Goal: Information Seeking & Learning: Learn about a topic

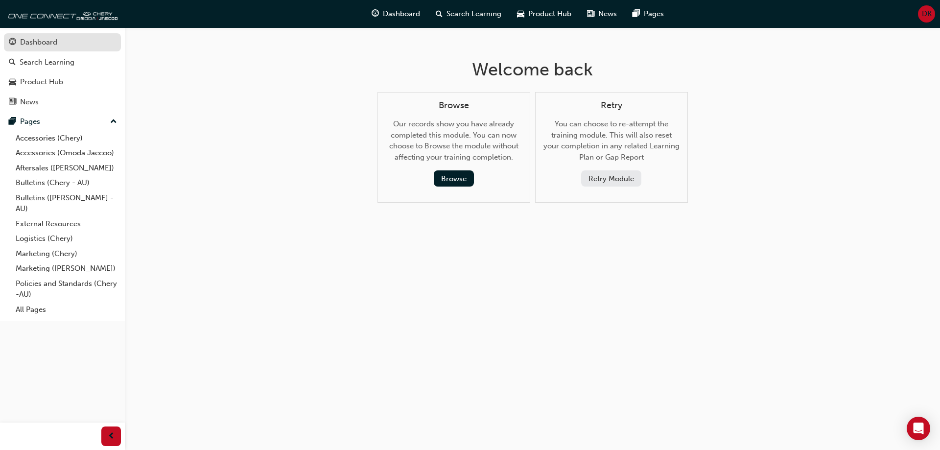
click at [38, 41] on div "Dashboard" at bounding box center [38, 42] width 37 height 11
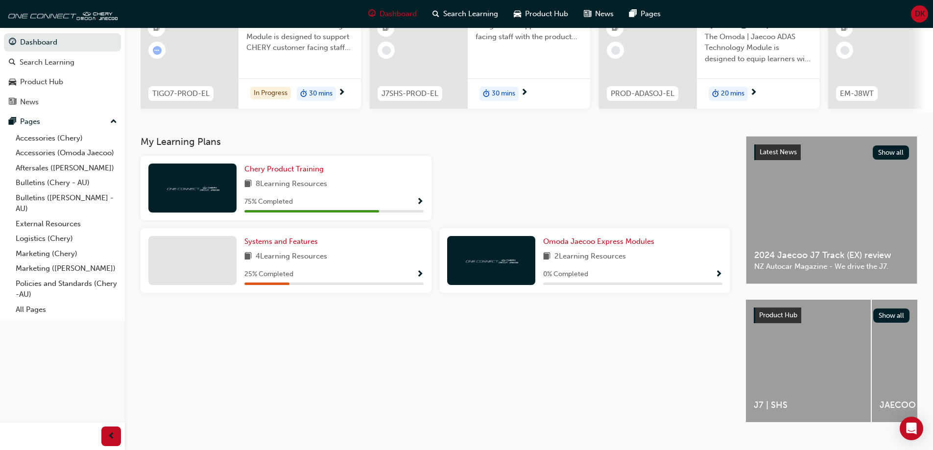
scroll to position [135, 0]
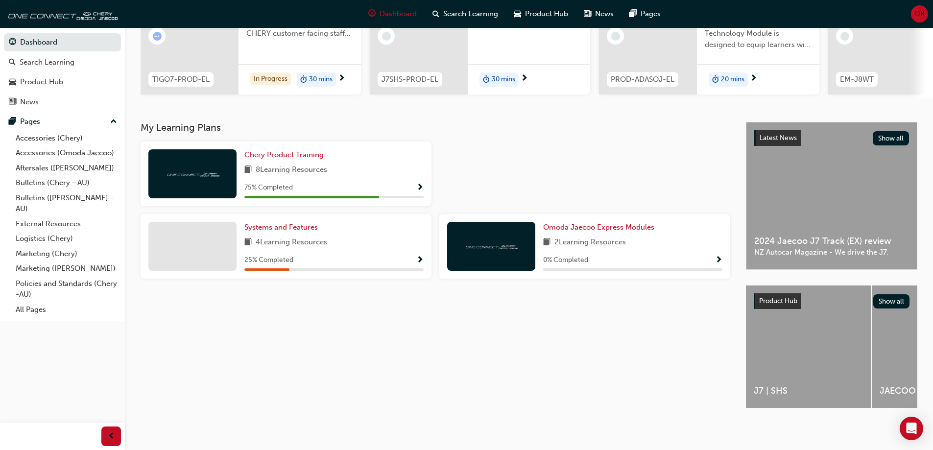
click at [394, 158] on div "Chery Product Training 8 Learning Resources 75 % Completed" at bounding box center [333, 173] width 179 height 49
click at [417, 184] on span "Show Progress" at bounding box center [419, 188] width 7 height 9
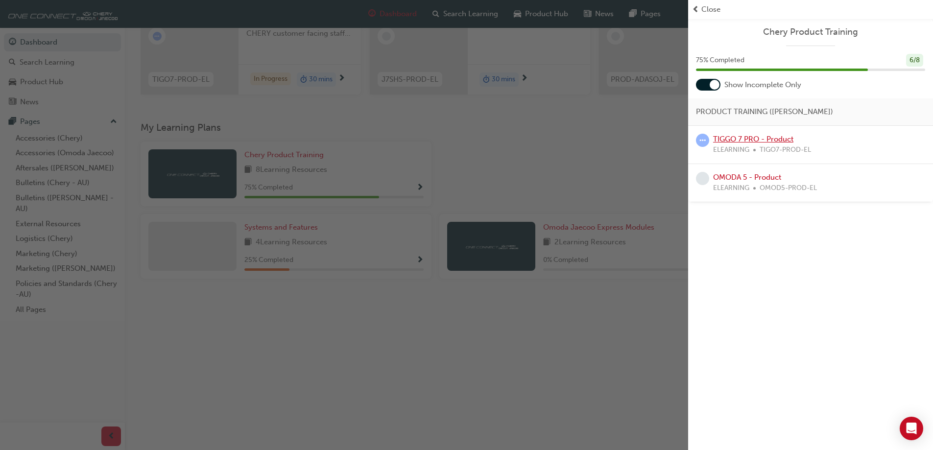
click at [737, 138] on link "TIGGO 7 PRO - Product" at bounding box center [753, 139] width 80 height 9
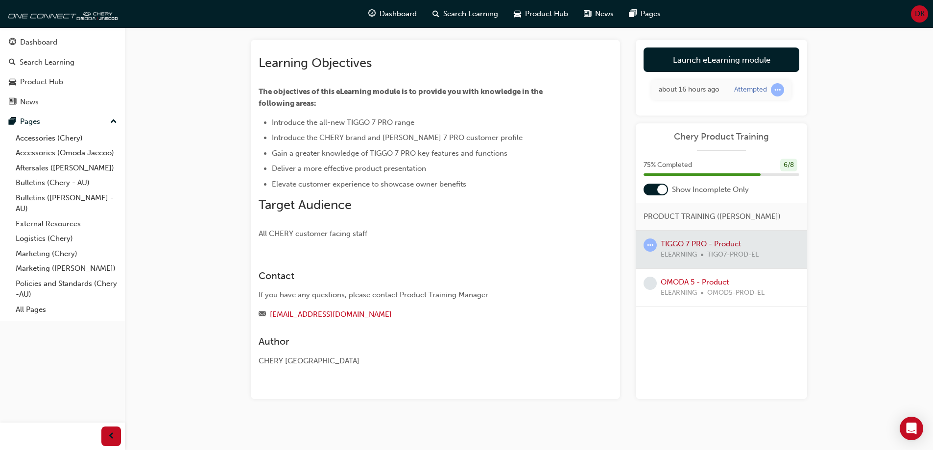
scroll to position [49, 0]
click at [726, 64] on link "Launch eLearning module" at bounding box center [721, 59] width 156 height 24
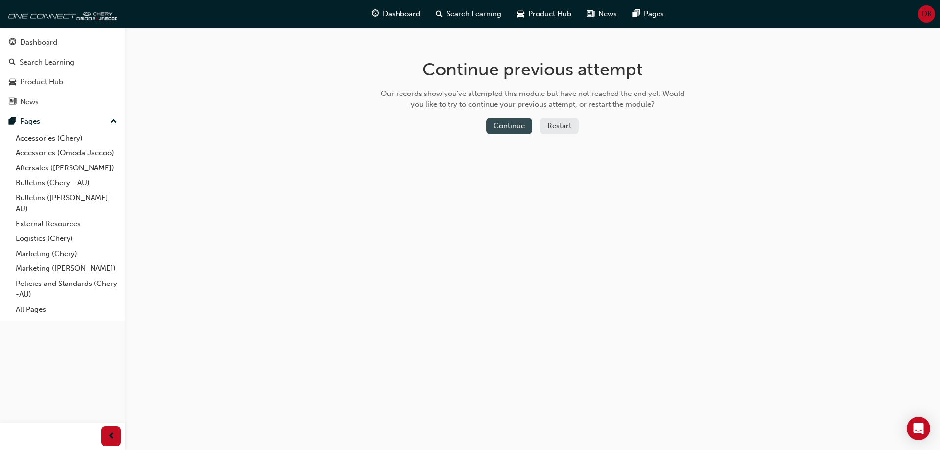
click at [501, 129] on button "Continue" at bounding box center [509, 126] width 46 height 16
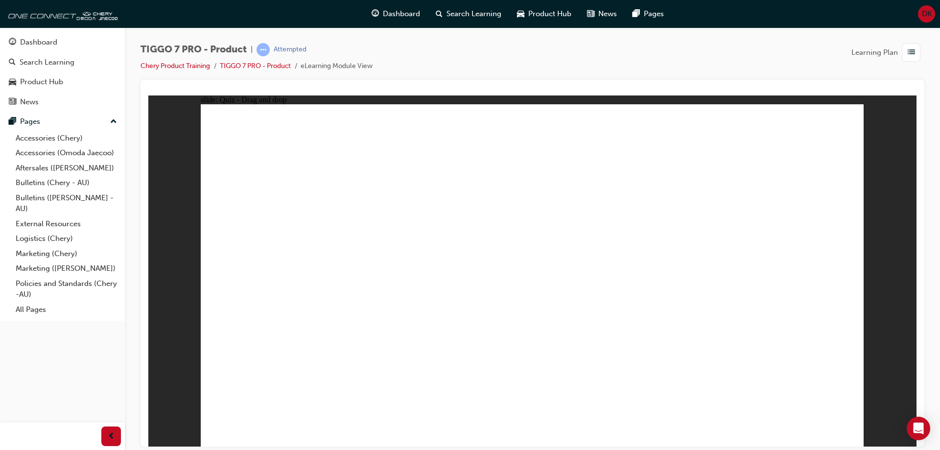
drag, startPoint x: 520, startPoint y: 143, endPoint x: 293, endPoint y: 351, distance: 307.4
drag, startPoint x: 528, startPoint y: 172, endPoint x: 375, endPoint y: 322, distance: 214.3
drag, startPoint x: 318, startPoint y: 320, endPoint x: 509, endPoint y: 143, distance: 259.9
drag, startPoint x: 514, startPoint y: 181, endPoint x: 326, endPoint y: 331, distance: 240.1
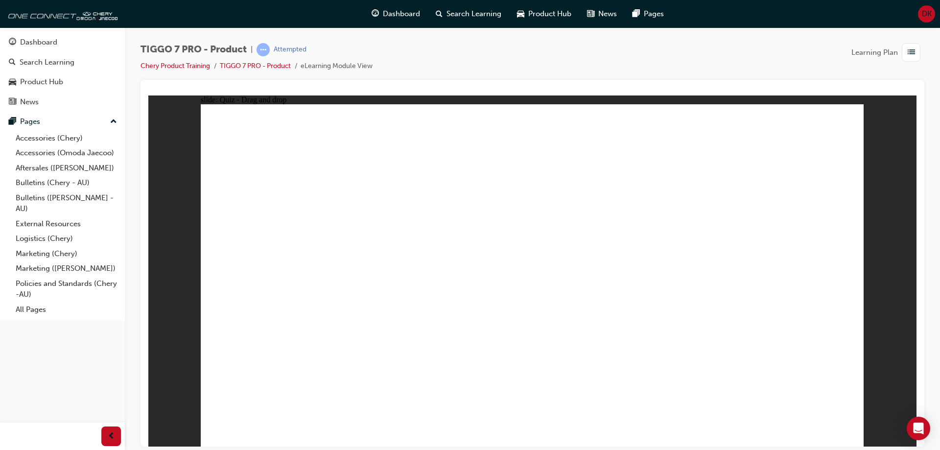
drag, startPoint x: 582, startPoint y: 153, endPoint x: 407, endPoint y: 329, distance: 247.6
drag, startPoint x: 598, startPoint y: 170, endPoint x: 449, endPoint y: 325, distance: 215.4
drag, startPoint x: 579, startPoint y: 219, endPoint x: 255, endPoint y: 348, distance: 349.0
drag, startPoint x: 660, startPoint y: 141, endPoint x: 319, endPoint y: 335, distance: 392.3
drag, startPoint x: 675, startPoint y: 170, endPoint x: 418, endPoint y: 342, distance: 309.0
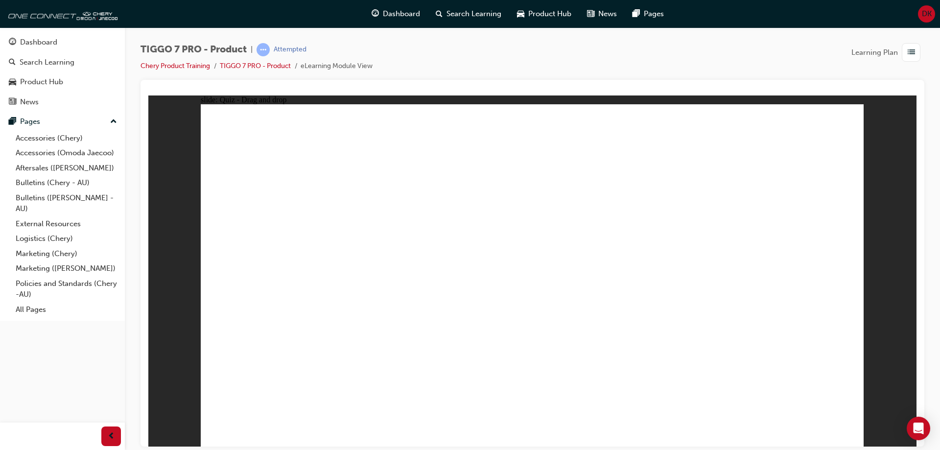
drag, startPoint x: 668, startPoint y: 198, endPoint x: 456, endPoint y: 338, distance: 254.1
drag, startPoint x: 742, startPoint y: 198, endPoint x: 544, endPoint y: 324, distance: 234.6
drag, startPoint x: 778, startPoint y: 228, endPoint x: 597, endPoint y: 313, distance: 199.5
drag, startPoint x: 790, startPoint y: 136, endPoint x: 644, endPoint y: 314, distance: 230.3
drag, startPoint x: 728, startPoint y: 167, endPoint x: 710, endPoint y: 320, distance: 153.9
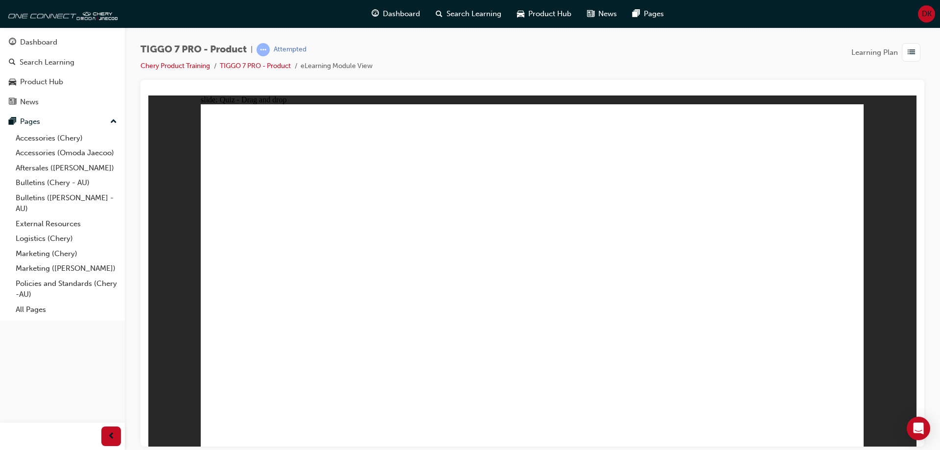
drag, startPoint x: 736, startPoint y: 140, endPoint x: 539, endPoint y: 338, distance: 279.4
drag, startPoint x: 445, startPoint y: 334, endPoint x: 596, endPoint y: 341, distance: 151.4
click at [267, 64] on link "TIGGO 7 PRO - Product" at bounding box center [255, 66] width 71 height 8
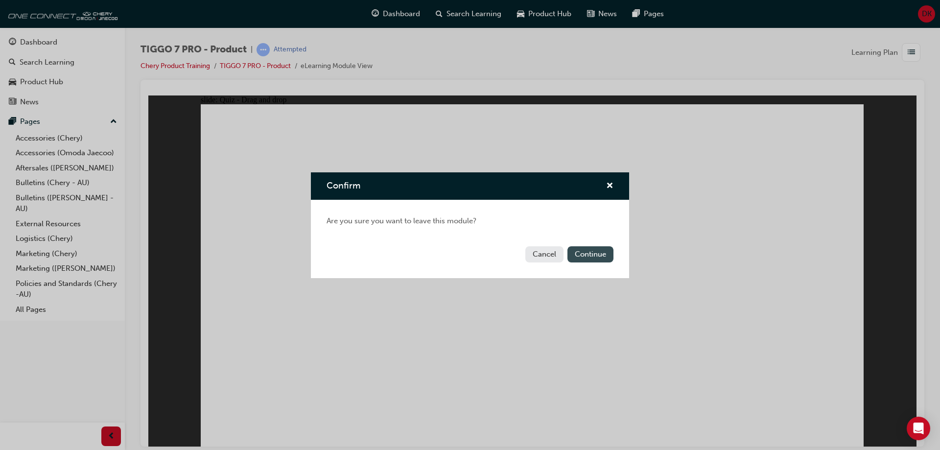
click at [602, 249] on button "Continue" at bounding box center [591, 254] width 46 height 16
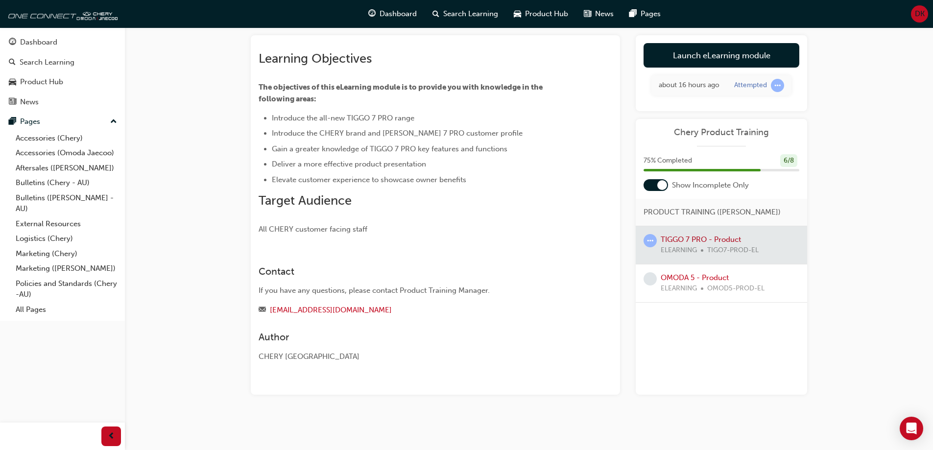
scroll to position [62, 0]
click at [705, 250] on div at bounding box center [721, 245] width 171 height 38
click at [721, 247] on div at bounding box center [721, 245] width 171 height 38
click at [737, 243] on div at bounding box center [721, 245] width 171 height 38
click at [683, 246] on div at bounding box center [721, 245] width 171 height 38
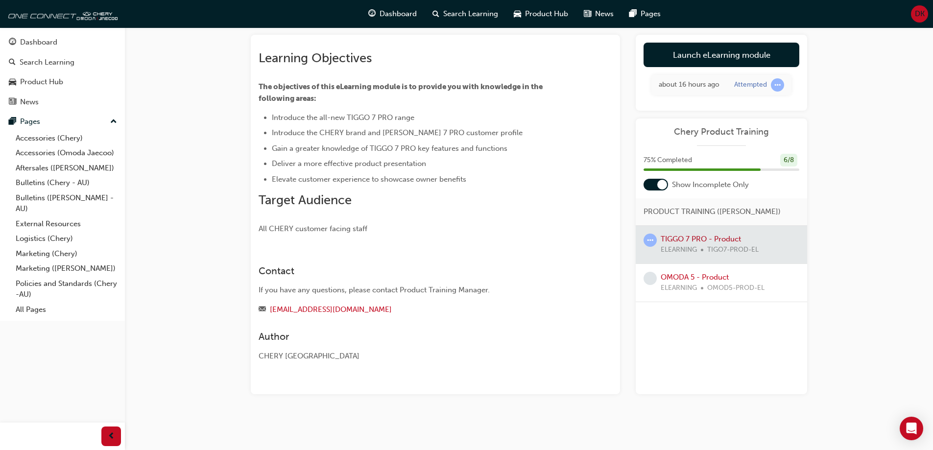
click at [683, 246] on div at bounding box center [721, 245] width 171 height 38
click at [778, 78] on span "learningRecordVerb_ATTEMPT-icon" at bounding box center [777, 84] width 13 height 13
click at [651, 246] on span "learningRecordVerb_ATTEMPT-icon" at bounding box center [649, 240] width 13 height 13
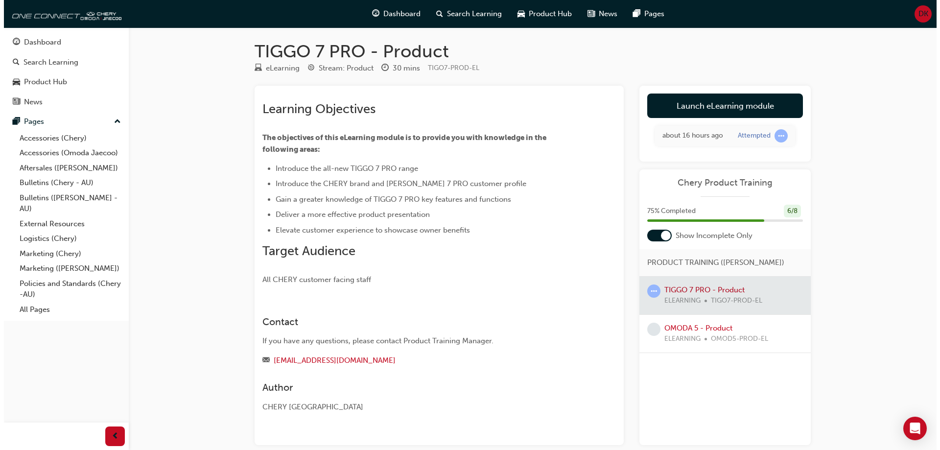
scroll to position [0, 0]
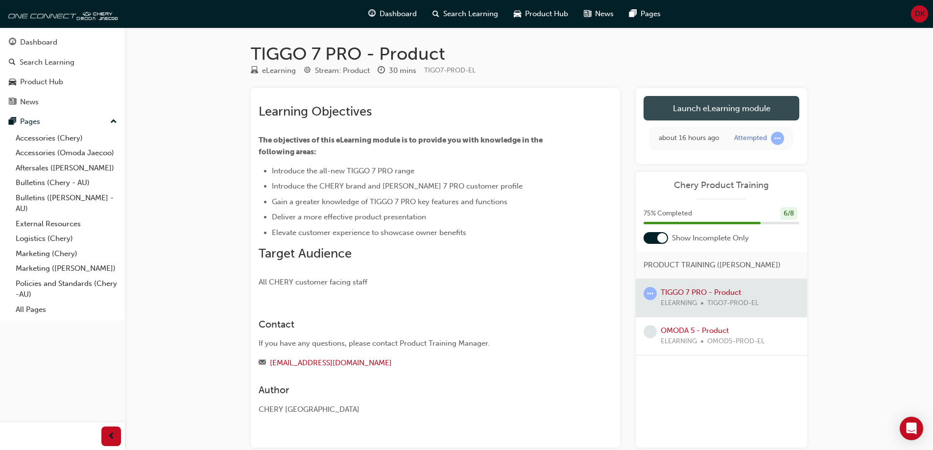
click at [694, 104] on link "Launch eLearning module" at bounding box center [721, 108] width 156 height 24
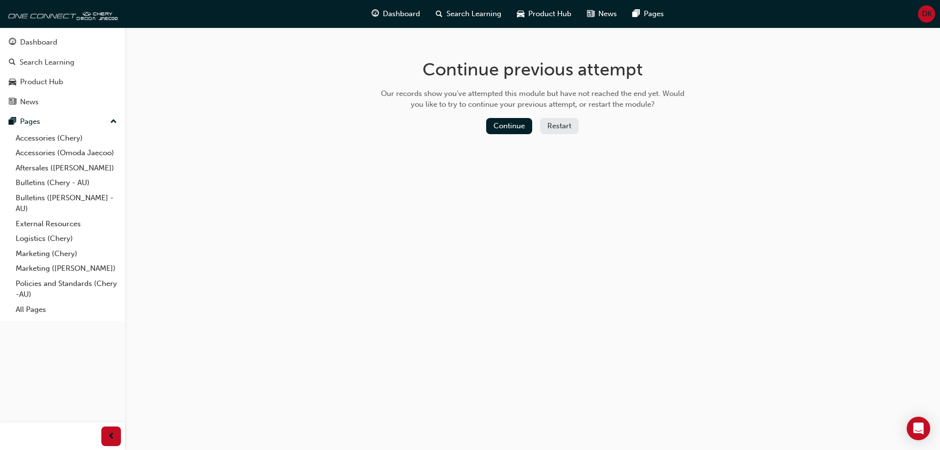
click at [567, 131] on button "Restart" at bounding box center [559, 126] width 39 height 16
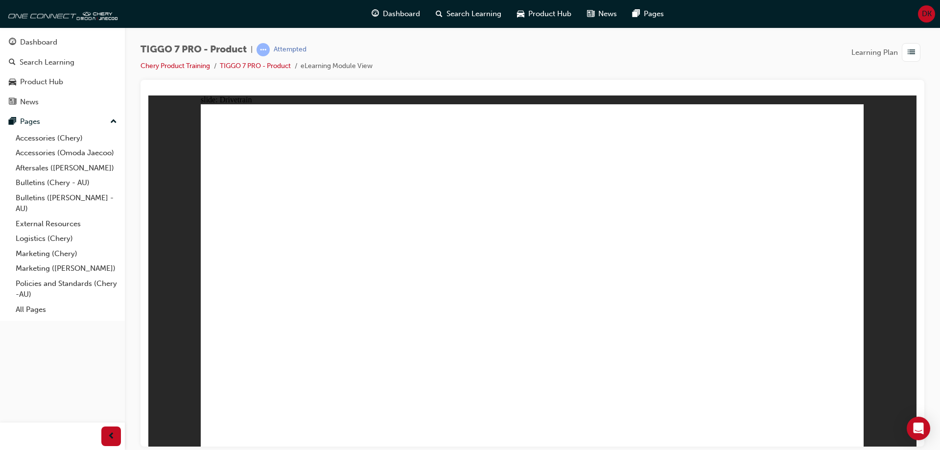
click at [906, 302] on div "slide: Drivetrain DRIVE MODES Line 1 URBAN | ELITE - ECO / NORMAL / SPORT ULTIM…" at bounding box center [532, 270] width 768 height 351
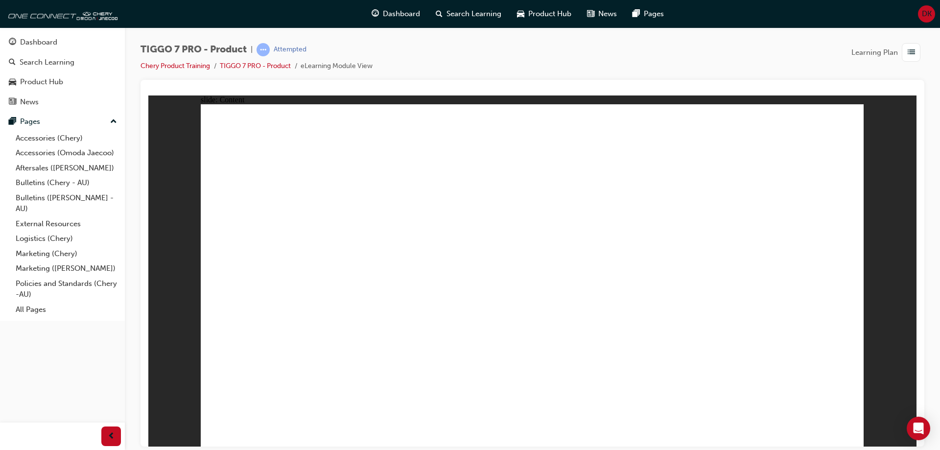
drag, startPoint x: 299, startPoint y: 270, endPoint x: 277, endPoint y: 256, distance: 26.0
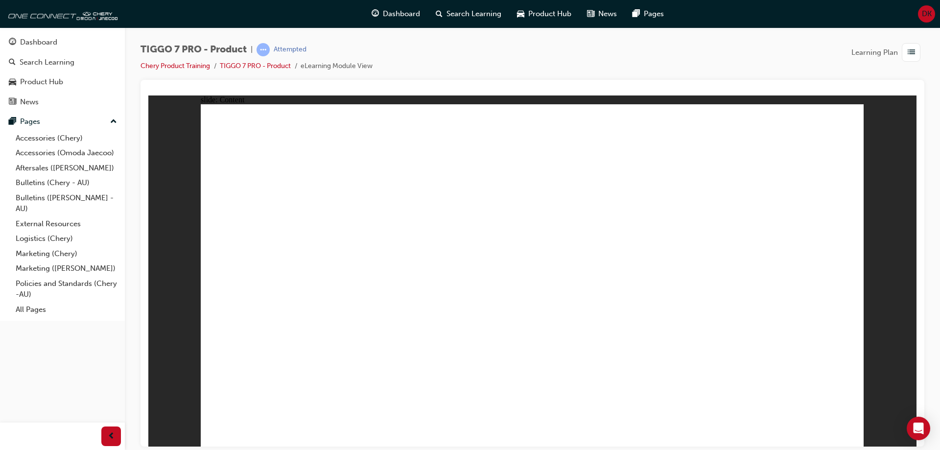
drag, startPoint x: 678, startPoint y: 318, endPoint x: 644, endPoint y: 318, distance: 33.3
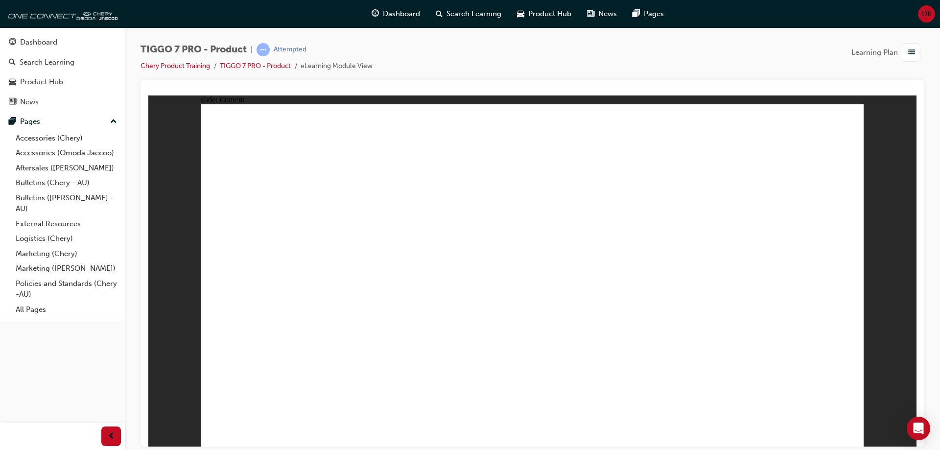
drag, startPoint x: 510, startPoint y: 152, endPoint x: 802, endPoint y: 299, distance: 327.2
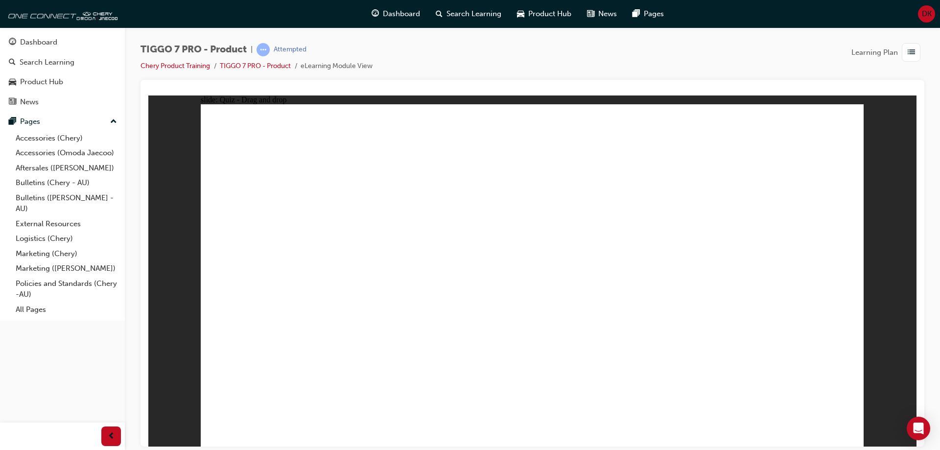
drag, startPoint x: 777, startPoint y: 149, endPoint x: 403, endPoint y: 303, distance: 404.3
drag, startPoint x: 578, startPoint y: 213, endPoint x: 650, endPoint y: 299, distance: 112.3
drag, startPoint x: 709, startPoint y: 219, endPoint x: 530, endPoint y: 302, distance: 197.0
drag, startPoint x: 645, startPoint y: 143, endPoint x: 275, endPoint y: 298, distance: 401.2
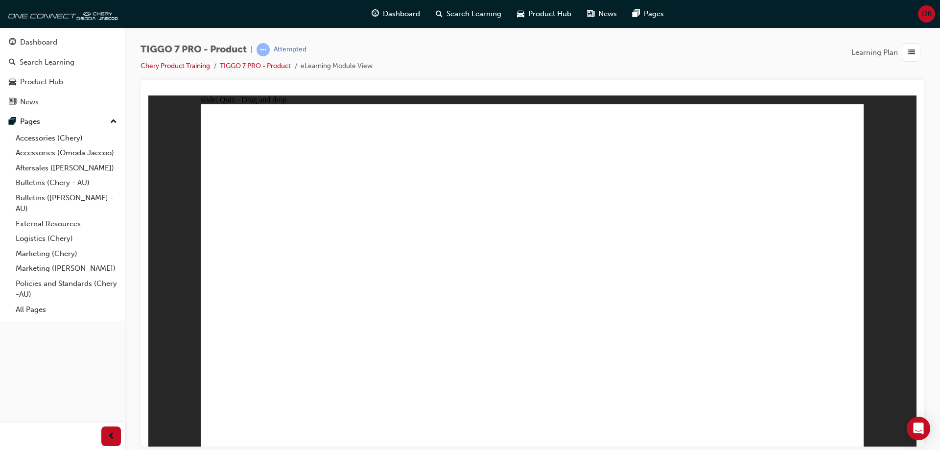
drag, startPoint x: 544, startPoint y: 187, endPoint x: 318, endPoint y: 309, distance: 256.8
drag, startPoint x: 666, startPoint y: 188, endPoint x: 272, endPoint y: 369, distance: 434.5
drag, startPoint x: 796, startPoint y: 181, endPoint x: 564, endPoint y: 334, distance: 278.1
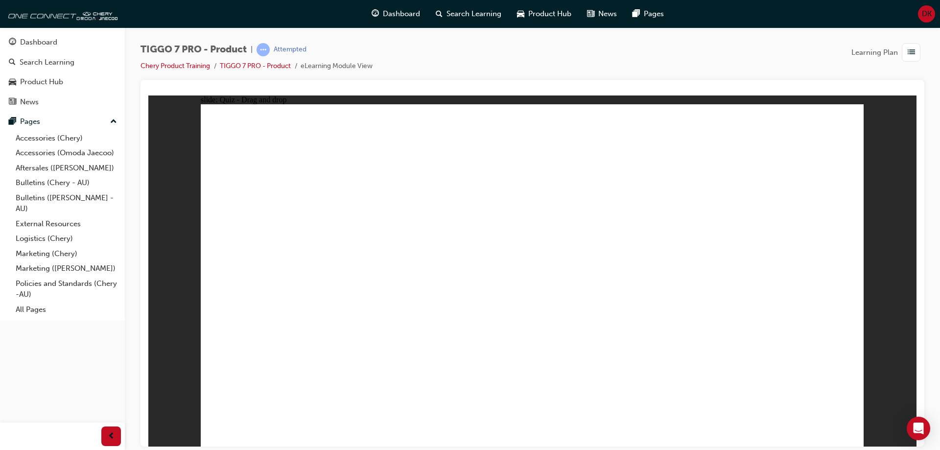
drag, startPoint x: 503, startPoint y: 143, endPoint x: 284, endPoint y: 335, distance: 292.2
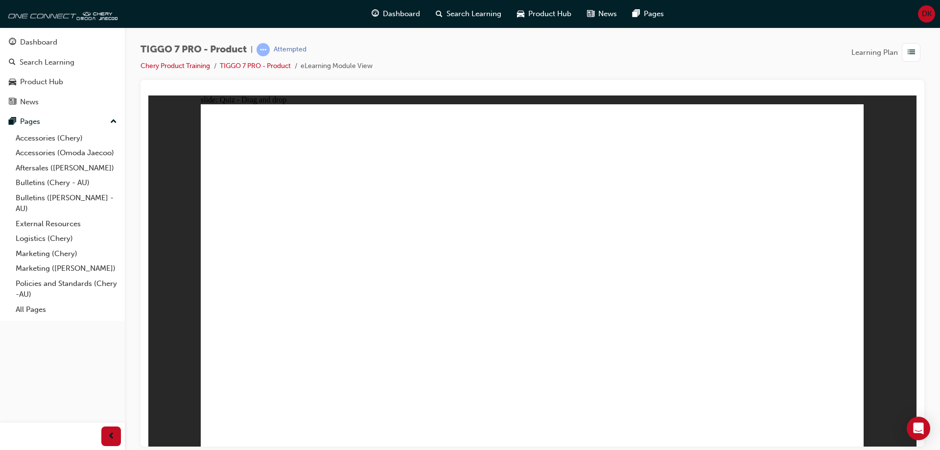
drag, startPoint x: 536, startPoint y: 171, endPoint x: 580, endPoint y: 329, distance: 163.7
drag, startPoint x: 545, startPoint y: 318, endPoint x: 367, endPoint y: 327, distance: 177.9
drag, startPoint x: 594, startPoint y: 141, endPoint x: 551, endPoint y: 323, distance: 186.6
drag, startPoint x: 652, startPoint y: 141, endPoint x: 390, endPoint y: 330, distance: 323.0
drag, startPoint x: 601, startPoint y: 171, endPoint x: 458, endPoint y: 326, distance: 211.0
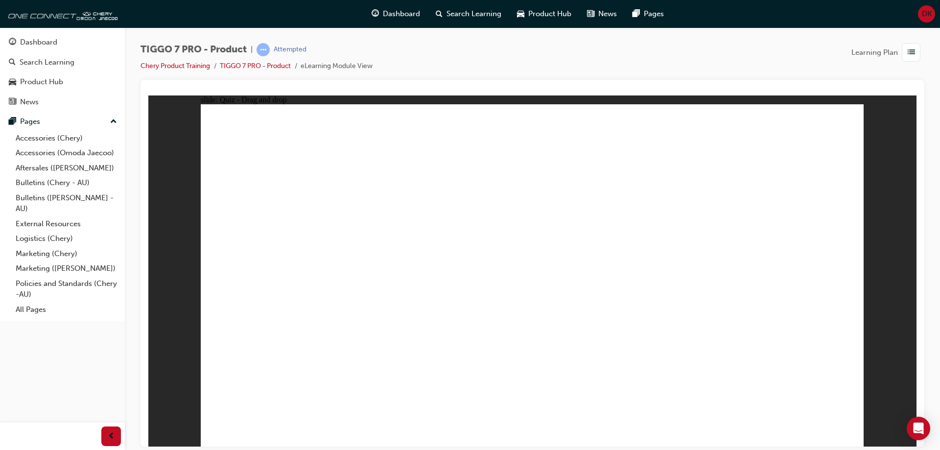
drag, startPoint x: 735, startPoint y: 143, endPoint x: 620, endPoint y: 325, distance: 215.5
drag, startPoint x: 573, startPoint y: 216, endPoint x: 265, endPoint y: 347, distance: 335.2
drag, startPoint x: 669, startPoint y: 171, endPoint x: 352, endPoint y: 336, distance: 357.6
drag, startPoint x: 805, startPoint y: 141, endPoint x: 395, endPoint y: 335, distance: 454.5
drag, startPoint x: 731, startPoint y: 171, endPoint x: 445, endPoint y: 337, distance: 330.4
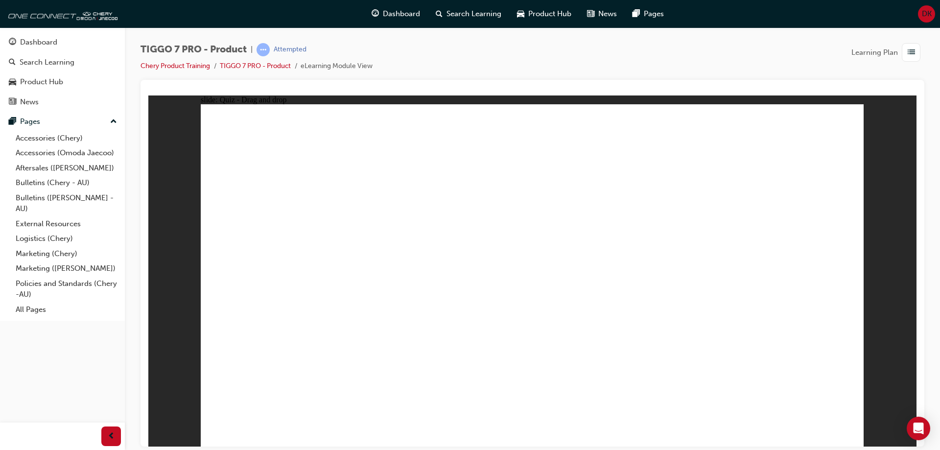
drag, startPoint x: 660, startPoint y: 195, endPoint x: 664, endPoint y: 324, distance: 128.8
drag, startPoint x: 819, startPoint y: 172, endPoint x: 333, endPoint y: 370, distance: 524.7
drag, startPoint x: 731, startPoint y: 200, endPoint x: 710, endPoint y: 320, distance: 121.2
drag, startPoint x: 284, startPoint y: 353, endPoint x: 539, endPoint y: 347, distance: 255.7
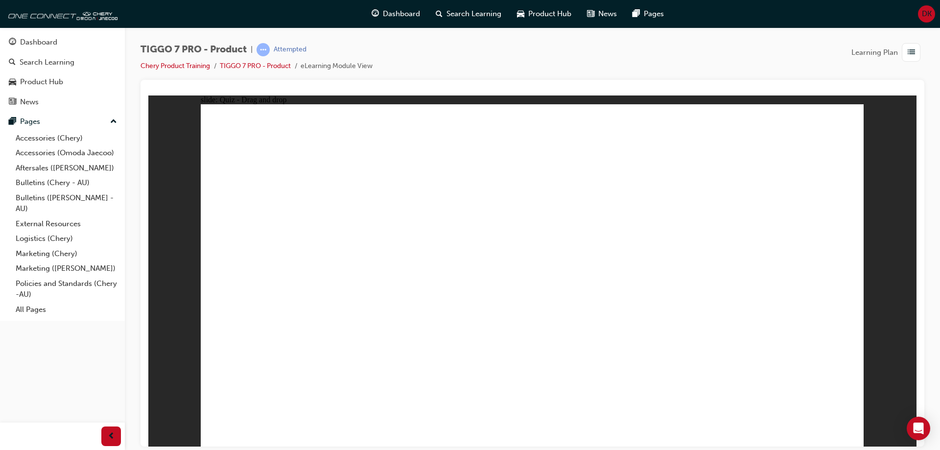
drag, startPoint x: 561, startPoint y: 164, endPoint x: 348, endPoint y: 297, distance: 251.0
drag, startPoint x: 672, startPoint y: 169, endPoint x: 434, endPoint y: 280, distance: 262.0
drag, startPoint x: 773, startPoint y: 166, endPoint x: 604, endPoint y: 293, distance: 210.8
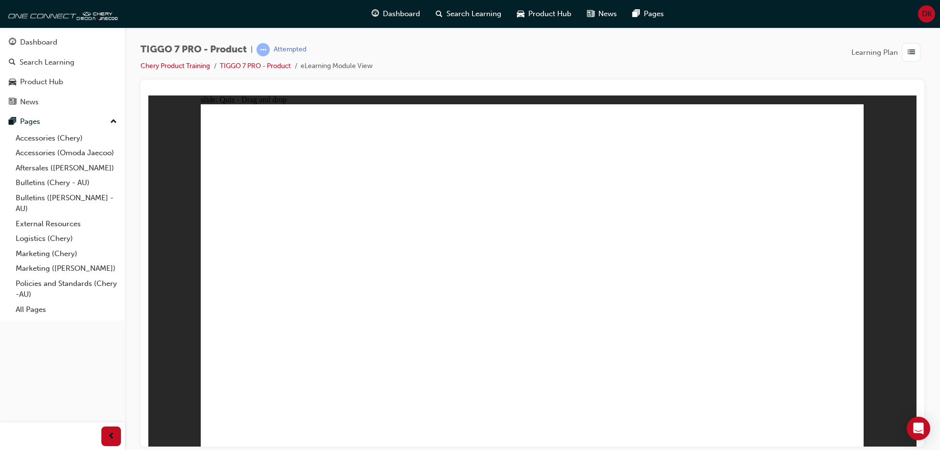
radio input "true"
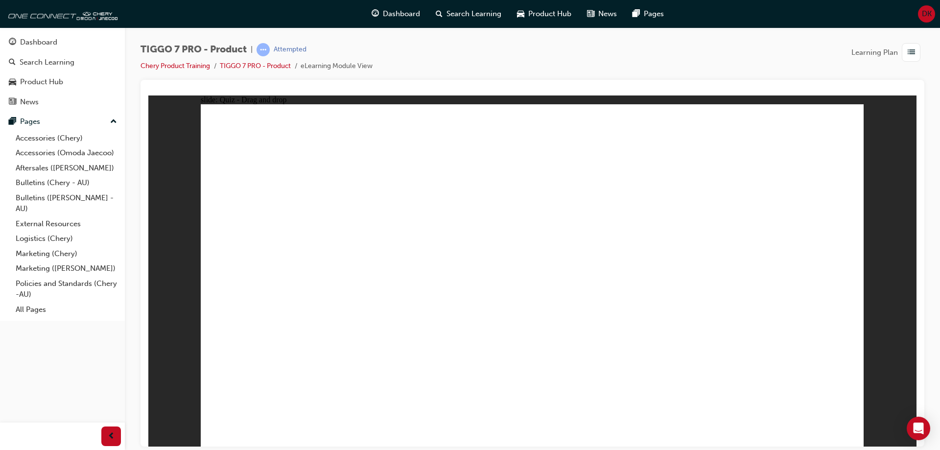
drag, startPoint x: 656, startPoint y: 142, endPoint x: 577, endPoint y: 338, distance: 211.0
drag, startPoint x: 786, startPoint y: 144, endPoint x: 669, endPoint y: 323, distance: 213.6
drag, startPoint x: 524, startPoint y: 138, endPoint x: 298, endPoint y: 330, distance: 296.3
drag, startPoint x: 547, startPoint y: 152, endPoint x: 564, endPoint y: 340, distance: 188.2
drag, startPoint x: 652, startPoint y: 166, endPoint x: 667, endPoint y: 337, distance: 171.6
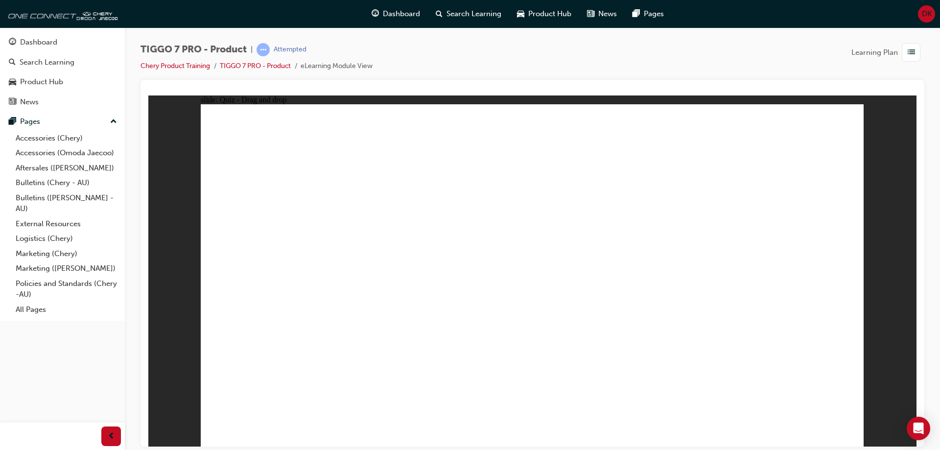
drag, startPoint x: 801, startPoint y: 169, endPoint x: 722, endPoint y: 357, distance: 204.2
drag, startPoint x: 648, startPoint y: 189, endPoint x: 693, endPoint y: 355, distance: 171.7
drag, startPoint x: 546, startPoint y: 169, endPoint x: 588, endPoint y: 365, distance: 200.2
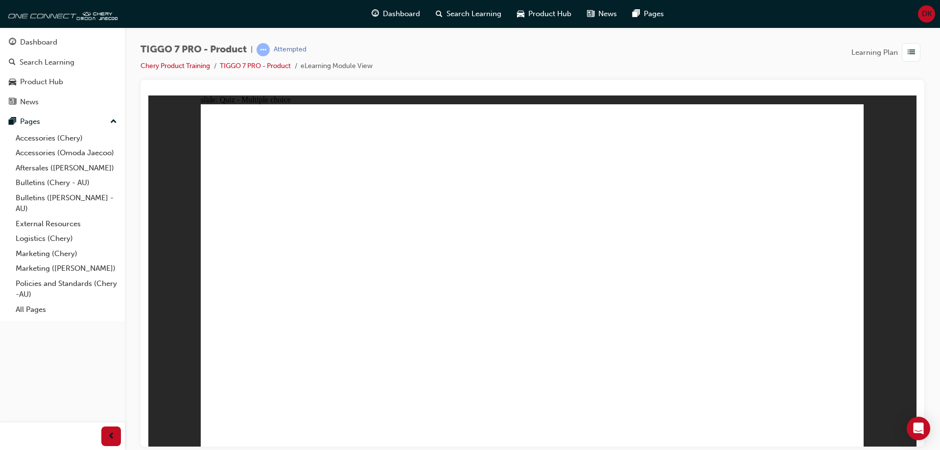
radio input "true"
drag, startPoint x: 758, startPoint y: 245, endPoint x: 826, endPoint y: 334, distance: 111.8
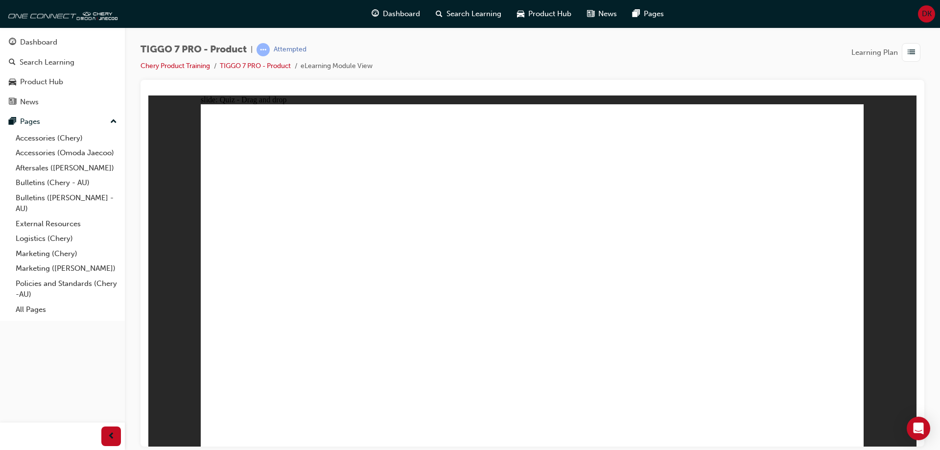
drag, startPoint x: 764, startPoint y: 161, endPoint x: 281, endPoint y: 299, distance: 502.8
drag, startPoint x: 665, startPoint y: 154, endPoint x: 428, endPoint y: 304, distance: 280.4
drag, startPoint x: 579, startPoint y: 218, endPoint x: 524, endPoint y: 307, distance: 104.4
drag, startPoint x: 527, startPoint y: 148, endPoint x: 668, endPoint y: 302, distance: 209.0
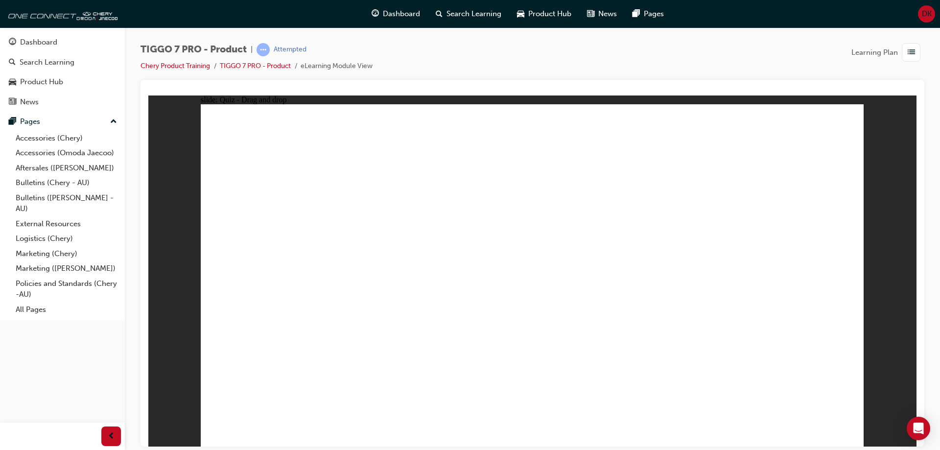
radio input "true"
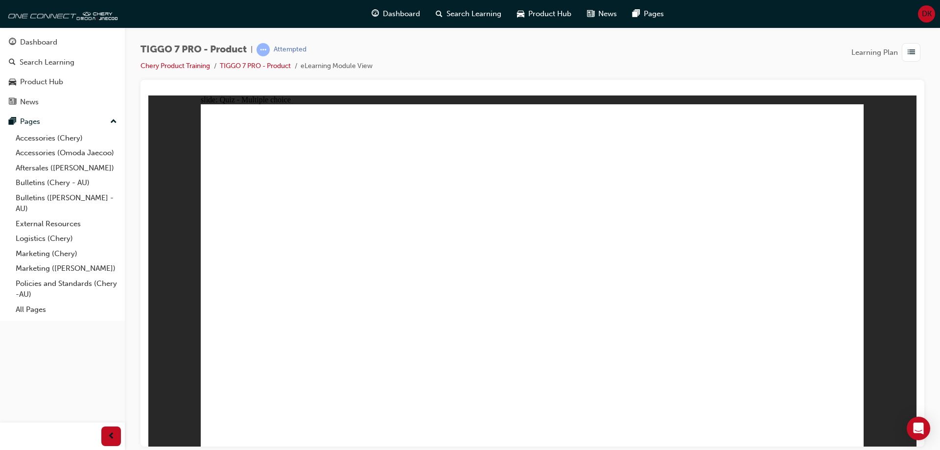
radio input "true"
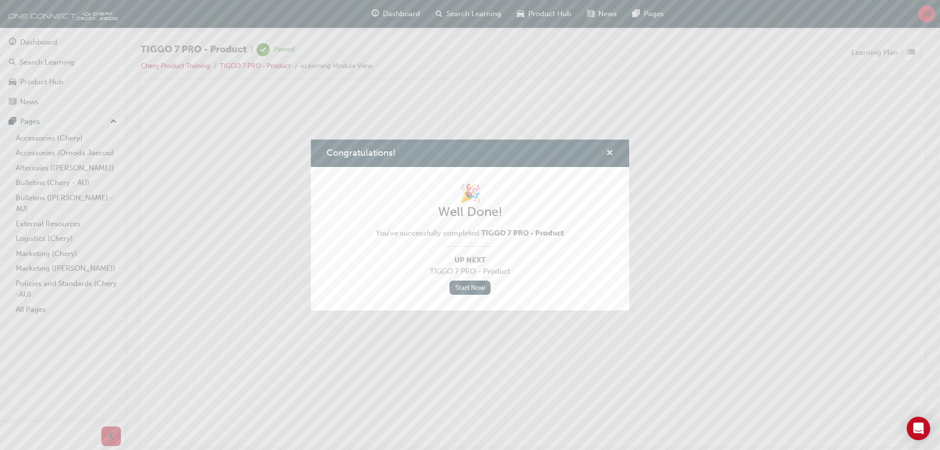
click at [612, 151] on span "cross-icon" at bounding box center [609, 153] width 7 height 9
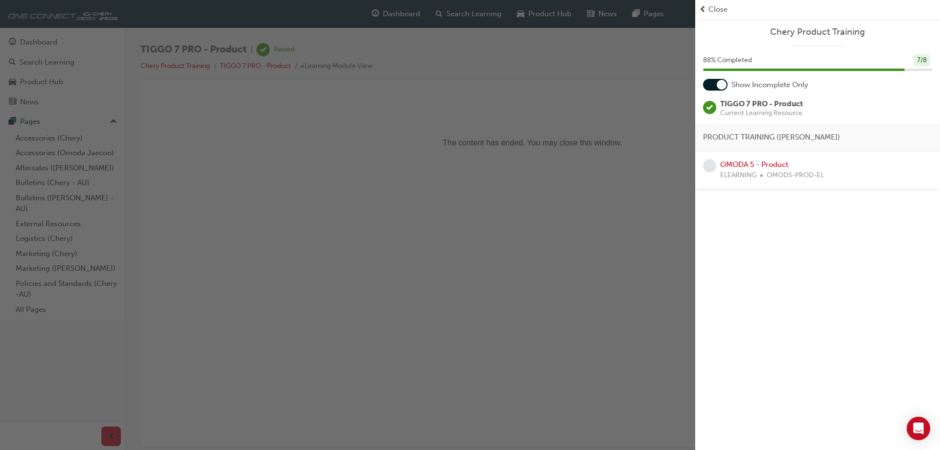
click at [652, 206] on div "button" at bounding box center [347, 225] width 695 height 450
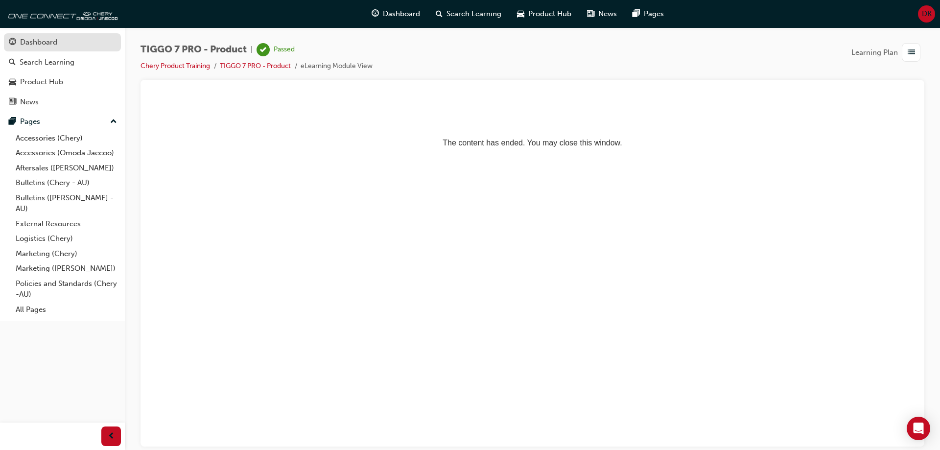
click at [45, 45] on div "Dashboard" at bounding box center [38, 42] width 37 height 11
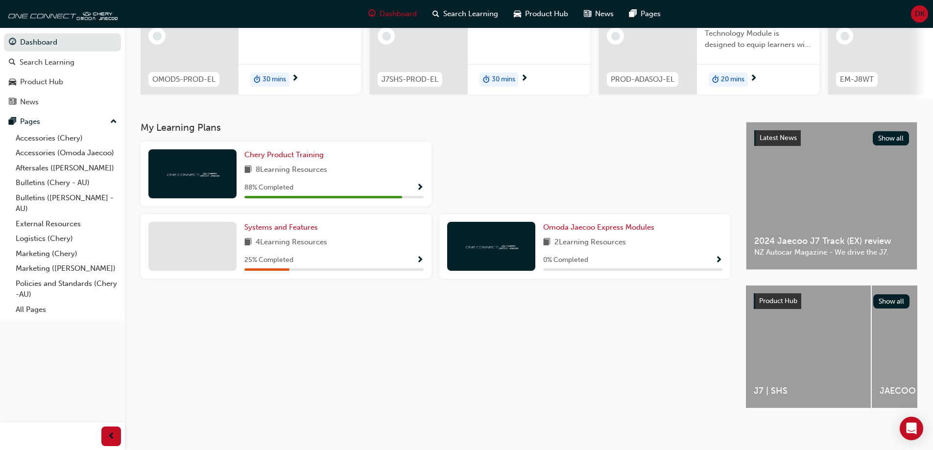
scroll to position [135, 0]
click at [418, 184] on span "Show Progress" at bounding box center [419, 188] width 7 height 9
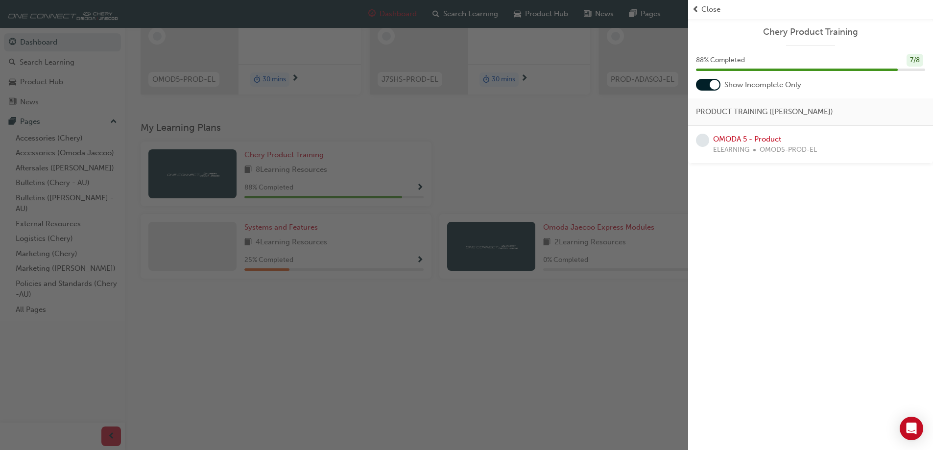
click at [734, 149] on span "ELEARNING" at bounding box center [731, 149] width 36 height 11
click at [824, 236] on div "Chery Product Training 88 % Completed 7 / 8 Show Incomplete Only PRODUCT TRAINI…" at bounding box center [810, 225] width 245 height 450
click at [705, 140] on span "learningRecordVerb_NONE-icon" at bounding box center [702, 140] width 13 height 13
click at [725, 137] on link "OMODA 5 - Product" at bounding box center [747, 139] width 68 height 9
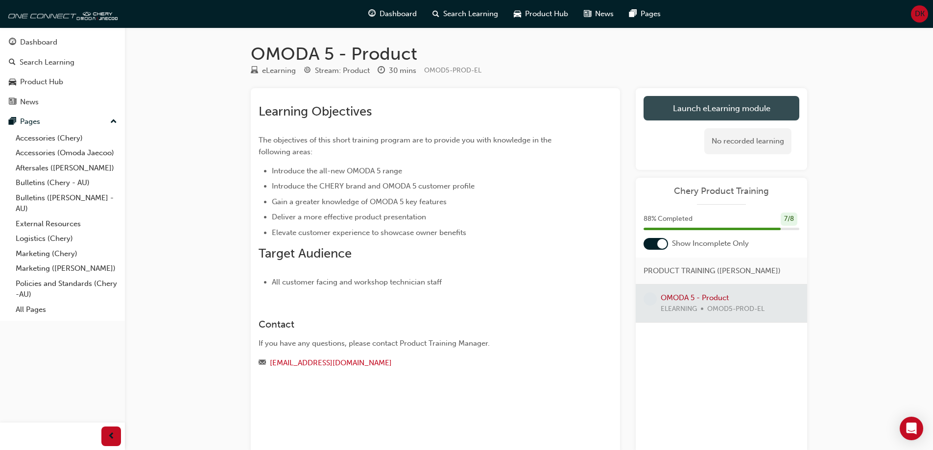
click at [688, 111] on link "Launch eLearning module" at bounding box center [721, 108] width 156 height 24
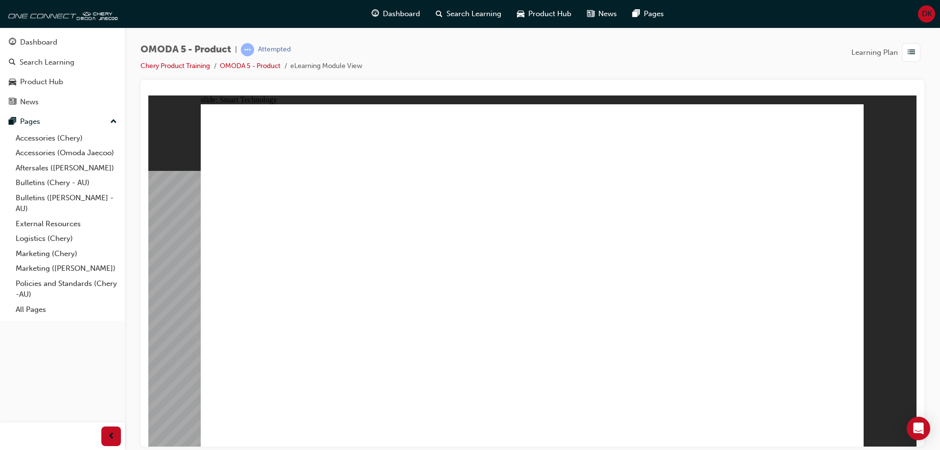
click at [148, 95] on image at bounding box center [148, 95] width 0 height 0
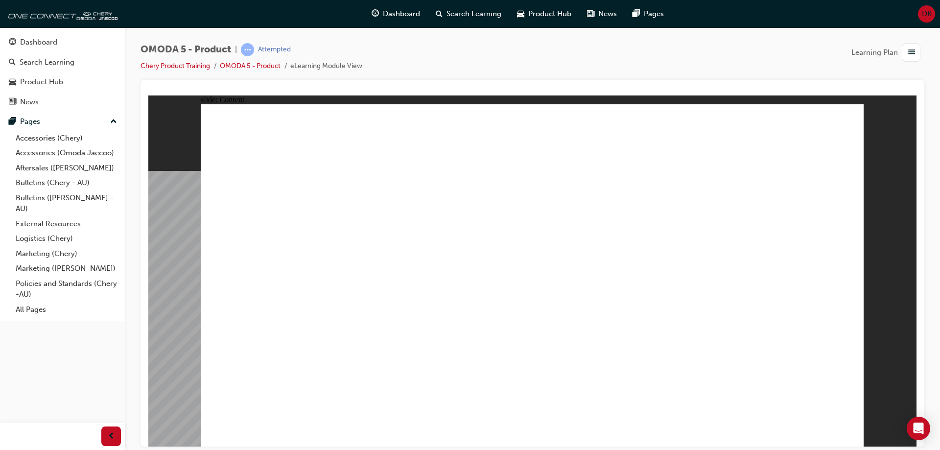
click at [866, 120] on div "slide: Content Rectangle 1 Rectangle 1 close_hover.png ADAPTIVE CRUISE CONTROL …" at bounding box center [532, 270] width 768 height 351
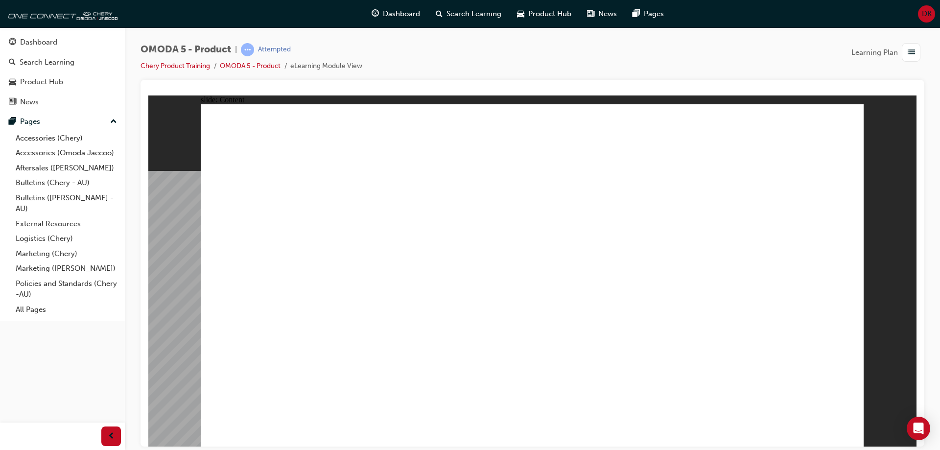
click at [148, 95] on image at bounding box center [148, 95] width 0 height 0
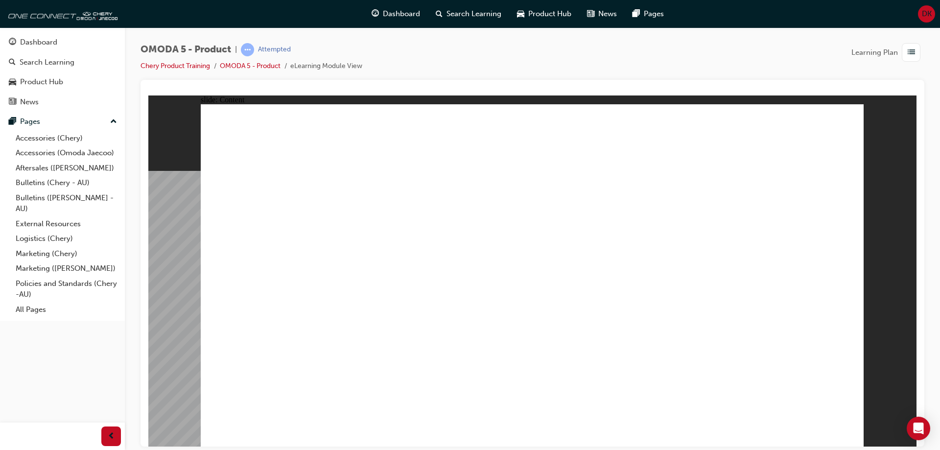
click at [148, 95] on image at bounding box center [148, 95] width 0 height 0
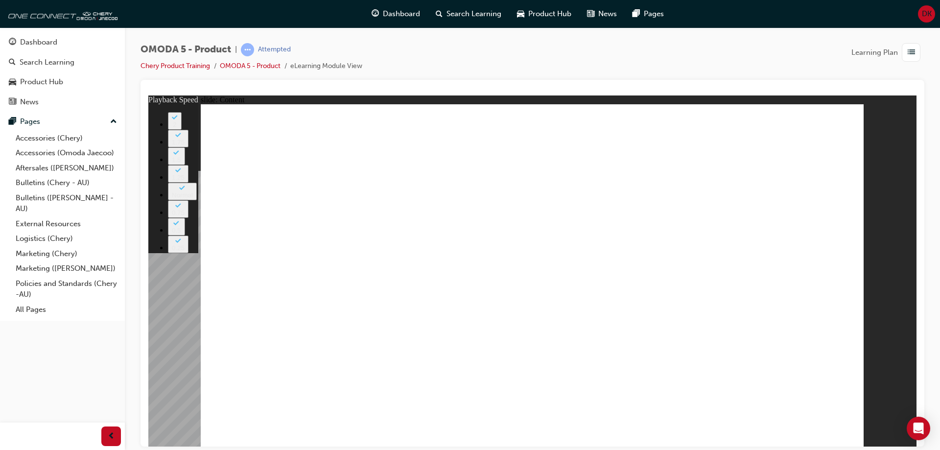
type input "0"
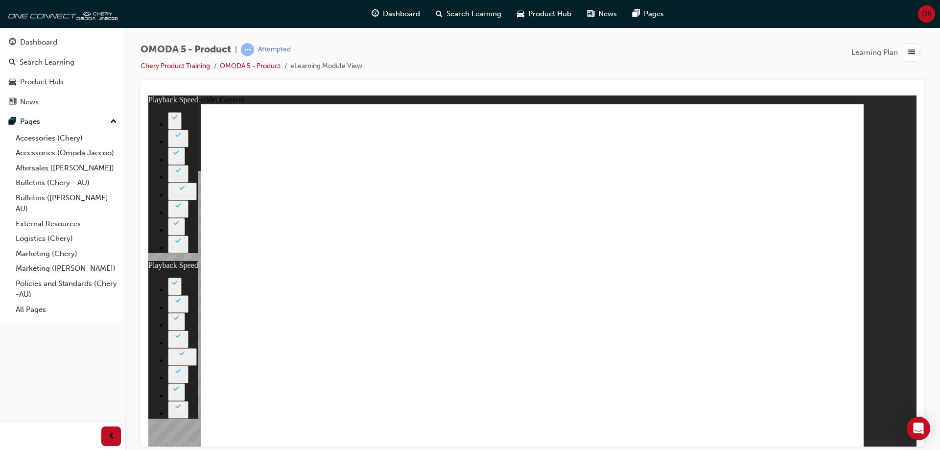
type input "0"
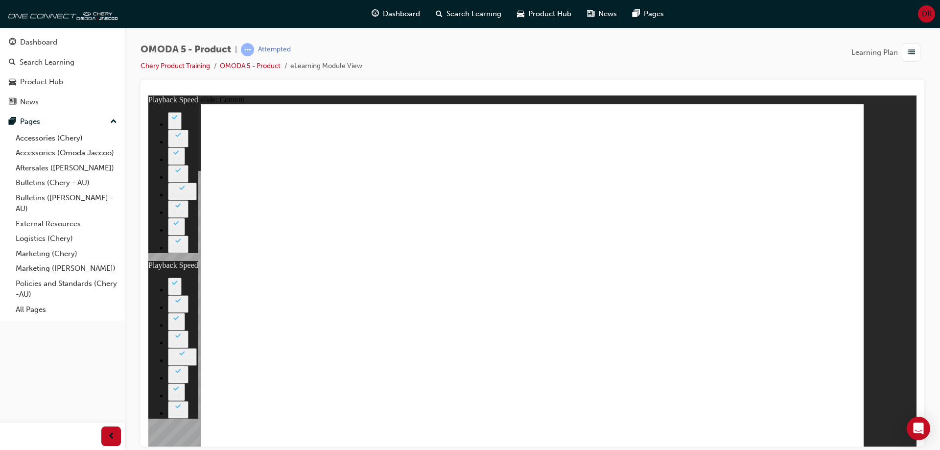
click at [148, 95] on image at bounding box center [148, 95] width 0 height 0
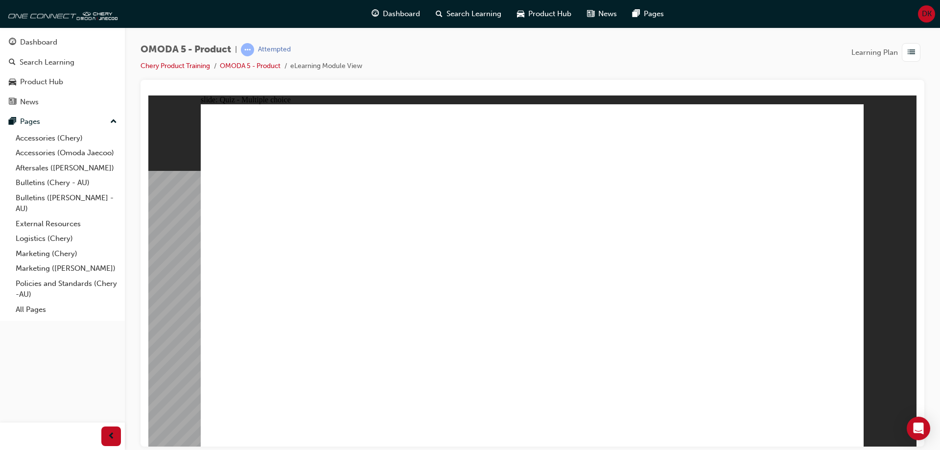
radio input "true"
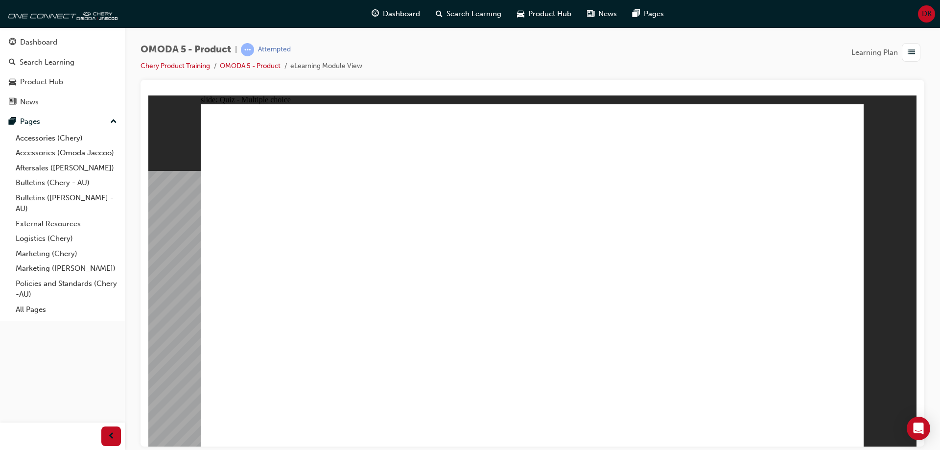
radio input "true"
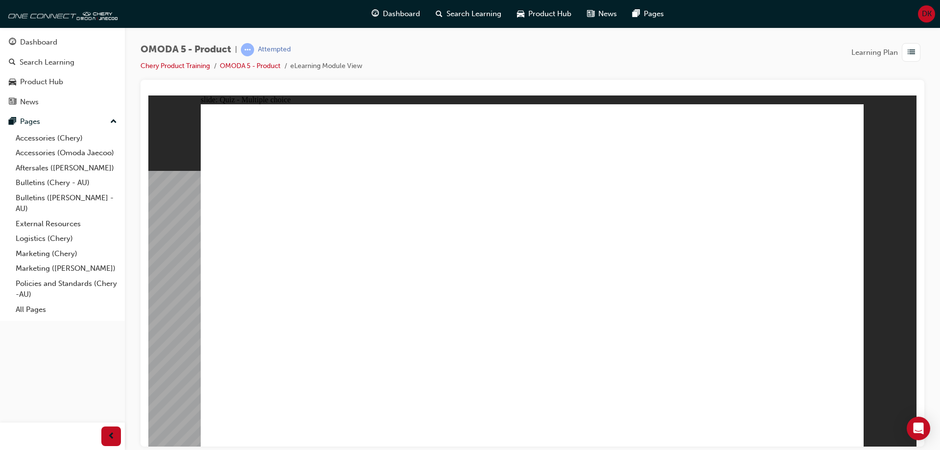
radio input "true"
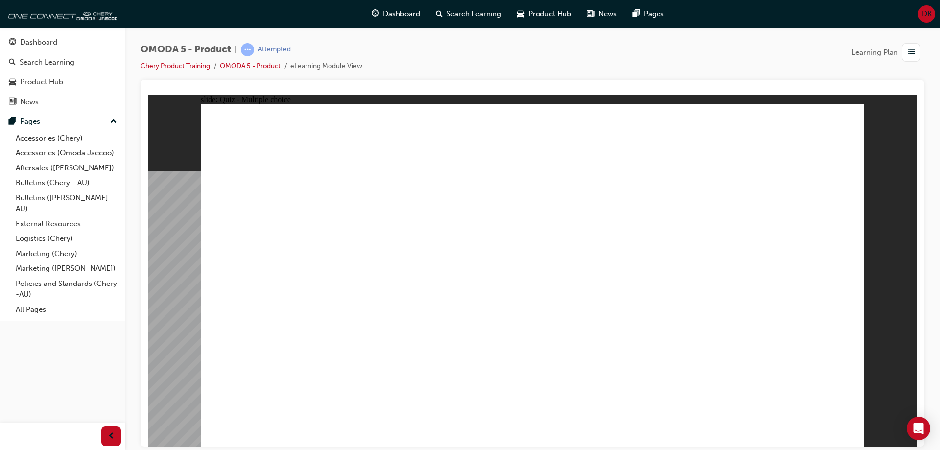
drag, startPoint x: 666, startPoint y: 131, endPoint x: 651, endPoint y: 134, distance: 16.0
drag, startPoint x: 568, startPoint y: 197, endPoint x: 308, endPoint y: 353, distance: 303.7
drag, startPoint x: 695, startPoint y: 131, endPoint x: 724, endPoint y: 351, distance: 222.2
drag, startPoint x: 767, startPoint y: 235, endPoint x: 545, endPoint y: 355, distance: 252.8
drag, startPoint x: 789, startPoint y: 202, endPoint x: 793, endPoint y: 227, distance: 24.9
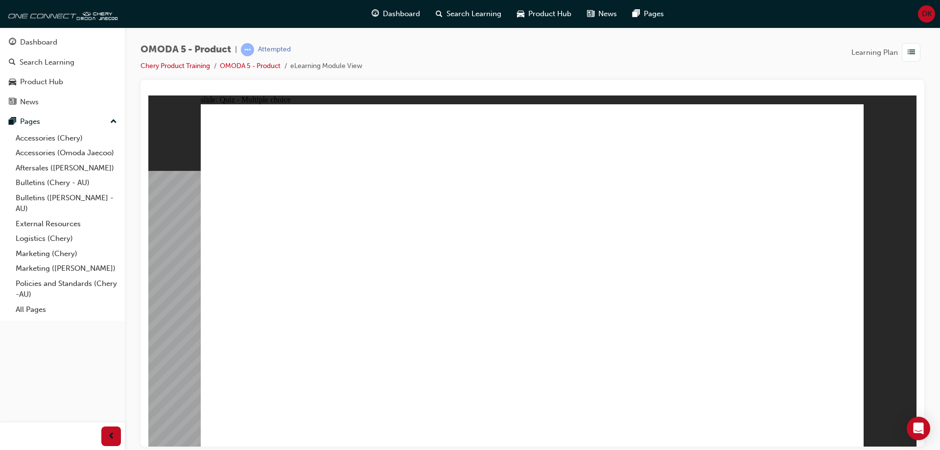
drag, startPoint x: 677, startPoint y: 346, endPoint x: 402, endPoint y: 345, distance: 274.7
drag, startPoint x: 571, startPoint y: 346, endPoint x: 702, endPoint y: 348, distance: 131.2
drag, startPoint x: 781, startPoint y: 199, endPoint x: 541, endPoint y: 344, distance: 280.6
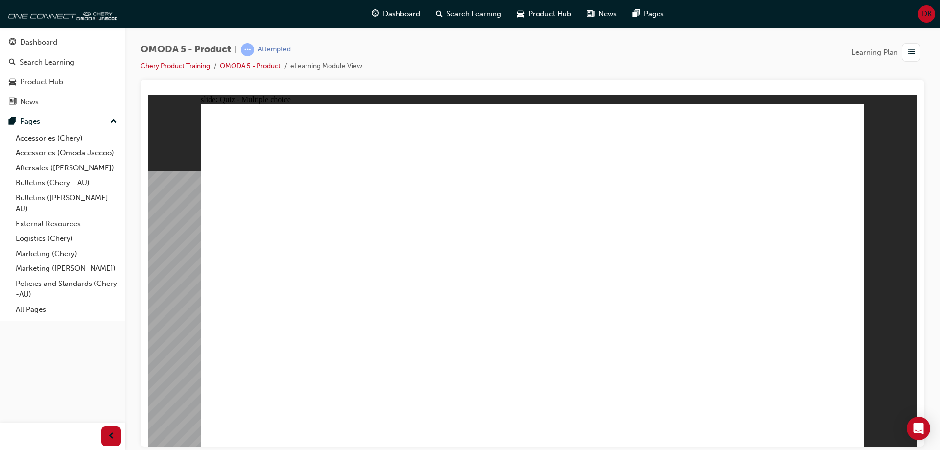
radio input "true"
drag, startPoint x: 750, startPoint y: 225, endPoint x: 315, endPoint y: 316, distance: 444.7
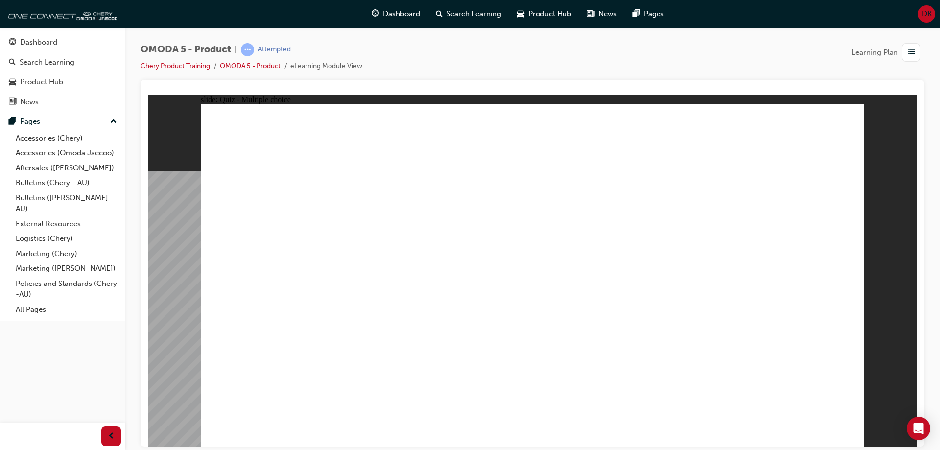
drag, startPoint x: 726, startPoint y: 228, endPoint x: 454, endPoint y: 291, distance: 278.9
drag, startPoint x: 767, startPoint y: 162, endPoint x: 452, endPoint y: 296, distance: 342.9
drag, startPoint x: 611, startPoint y: 167, endPoint x: 539, endPoint y: 306, distance: 156.4
drag, startPoint x: 438, startPoint y: 304, endPoint x: 699, endPoint y: 297, distance: 261.6
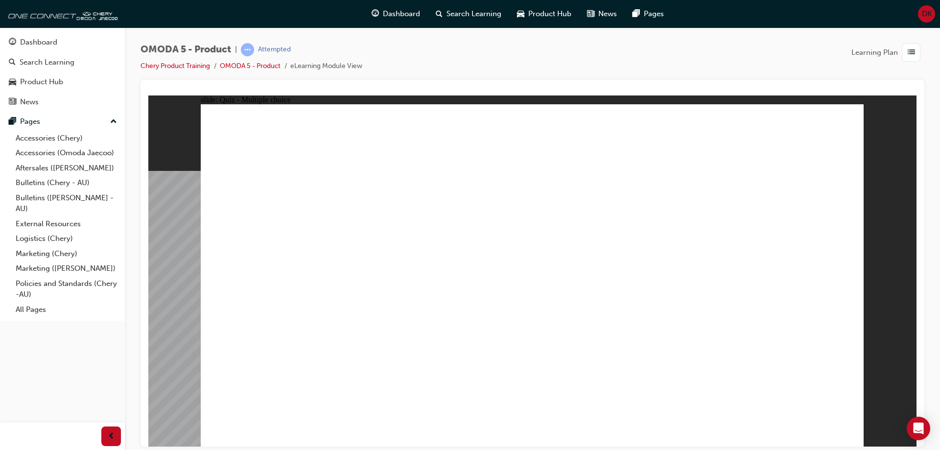
drag, startPoint x: 641, startPoint y: 228, endPoint x: 454, endPoint y: 312, distance: 205.3
radio input "true"
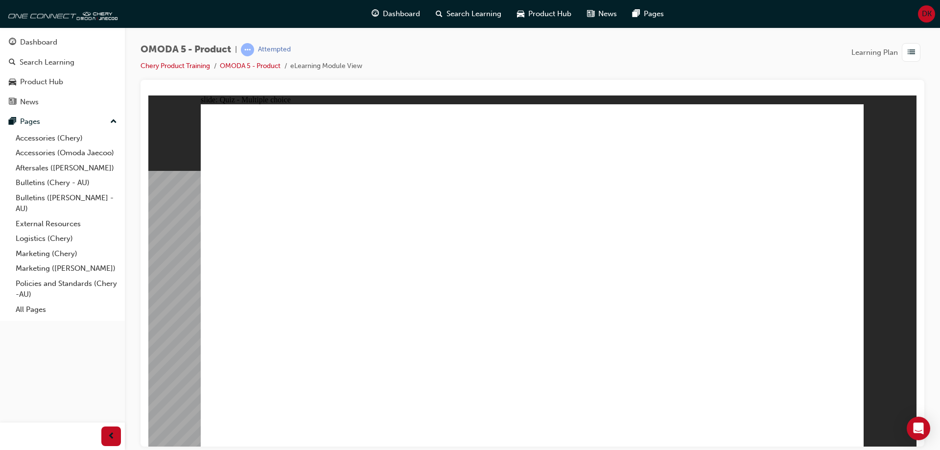
drag, startPoint x: 734, startPoint y: 140, endPoint x: 447, endPoint y: 290, distance: 323.5
drag, startPoint x: 745, startPoint y: 169, endPoint x: 417, endPoint y: 300, distance: 353.2
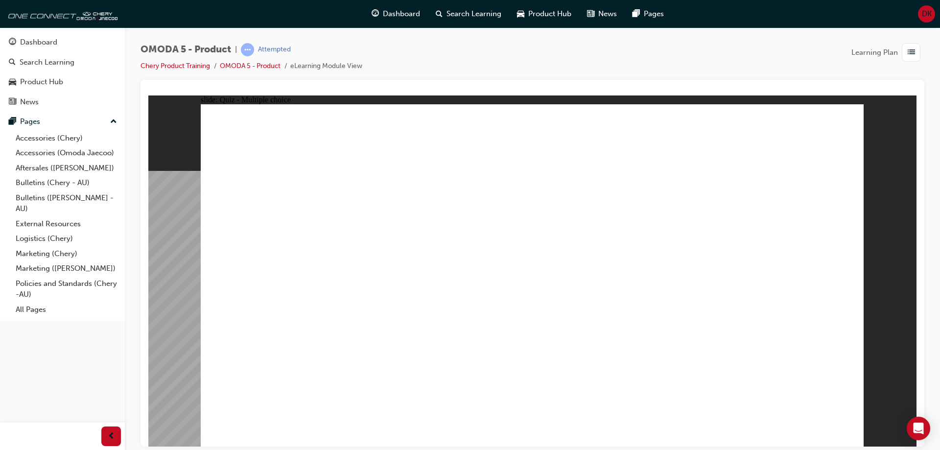
drag, startPoint x: 551, startPoint y: 208, endPoint x: 474, endPoint y: 272, distance: 100.1
drag, startPoint x: 640, startPoint y: 172, endPoint x: 302, endPoint y: 317, distance: 367.8
drag, startPoint x: 628, startPoint y: 211, endPoint x: 367, endPoint y: 314, distance: 280.1
drag, startPoint x: 722, startPoint y: 213, endPoint x: 459, endPoint y: 299, distance: 276.6
drag, startPoint x: 629, startPoint y: 247, endPoint x: 277, endPoint y: 331, distance: 362.0
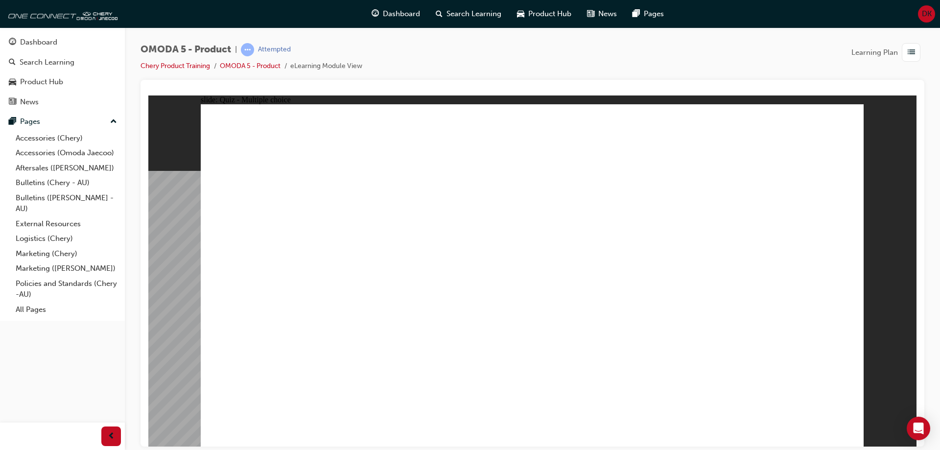
drag, startPoint x: 659, startPoint y: 282, endPoint x: 402, endPoint y: 314, distance: 259.1
drag, startPoint x: 735, startPoint y: 240, endPoint x: 442, endPoint y: 322, distance: 304.5
drag, startPoint x: 710, startPoint y: 282, endPoint x: 296, endPoint y: 352, distance: 420.1
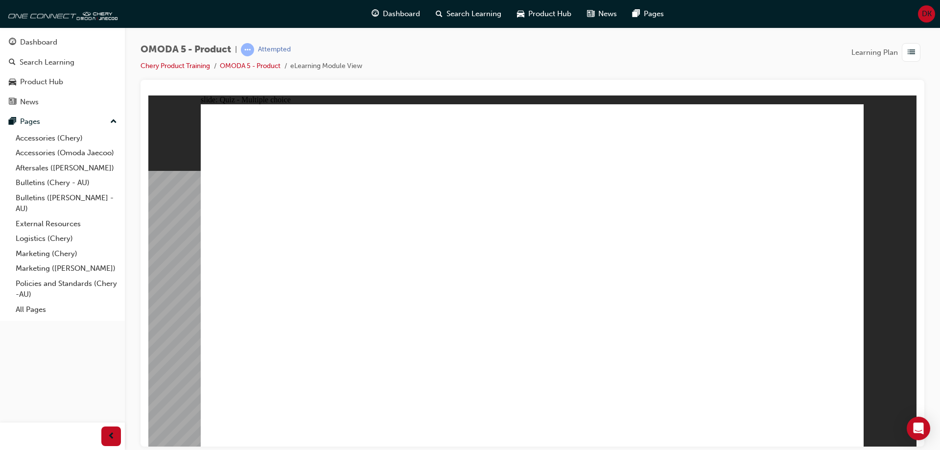
radio input "true"
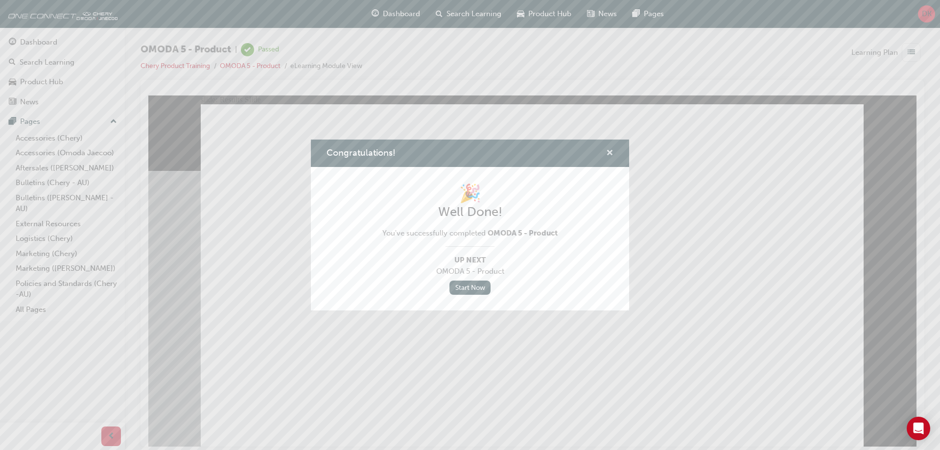
click at [609, 156] on span "cross-icon" at bounding box center [609, 153] width 7 height 9
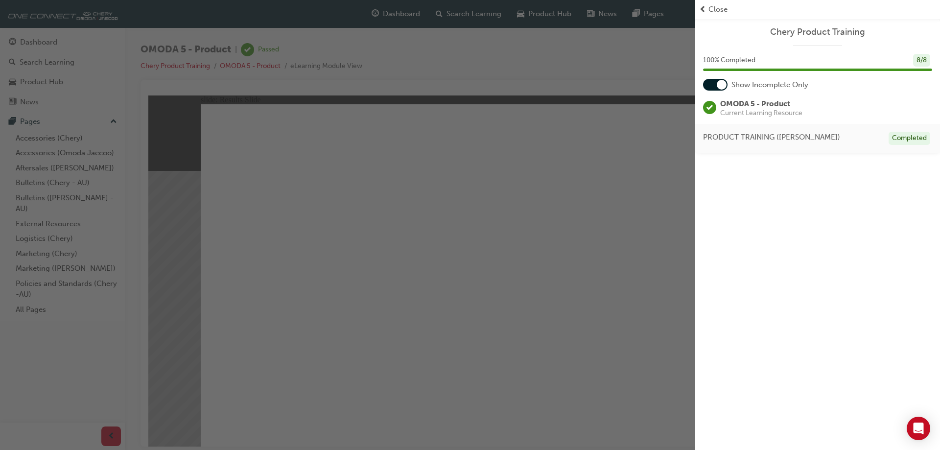
click at [158, 111] on div "button" at bounding box center [347, 225] width 695 height 450
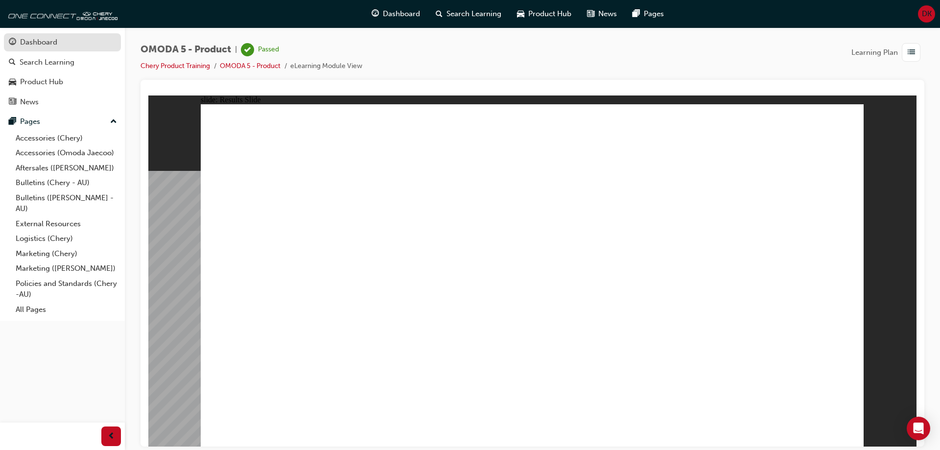
click at [46, 46] on div "Dashboard" at bounding box center [38, 42] width 37 height 11
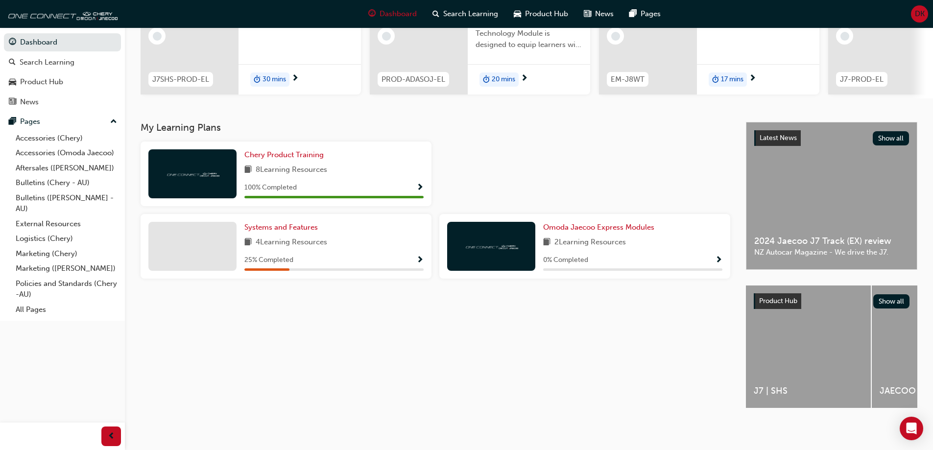
scroll to position [135, 0]
click at [346, 254] on div "25 % Completed" at bounding box center [333, 260] width 179 height 12
click at [420, 258] on span "Show Progress" at bounding box center [419, 260] width 7 height 9
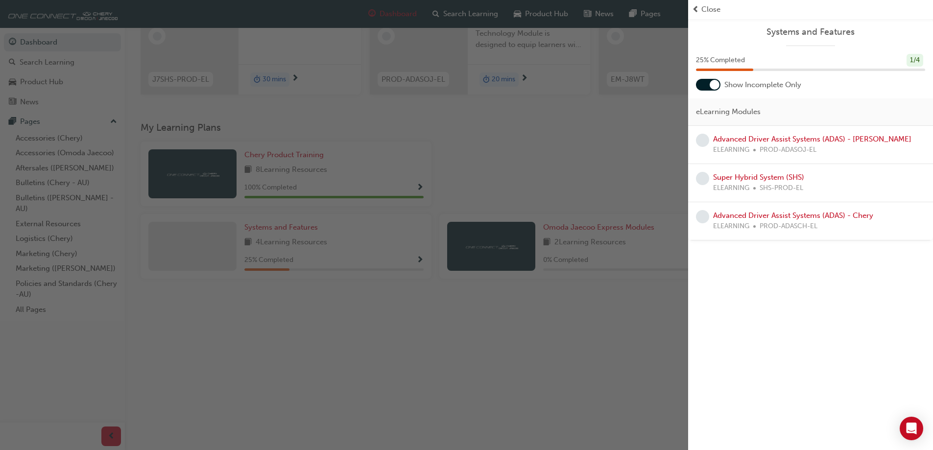
click at [768, 144] on div "Advanced Driver Assist Systems (ADAS) - Omoda Jaecoo ELEARNING PROD-ADASOJ-EL" at bounding box center [812, 145] width 198 height 22
click at [751, 140] on link "Advanced Driver Assist Systems (ADAS) - Omoda Jaecoo" at bounding box center [812, 139] width 198 height 9
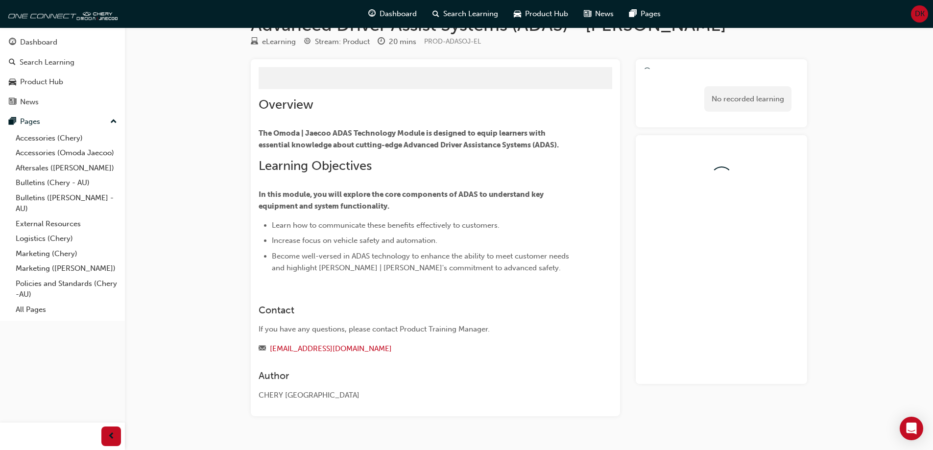
scroll to position [59, 0]
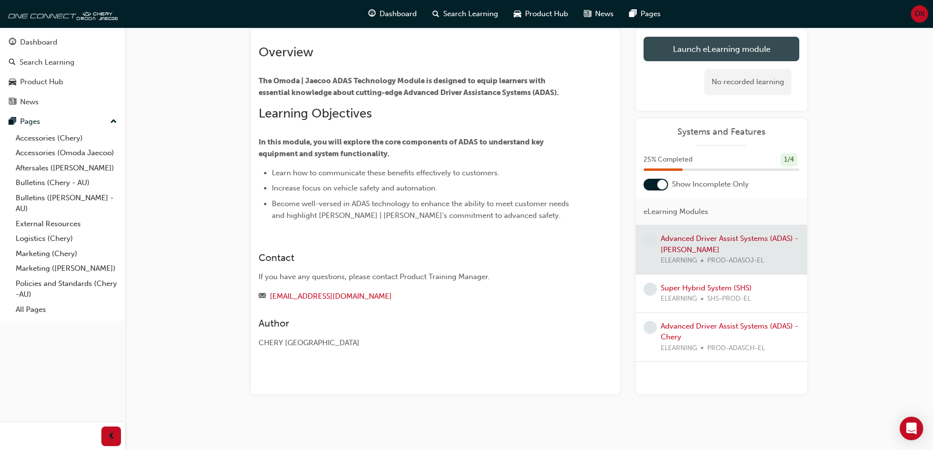
click at [704, 50] on link "Launch eLearning module" at bounding box center [721, 49] width 156 height 24
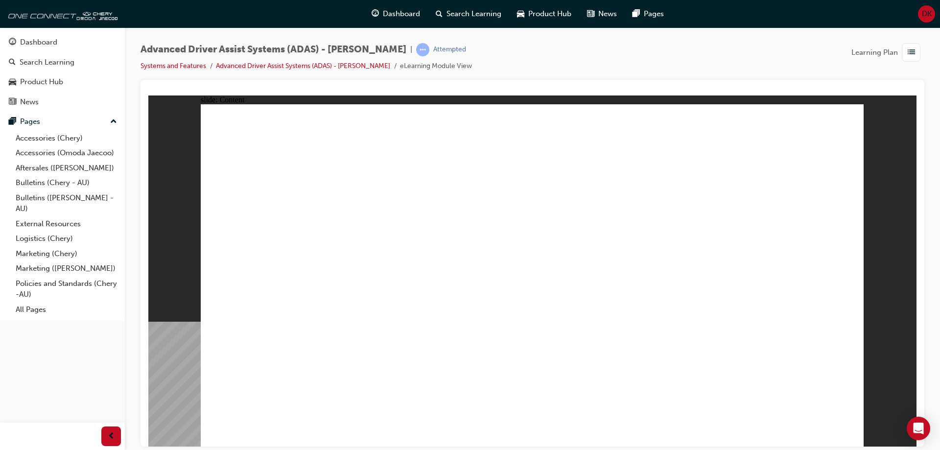
drag, startPoint x: 613, startPoint y: 194, endPoint x: 580, endPoint y: 212, distance: 37.9
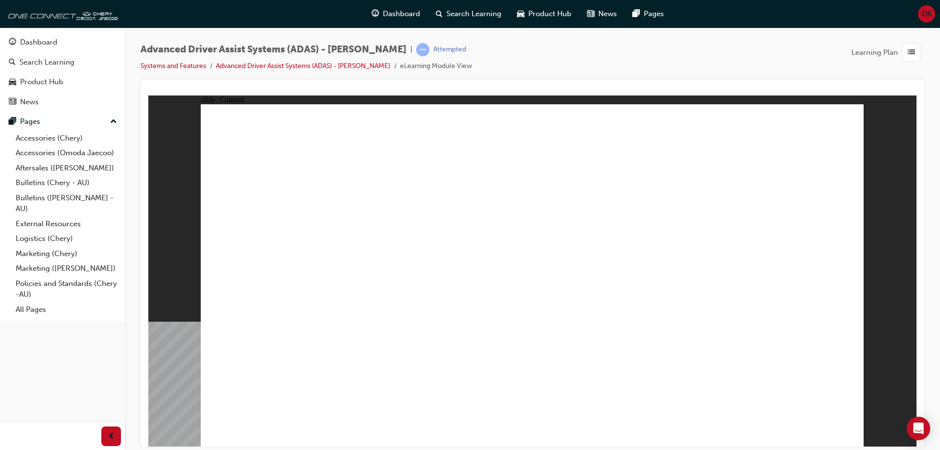
drag, startPoint x: 646, startPoint y: 269, endPoint x: 729, endPoint y: 260, distance: 82.8
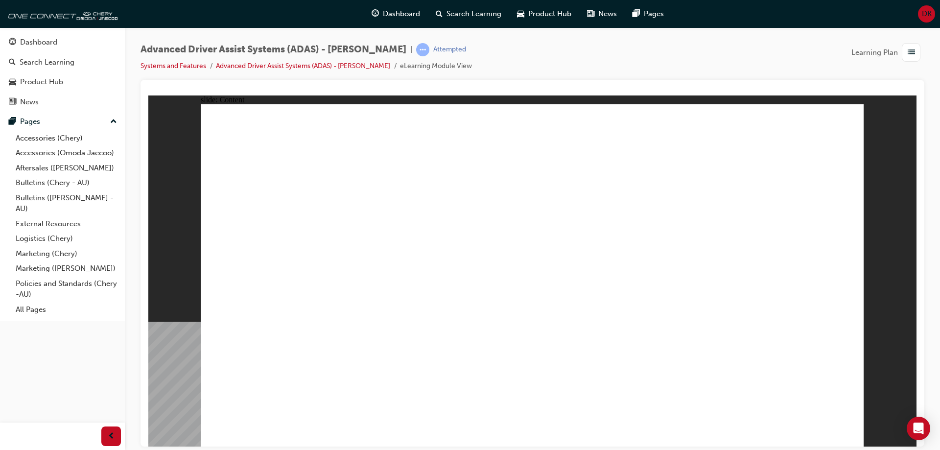
click at [64, 45] on div "Dashboard" at bounding box center [62, 42] width 107 height 12
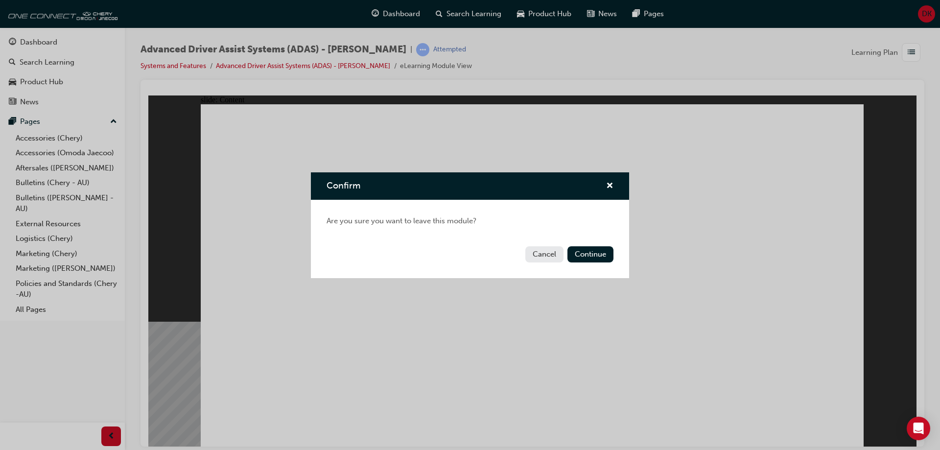
click at [554, 260] on button "Cancel" at bounding box center [544, 254] width 38 height 16
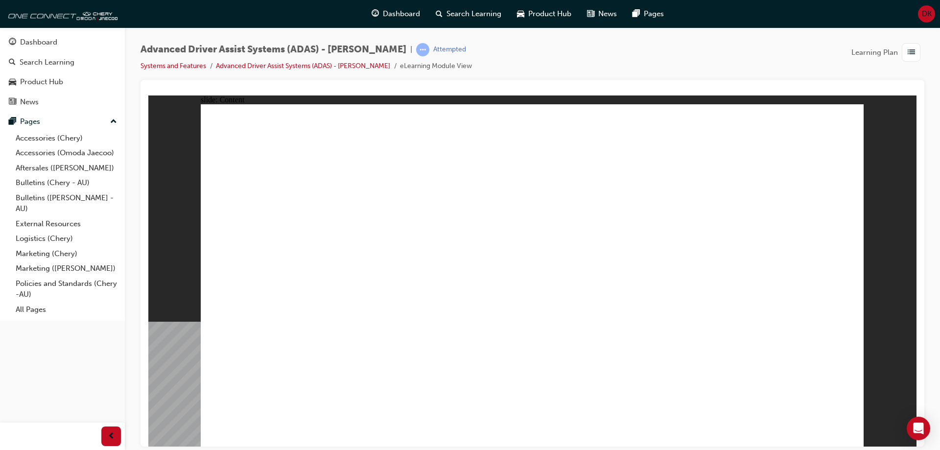
click at [914, 48] on span "list-icon" at bounding box center [911, 53] width 7 height 12
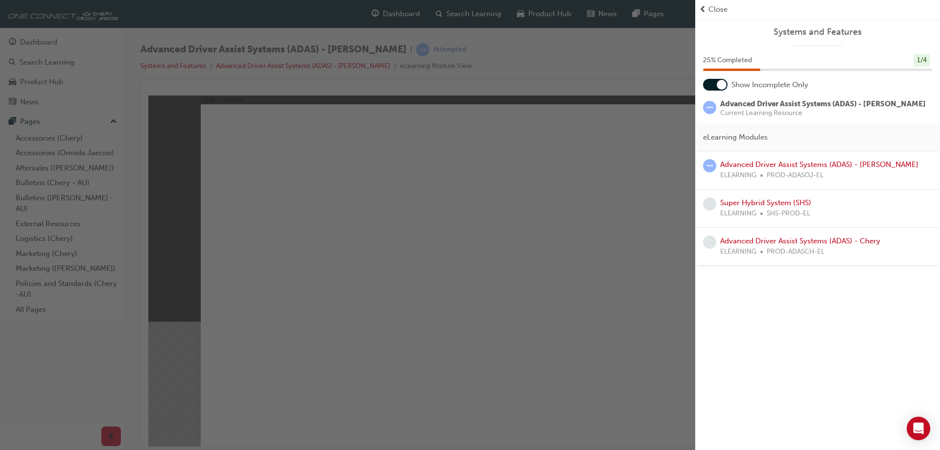
click at [573, 215] on div "button" at bounding box center [347, 225] width 695 height 450
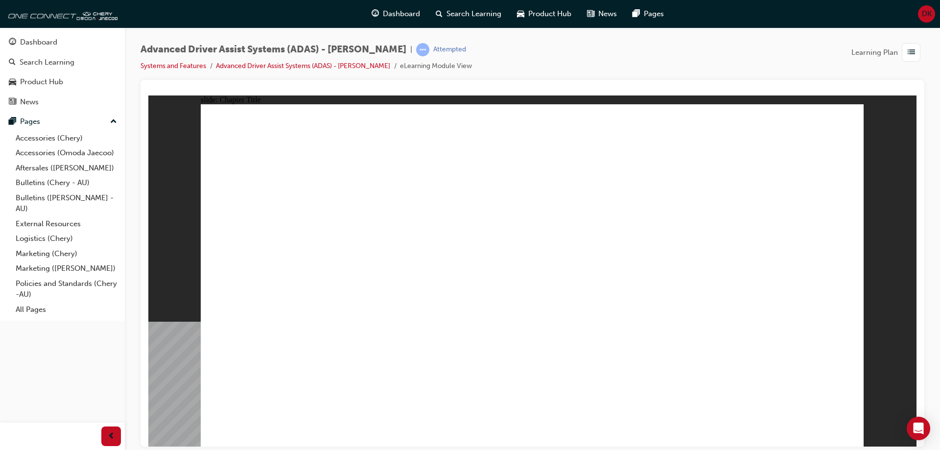
drag, startPoint x: 336, startPoint y: 375, endPoint x: 573, endPoint y: 188, distance: 301.9
drag, startPoint x: 451, startPoint y: 368, endPoint x: 722, endPoint y: 146, distance: 350.3
drag, startPoint x: 551, startPoint y: 383, endPoint x: 782, endPoint y: 165, distance: 318.3
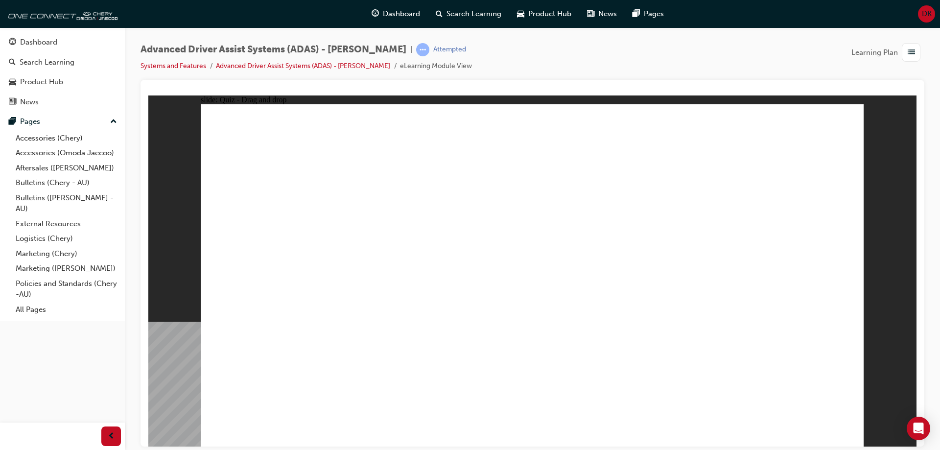
drag, startPoint x: 655, startPoint y: 376, endPoint x: 760, endPoint y: 183, distance: 219.5
checkbox input "true"
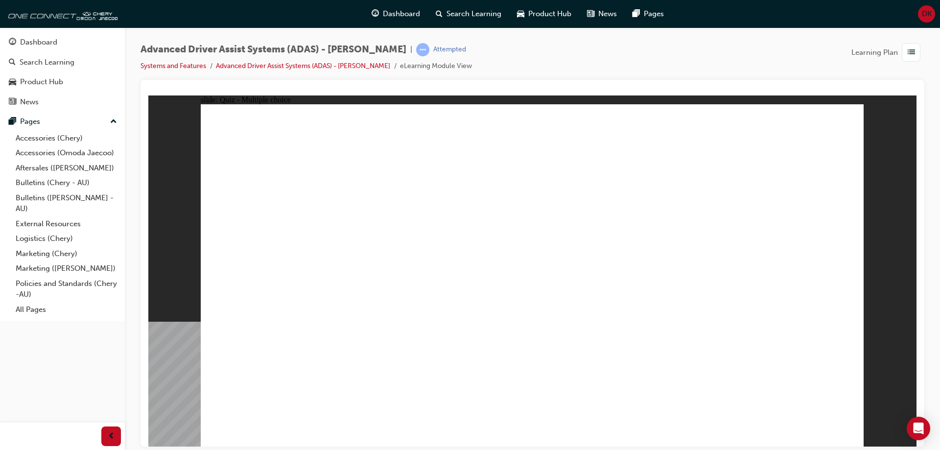
checkbox input "true"
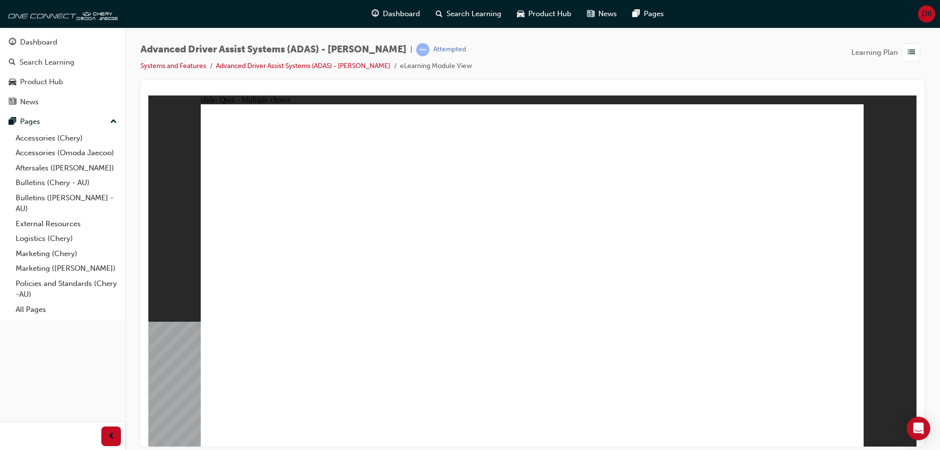
checkbox input "true"
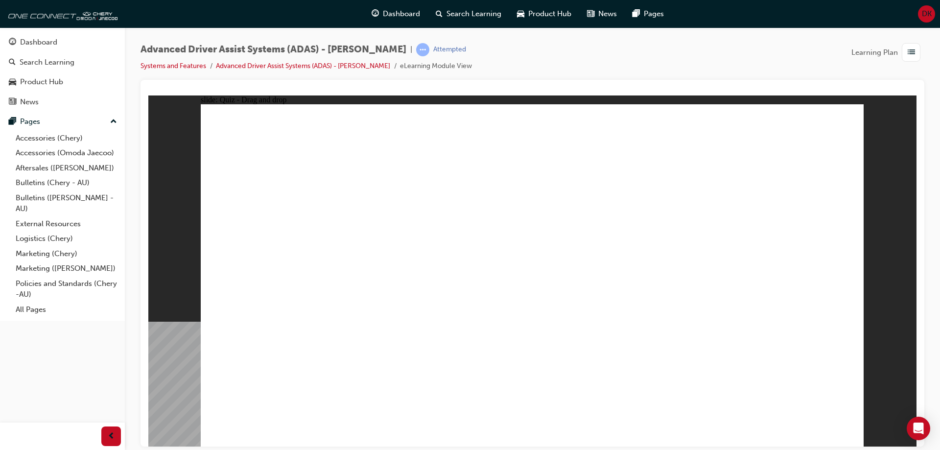
drag, startPoint x: 612, startPoint y: 140, endPoint x: 635, endPoint y: 350, distance: 210.8
drag, startPoint x: 689, startPoint y: 142, endPoint x: 323, endPoint y: 346, distance: 419.1
drag, startPoint x: 545, startPoint y: 143, endPoint x: 604, endPoint y: 324, distance: 189.8
drag, startPoint x: 550, startPoint y: 171, endPoint x: 677, endPoint y: 322, distance: 197.1
drag, startPoint x: 613, startPoint y: 174, endPoint x: 335, endPoint y: 340, distance: 323.7
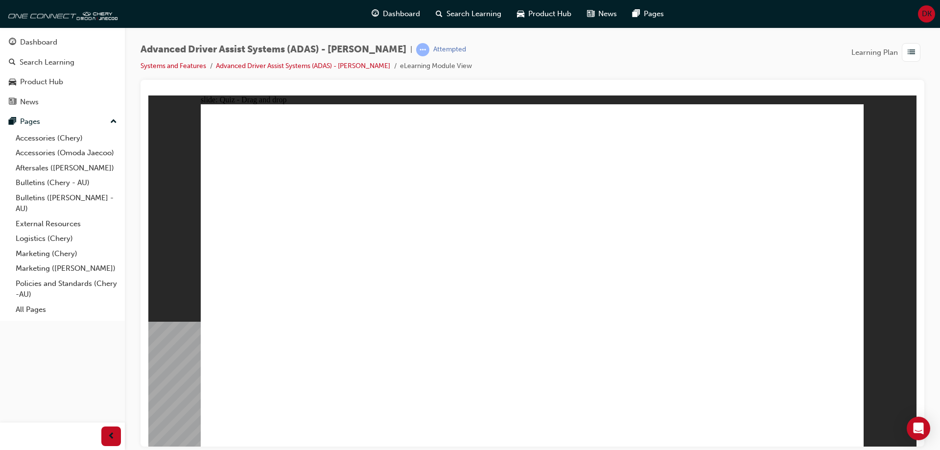
drag, startPoint x: 682, startPoint y: 172, endPoint x: 379, endPoint y: 322, distance: 337.9
drag, startPoint x: 767, startPoint y: 143, endPoint x: 466, endPoint y: 338, distance: 358.7
drag, startPoint x: 753, startPoint y: 193, endPoint x: 364, endPoint y: 357, distance: 422.0
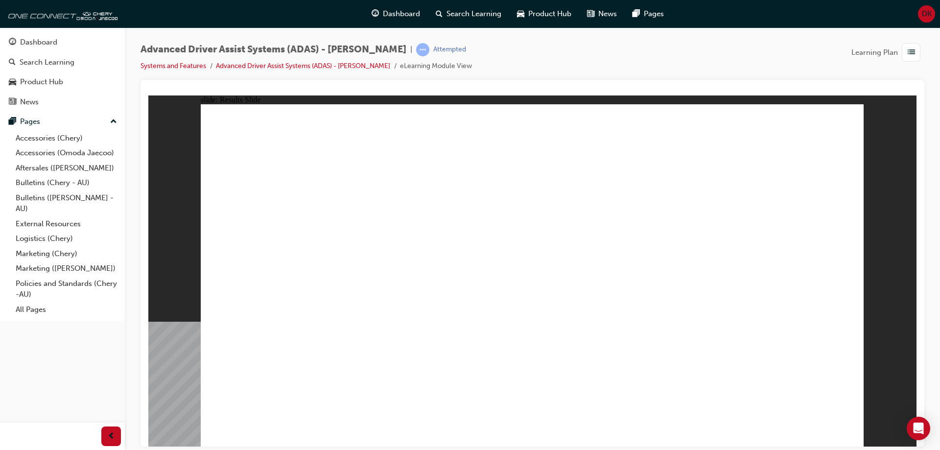
drag, startPoint x: 331, startPoint y: 369, endPoint x: 546, endPoint y: 186, distance: 282.8
drag, startPoint x: 438, startPoint y: 368, endPoint x: 753, endPoint y: 165, distance: 374.7
drag, startPoint x: 550, startPoint y: 369, endPoint x: 787, endPoint y: 170, distance: 309.0
drag, startPoint x: 659, startPoint y: 375, endPoint x: 791, endPoint y: 189, distance: 228.7
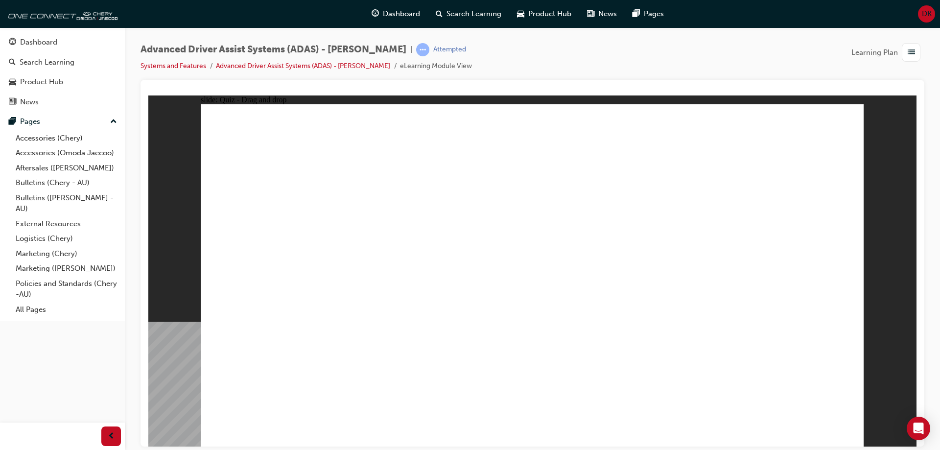
checkbox input "true"
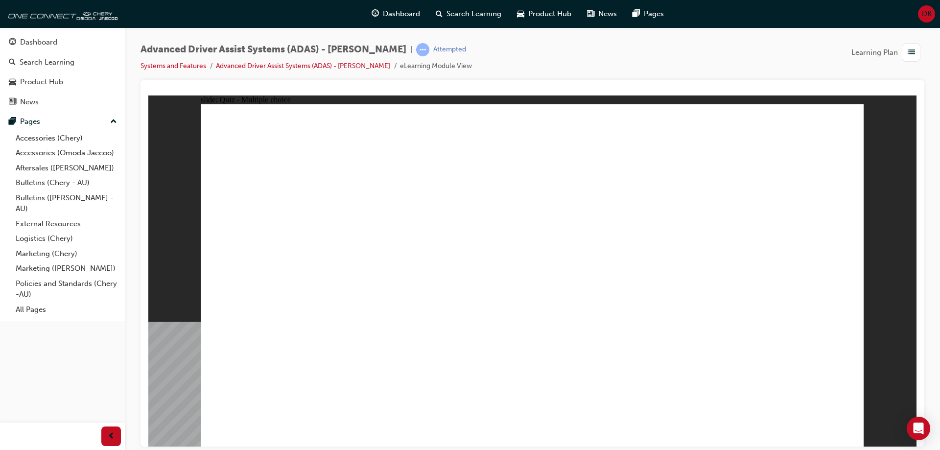
checkbox input "true"
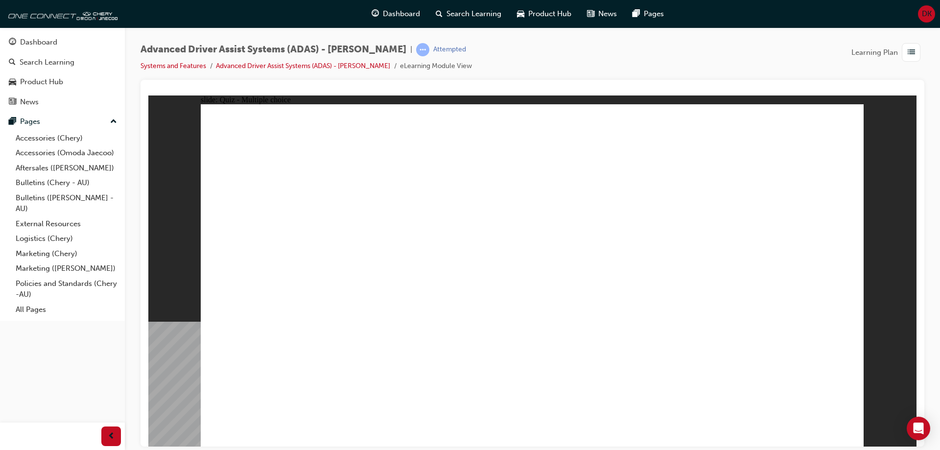
checkbox input "true"
drag, startPoint x: 758, startPoint y: 145, endPoint x: 711, endPoint y: 146, distance: 48.0
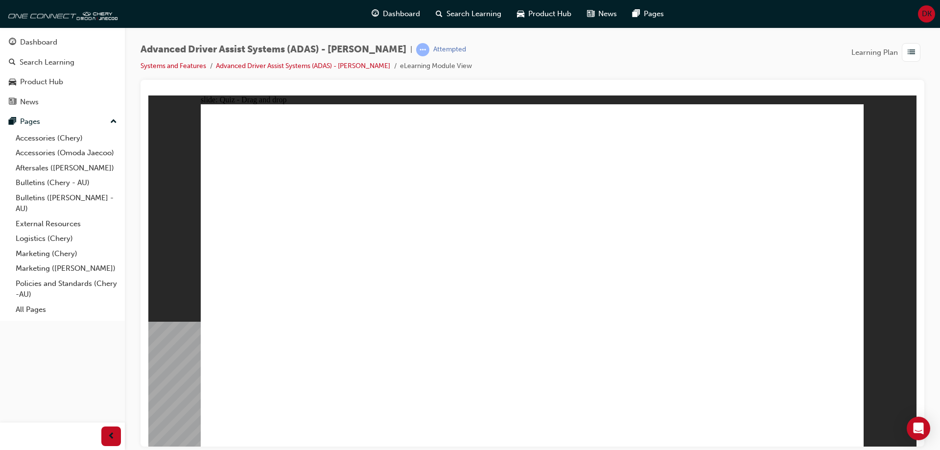
drag, startPoint x: 548, startPoint y: 174, endPoint x: 545, endPoint y: 319, distance: 145.0
drag, startPoint x: 550, startPoint y: 141, endPoint x: 610, endPoint y: 326, distance: 194.5
drag, startPoint x: 614, startPoint y: 142, endPoint x: 675, endPoint y: 323, distance: 190.8
drag, startPoint x: 690, startPoint y: 144, endPoint x: 285, endPoint y: 333, distance: 447.1
drag, startPoint x: 751, startPoint y: 137, endPoint x: 341, endPoint y: 329, distance: 452.8
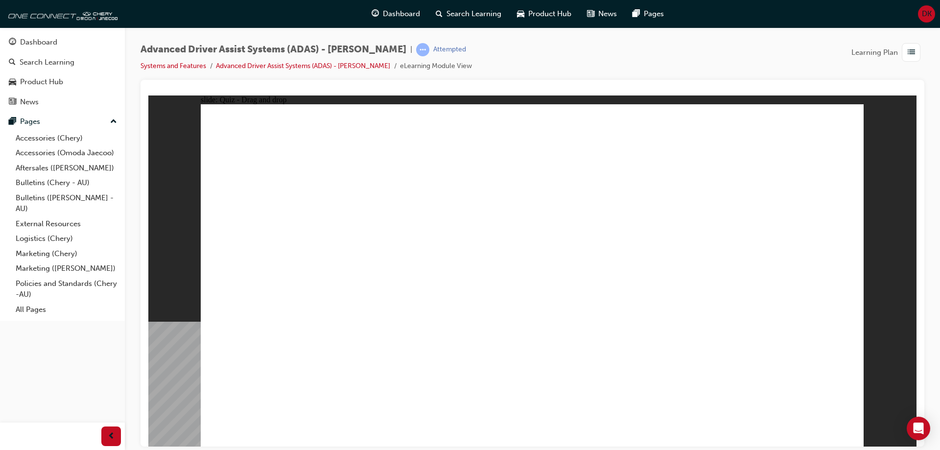
drag, startPoint x: 597, startPoint y: 166, endPoint x: 362, endPoint y: 330, distance: 286.3
drag, startPoint x: 682, startPoint y: 171, endPoint x: 446, endPoint y: 327, distance: 283.4
drag, startPoint x: 330, startPoint y: 319, endPoint x: 559, endPoint y: 242, distance: 241.6
drag, startPoint x: 751, startPoint y: 189, endPoint x: 444, endPoint y: 326, distance: 336.0
drag, startPoint x: 759, startPoint y: 142, endPoint x: 416, endPoint y: 339, distance: 395.3
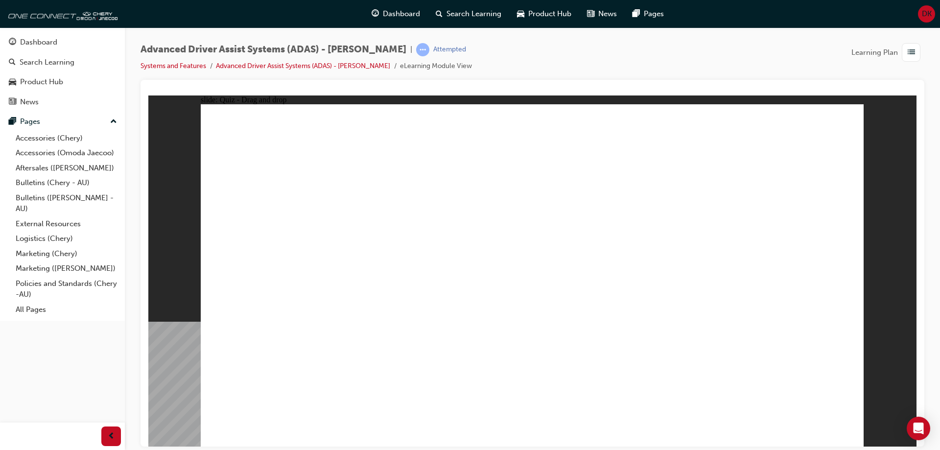
drag, startPoint x: 321, startPoint y: 376, endPoint x: 505, endPoint y: 205, distance: 250.9
drag, startPoint x: 450, startPoint y: 374, endPoint x: 731, endPoint y: 170, distance: 347.1
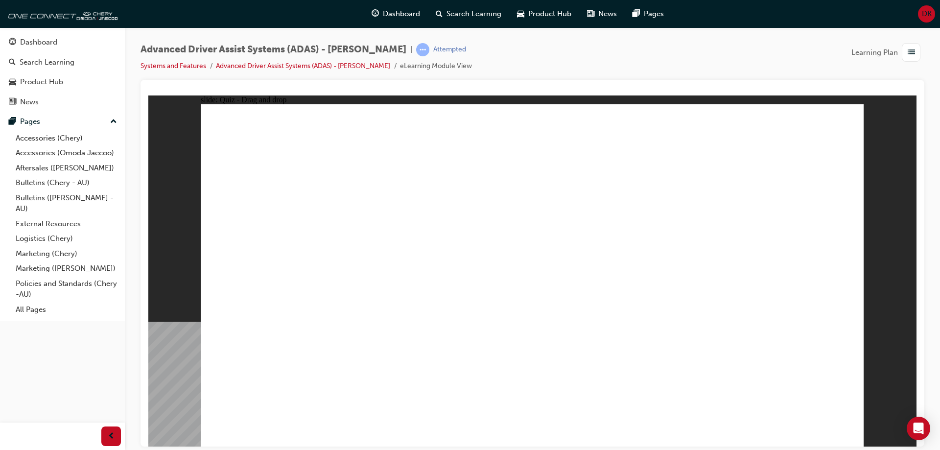
drag, startPoint x: 559, startPoint y: 370, endPoint x: 738, endPoint y: 180, distance: 261.2
drag, startPoint x: 656, startPoint y: 375, endPoint x: 775, endPoint y: 193, distance: 216.5
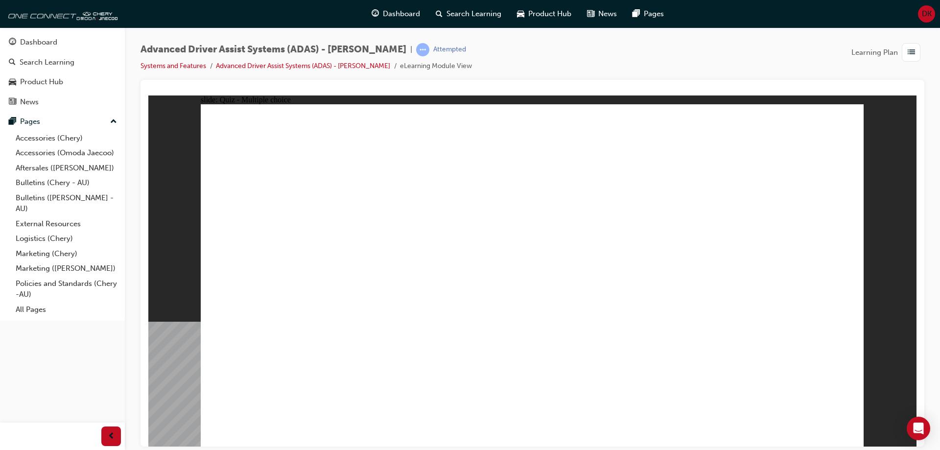
checkbox input "true"
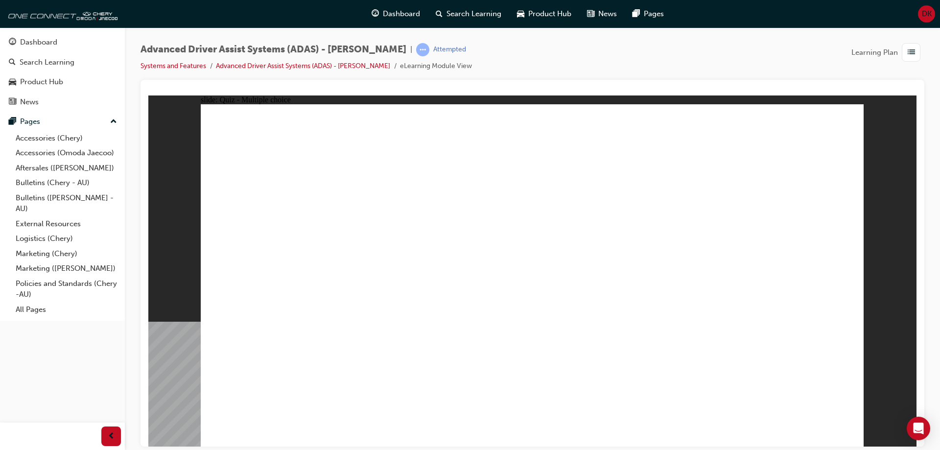
checkbox input "true"
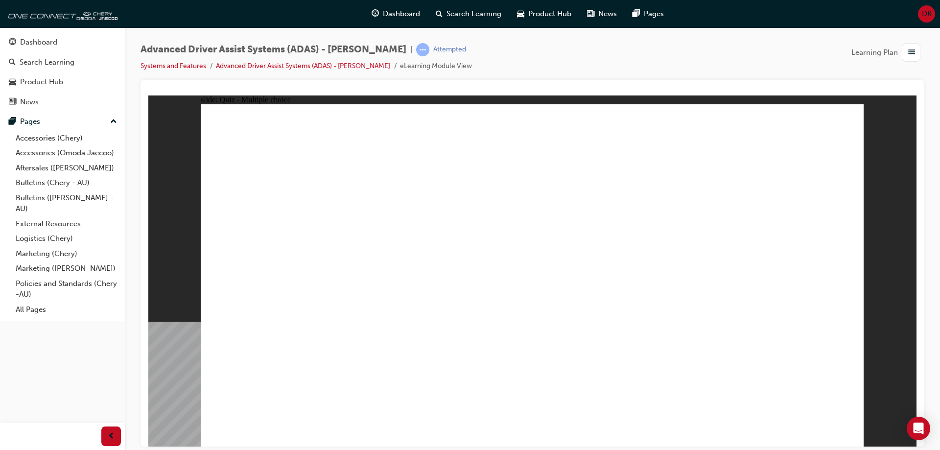
drag, startPoint x: 603, startPoint y: 172, endPoint x: 292, endPoint y: 329, distance: 347.7
drag, startPoint x: 675, startPoint y: 167, endPoint x: 372, endPoint y: 350, distance: 353.6
drag, startPoint x: 545, startPoint y: 177, endPoint x: 592, endPoint y: 252, distance: 88.6
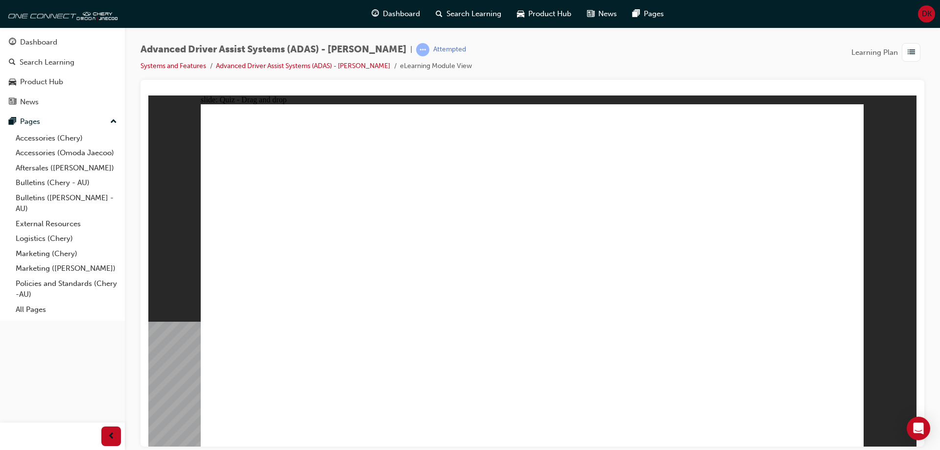
drag, startPoint x: 549, startPoint y: 166, endPoint x: 580, endPoint y: 337, distance: 174.2
drag, startPoint x: 539, startPoint y: 138, endPoint x: 622, endPoint y: 318, distance: 198.7
drag, startPoint x: 619, startPoint y: 139, endPoint x: 676, endPoint y: 324, distance: 193.5
drag, startPoint x: 687, startPoint y: 139, endPoint x: 415, endPoint y: 323, distance: 328.7
drag, startPoint x: 749, startPoint y: 136, endPoint x: 442, endPoint y: 315, distance: 355.5
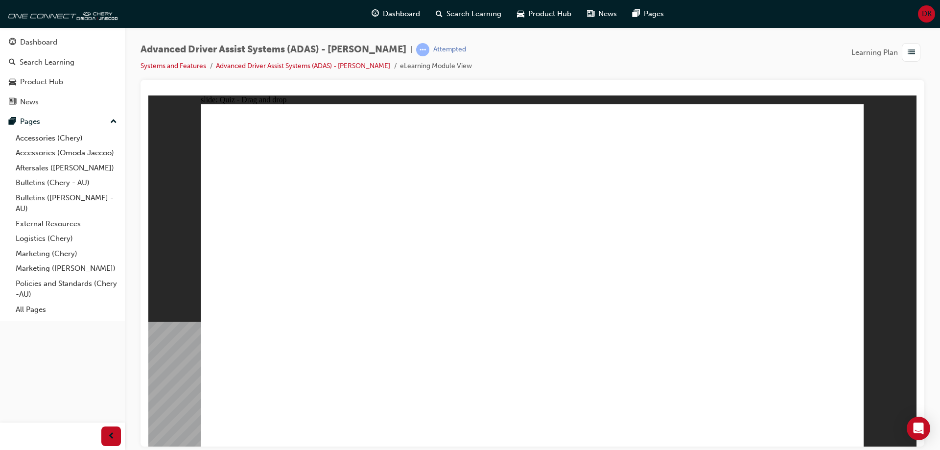
drag, startPoint x: 747, startPoint y: 173, endPoint x: 708, endPoint y: 326, distance: 157.7
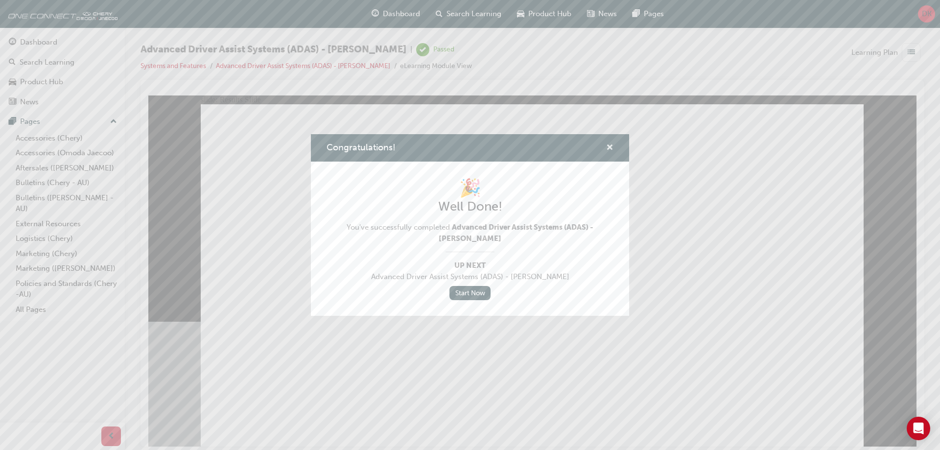
click at [609, 144] on span "cross-icon" at bounding box center [609, 148] width 7 height 9
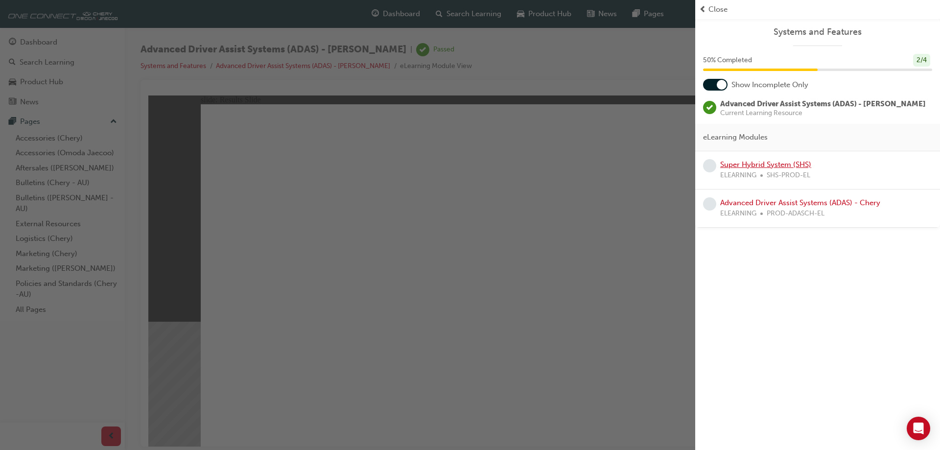
click at [758, 167] on link "Super Hybrid System (SHS)" at bounding box center [765, 164] width 91 height 9
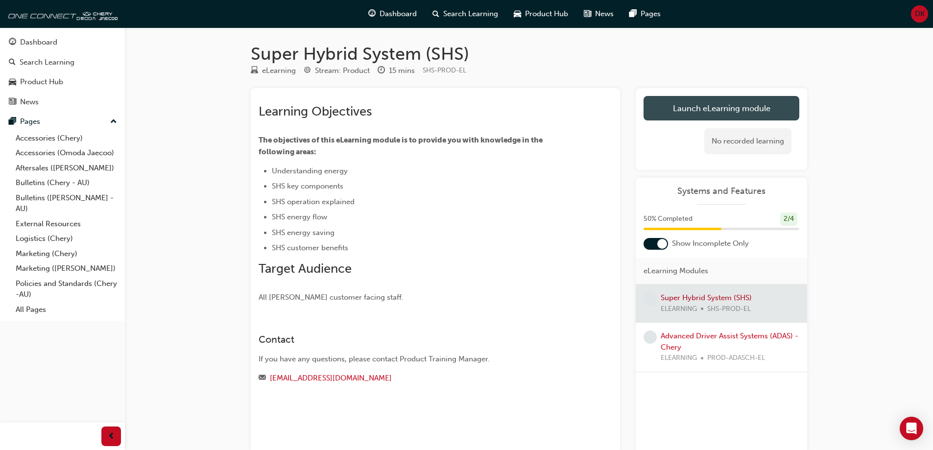
click at [704, 111] on link "Launch eLearning module" at bounding box center [721, 108] width 156 height 24
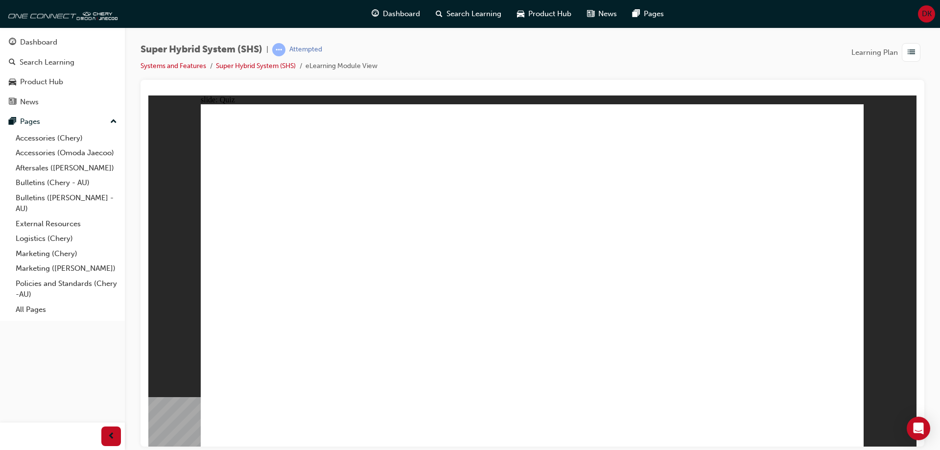
radio input "false"
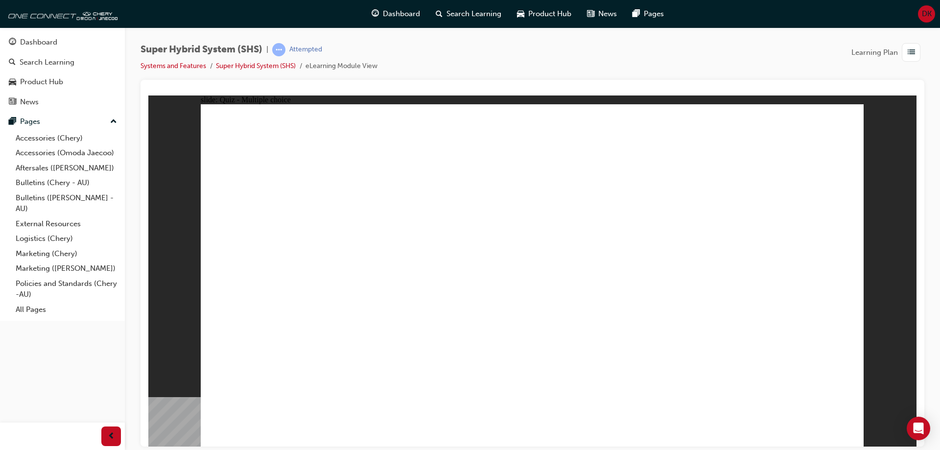
radio input "false"
radio input "true"
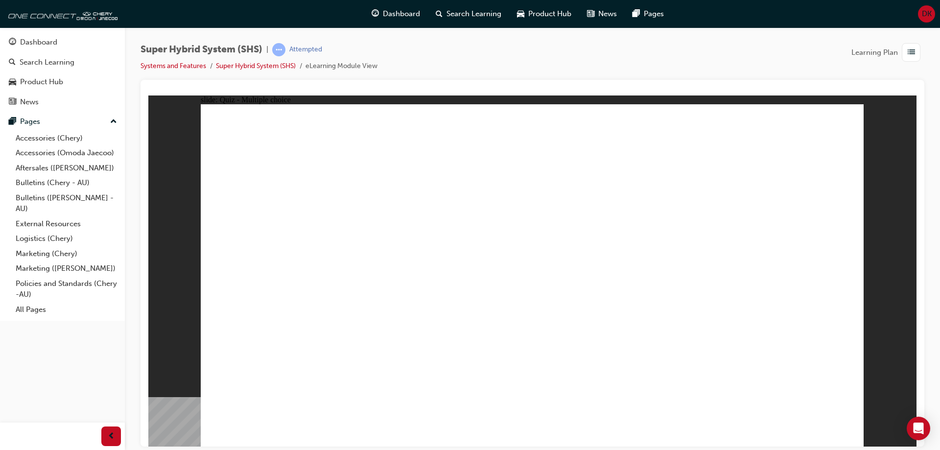
radio input "true"
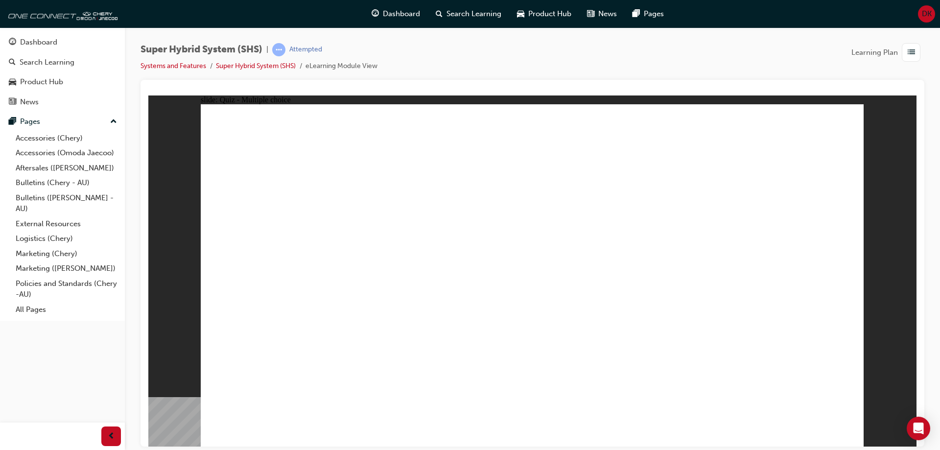
radio input "true"
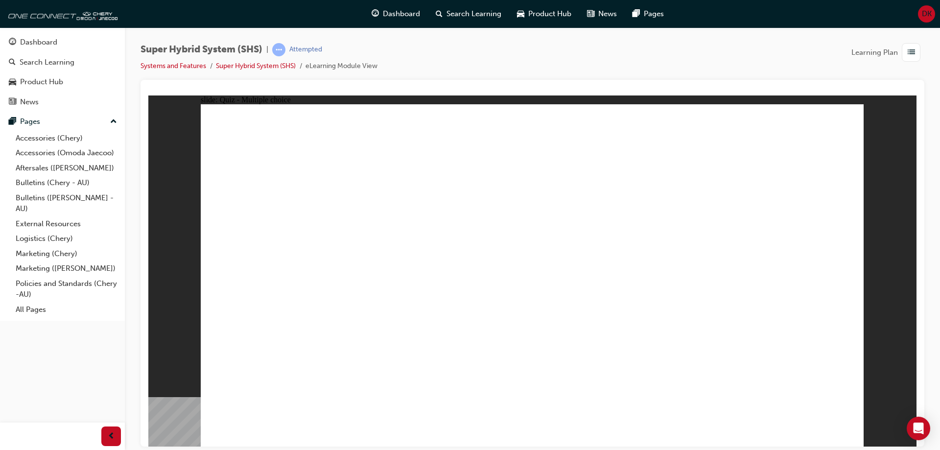
radio input "true"
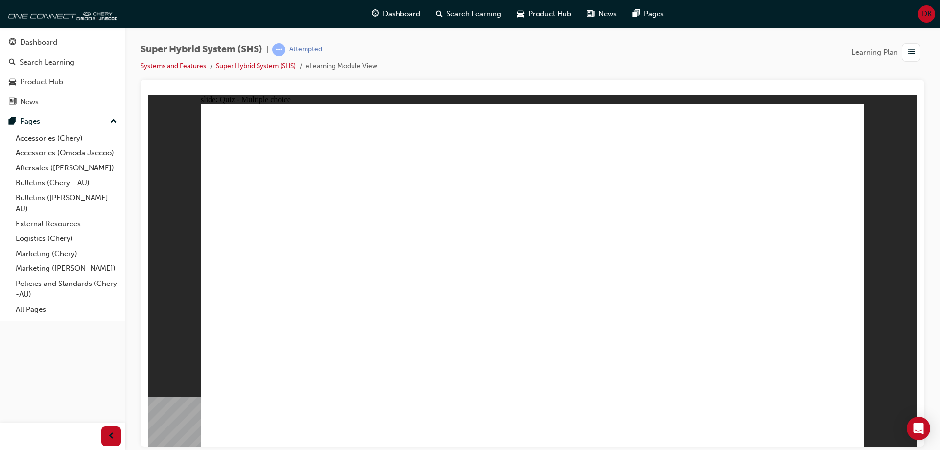
radio input "true"
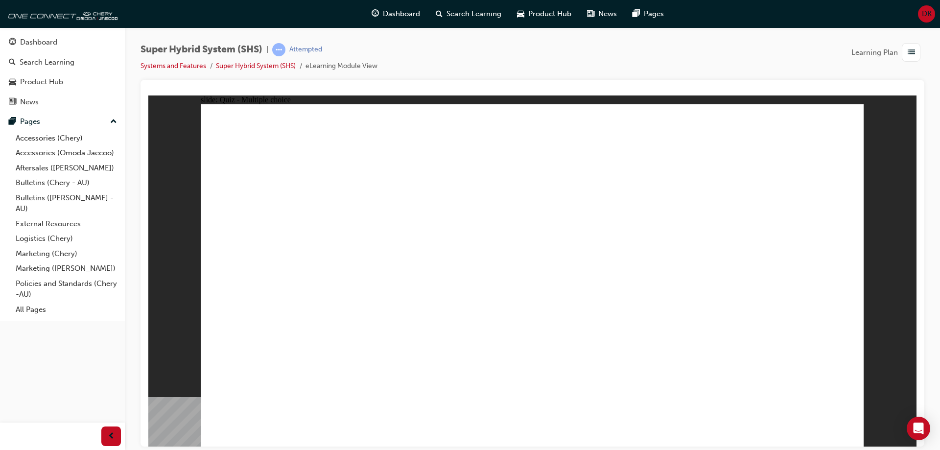
radio input "true"
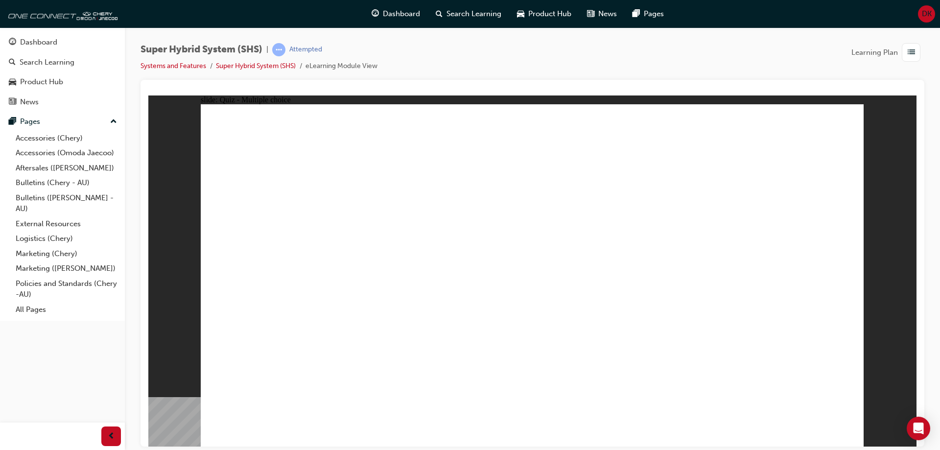
radio input "true"
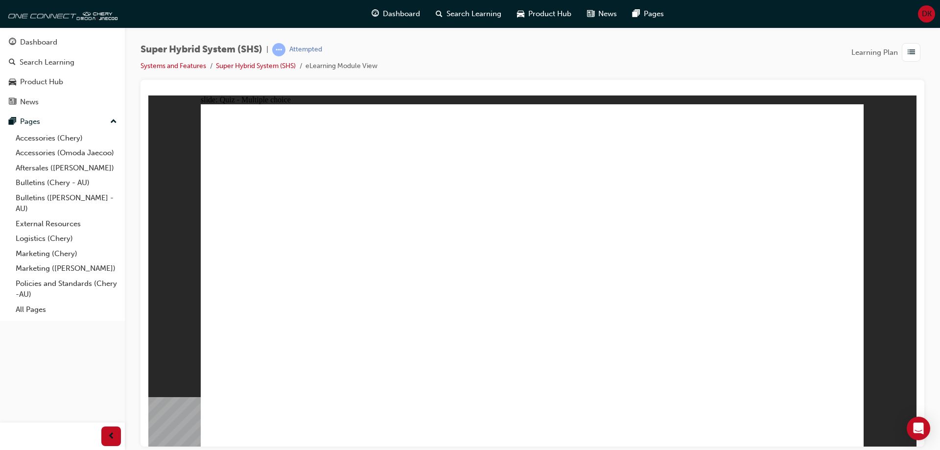
radio input "true"
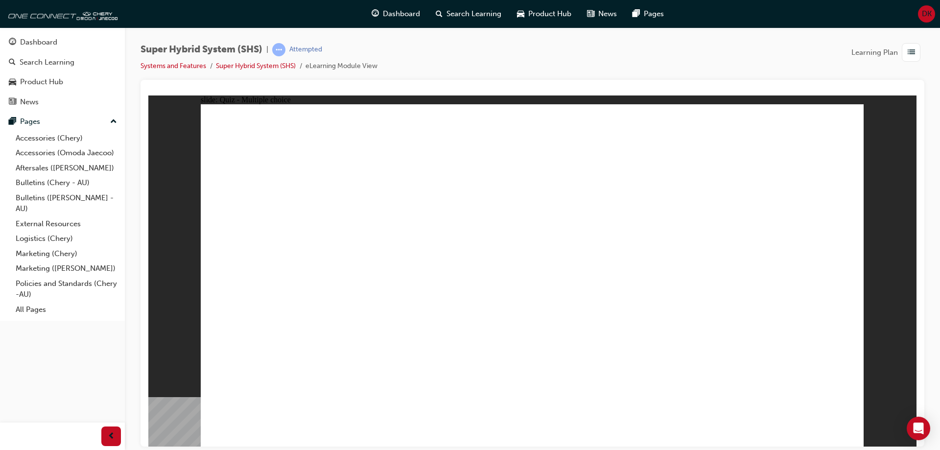
radio input "true"
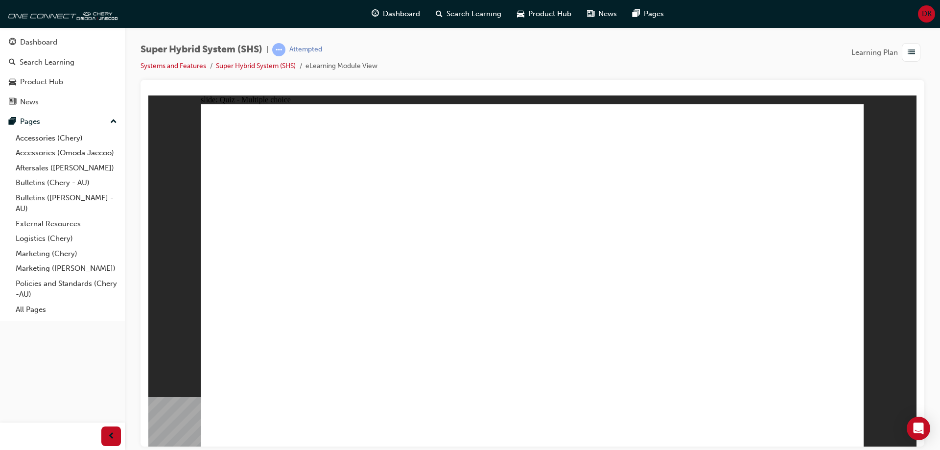
radio input "true"
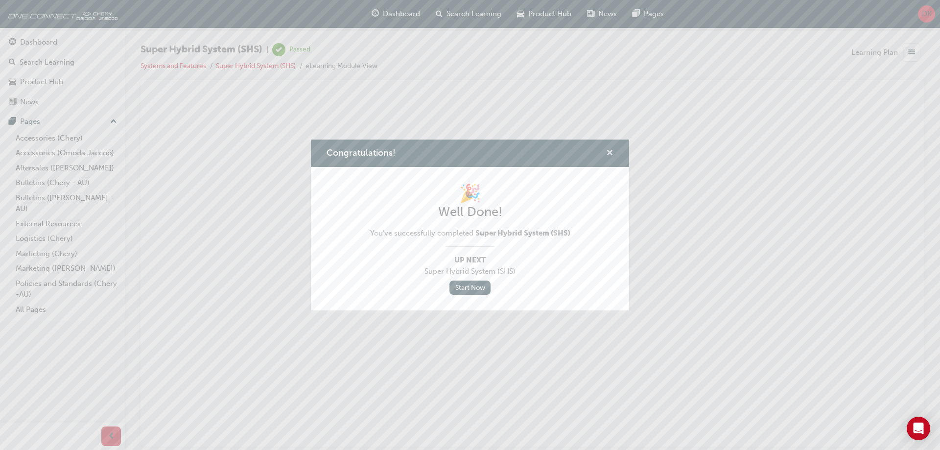
click at [611, 154] on span "cross-icon" at bounding box center [609, 153] width 7 height 9
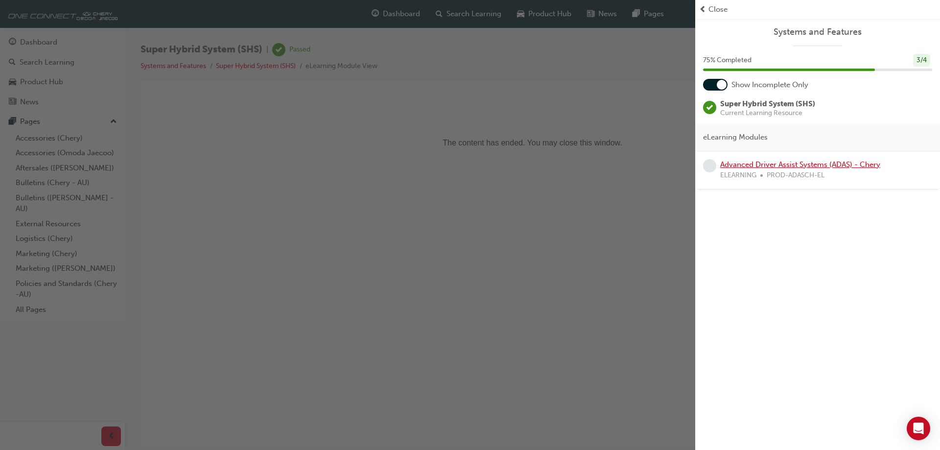
click at [742, 160] on link "Advanced Driver Assist Systems (ADAS) - Chery" at bounding box center [800, 164] width 160 height 9
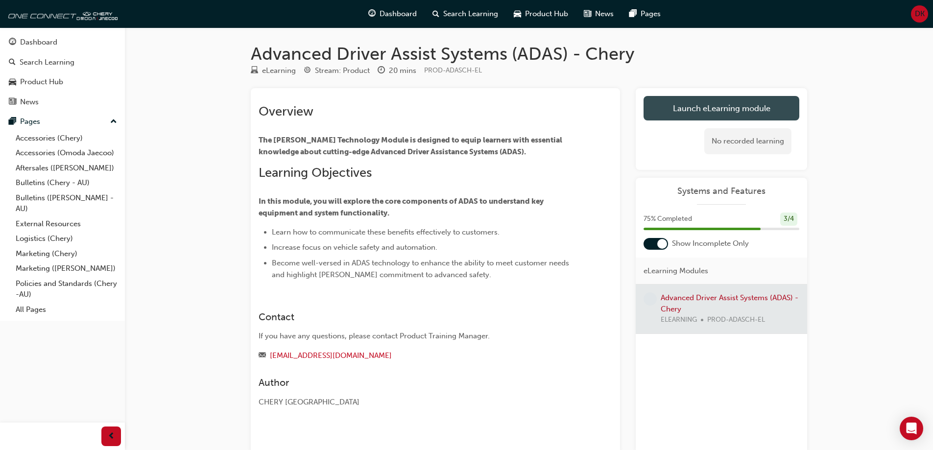
click at [700, 112] on link "Launch eLearning module" at bounding box center [721, 108] width 156 height 24
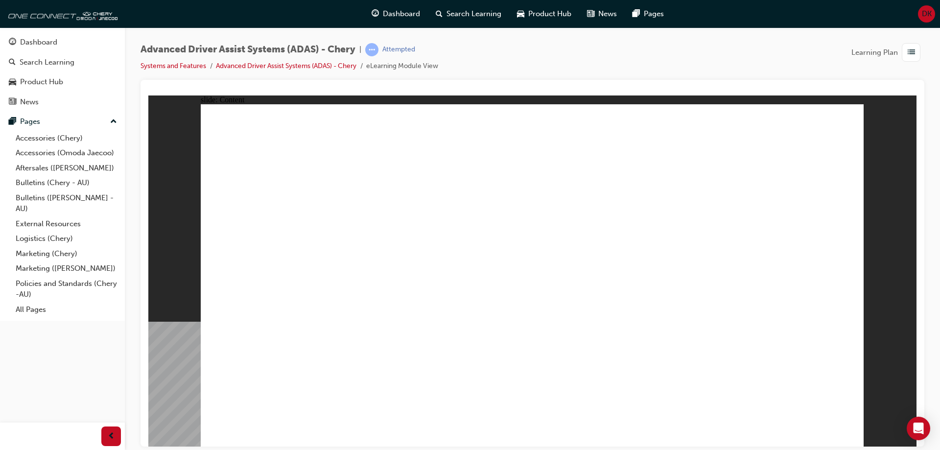
drag, startPoint x: 469, startPoint y: 332, endPoint x: 477, endPoint y: 332, distance: 7.8
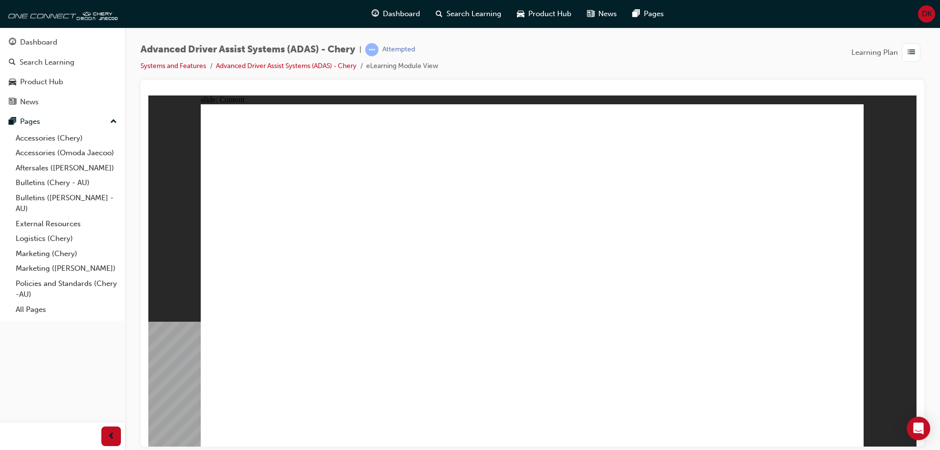
drag, startPoint x: 551, startPoint y: 307, endPoint x: 545, endPoint y: 310, distance: 7.5
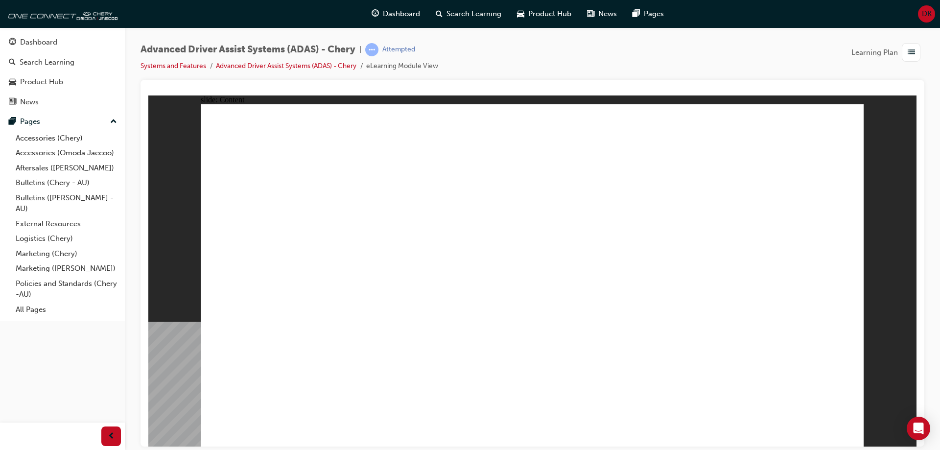
drag, startPoint x: 540, startPoint y: 311, endPoint x: 552, endPoint y: 314, distance: 12.0
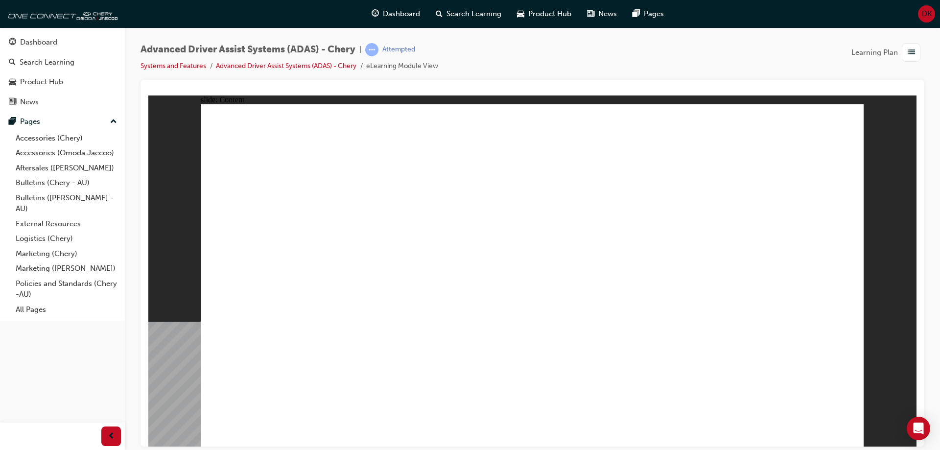
drag, startPoint x: 674, startPoint y: 293, endPoint x: 659, endPoint y: 305, distance: 19.2
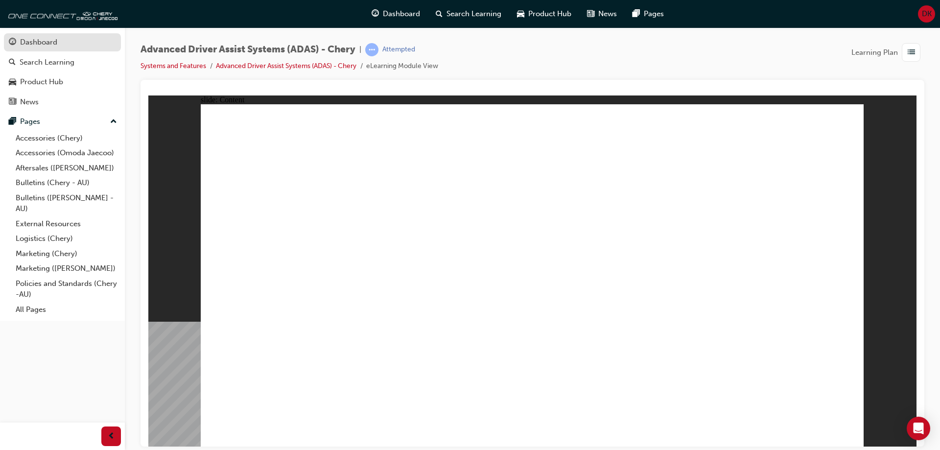
click at [62, 44] on div "Dashboard" at bounding box center [62, 42] width 107 height 12
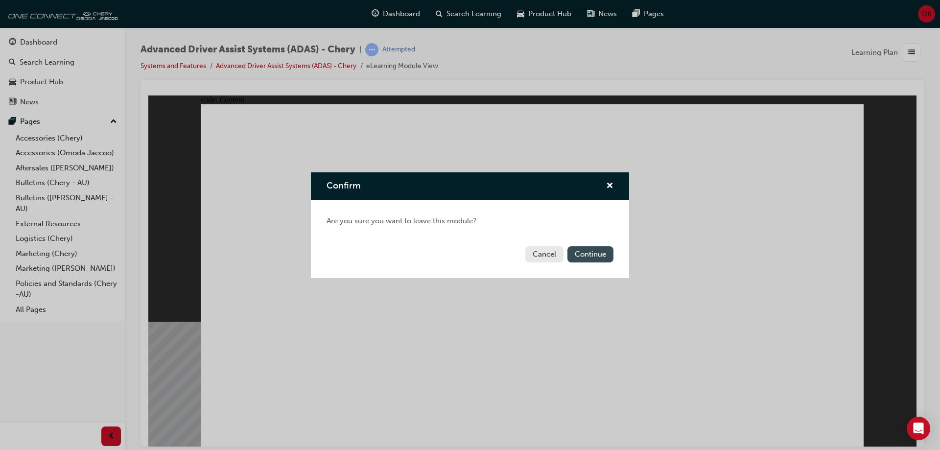
click at [577, 255] on button "Continue" at bounding box center [591, 254] width 46 height 16
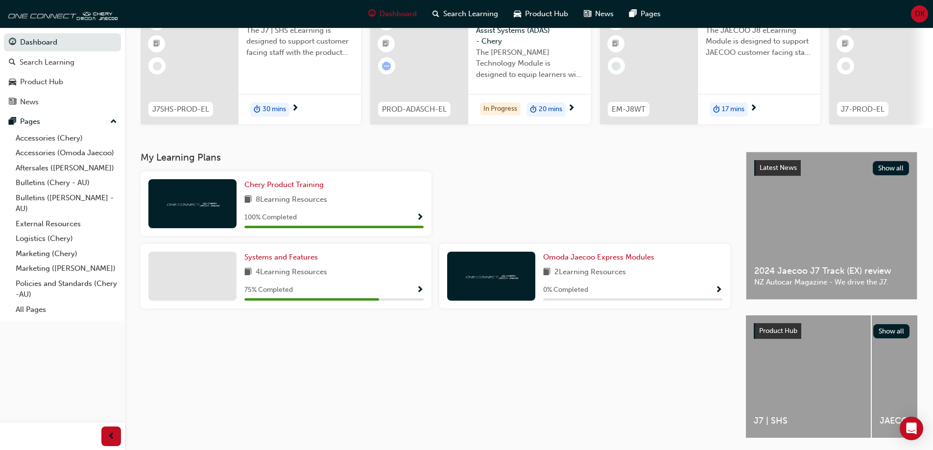
scroll to position [135, 0]
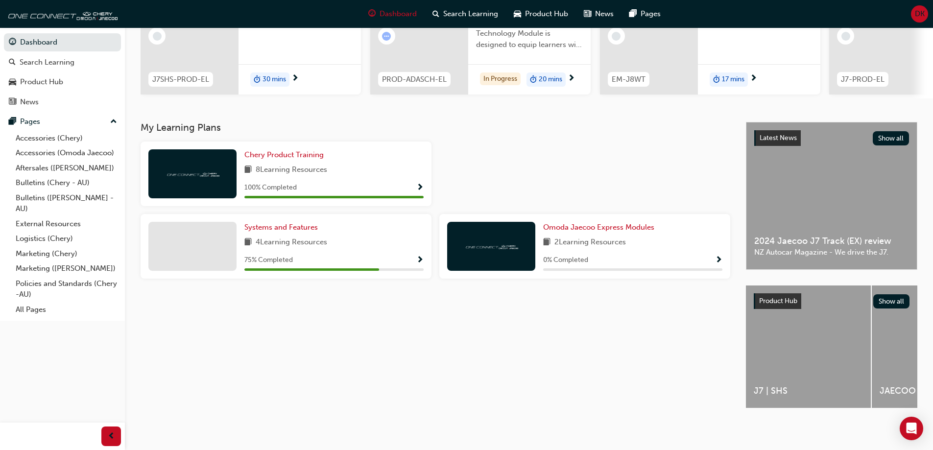
click at [417, 260] on span "Show Progress" at bounding box center [419, 260] width 7 height 9
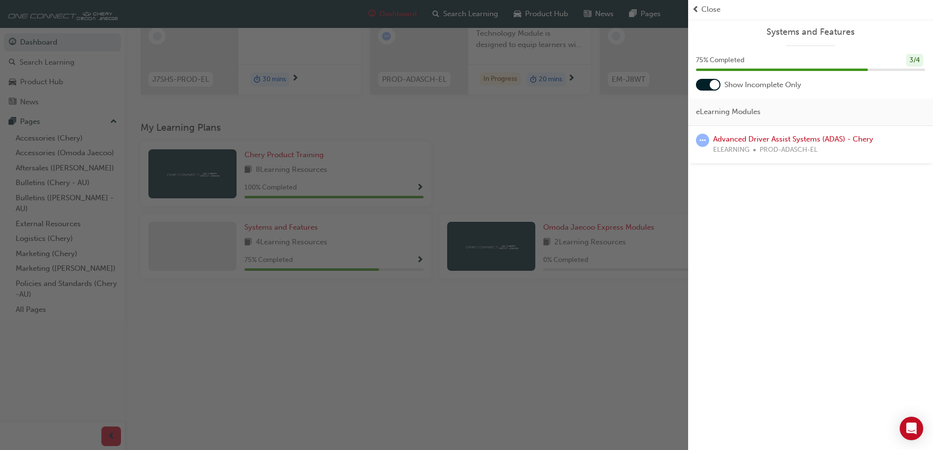
click at [489, 263] on div "button" at bounding box center [344, 225] width 688 height 450
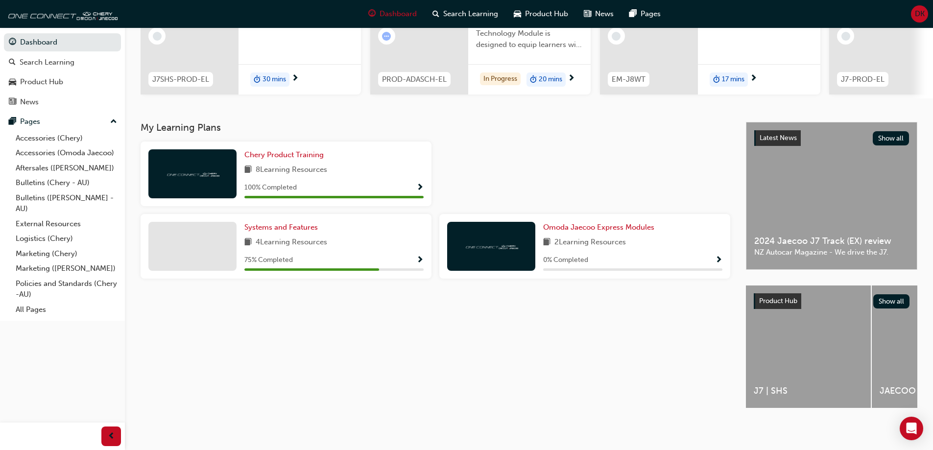
click at [415, 256] on div "75 % Completed" at bounding box center [333, 260] width 179 height 12
click at [421, 256] on span "Show Progress" at bounding box center [419, 260] width 7 height 9
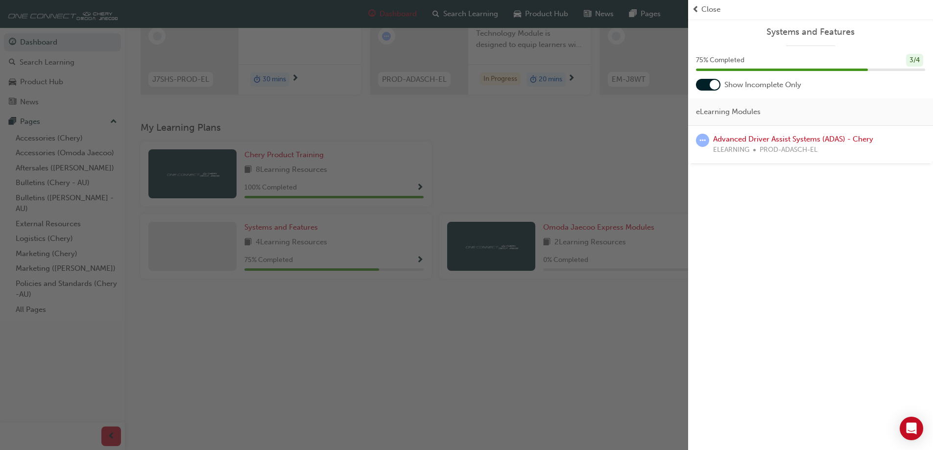
click at [742, 145] on span "ELEARNING" at bounding box center [731, 149] width 36 height 11
click at [845, 136] on link "Advanced Driver Assist Systems (ADAS) - Chery" at bounding box center [793, 139] width 160 height 9
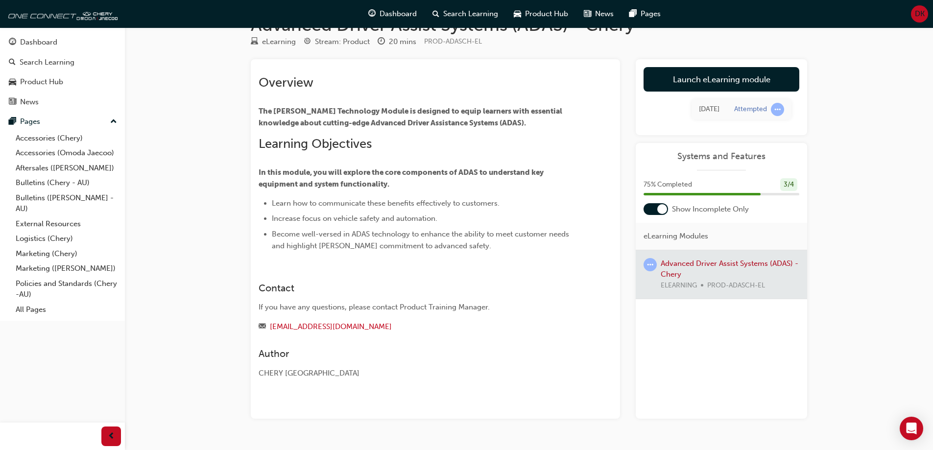
scroll to position [53, 0]
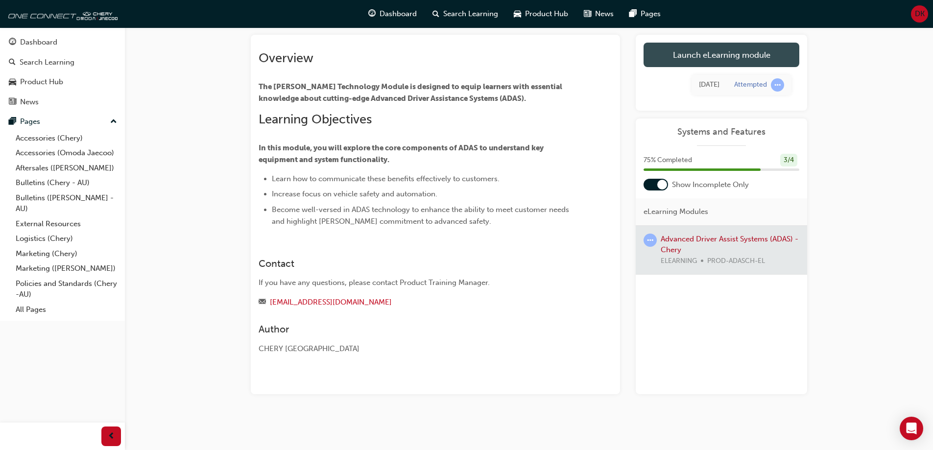
click at [687, 57] on link "Launch eLearning module" at bounding box center [721, 55] width 156 height 24
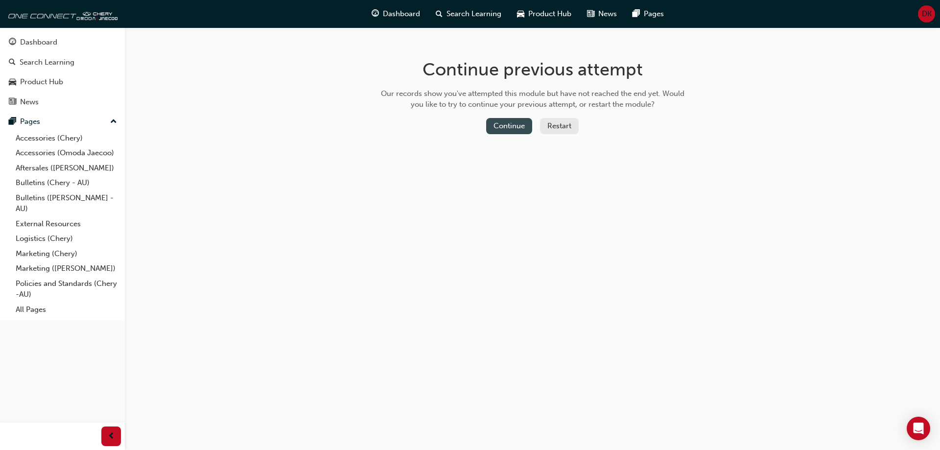
click at [516, 130] on button "Continue" at bounding box center [509, 126] width 46 height 16
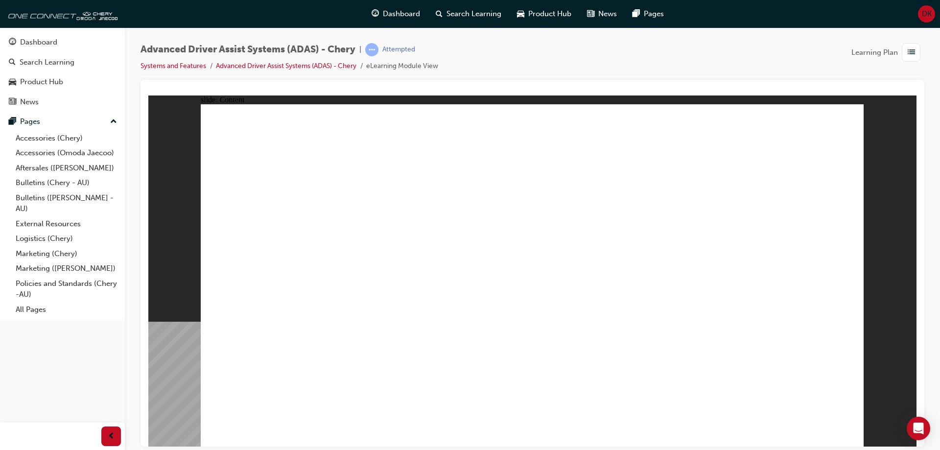
drag, startPoint x: 237, startPoint y: 132, endPoint x: 485, endPoint y: 287, distance: 291.7
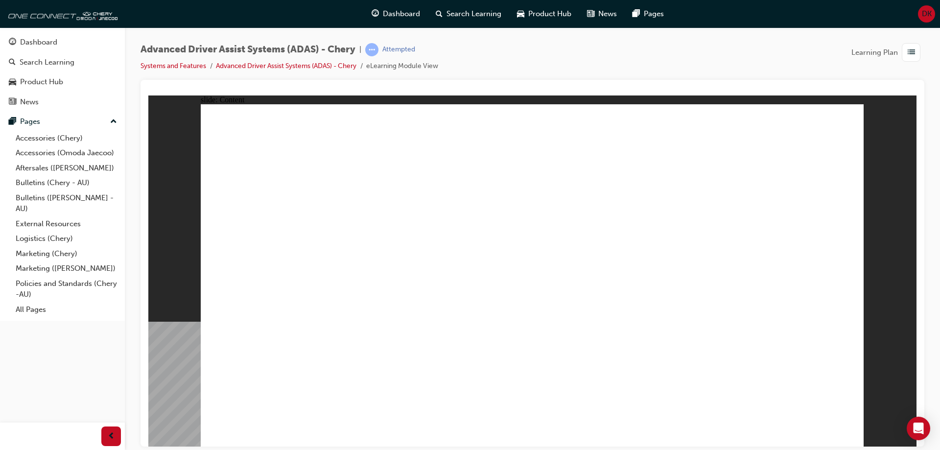
drag, startPoint x: 558, startPoint y: 176, endPoint x: 566, endPoint y: 177, distance: 8.0
drag, startPoint x: 755, startPoint y: 157, endPoint x: 768, endPoint y: 153, distance: 13.2
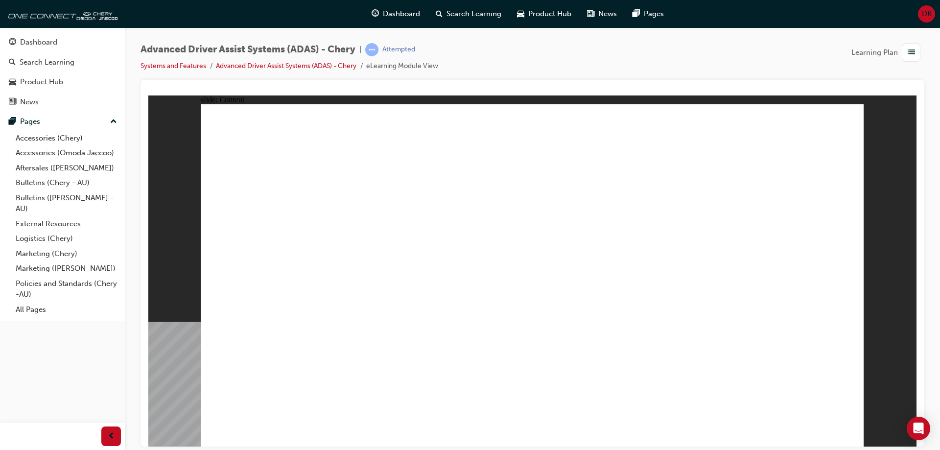
drag, startPoint x: 816, startPoint y: 227, endPoint x: 816, endPoint y: 232, distance: 5.4
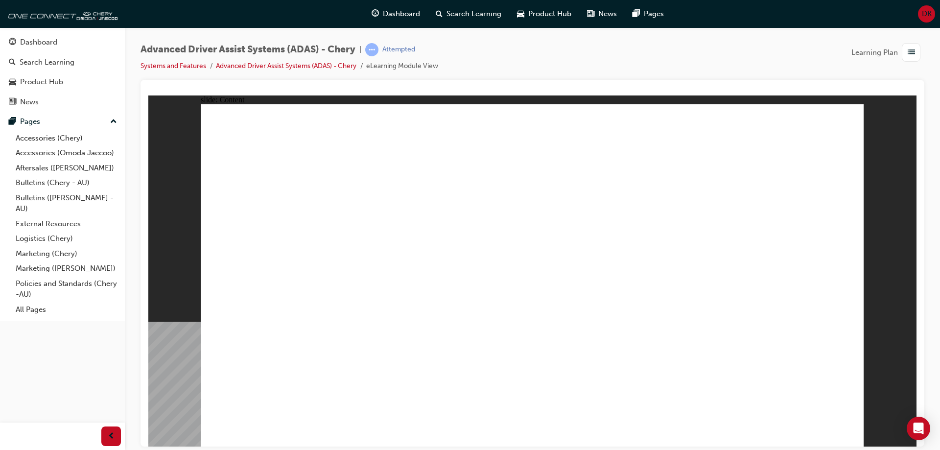
drag, startPoint x: 817, startPoint y: 288, endPoint x: 805, endPoint y: 306, distance: 20.9
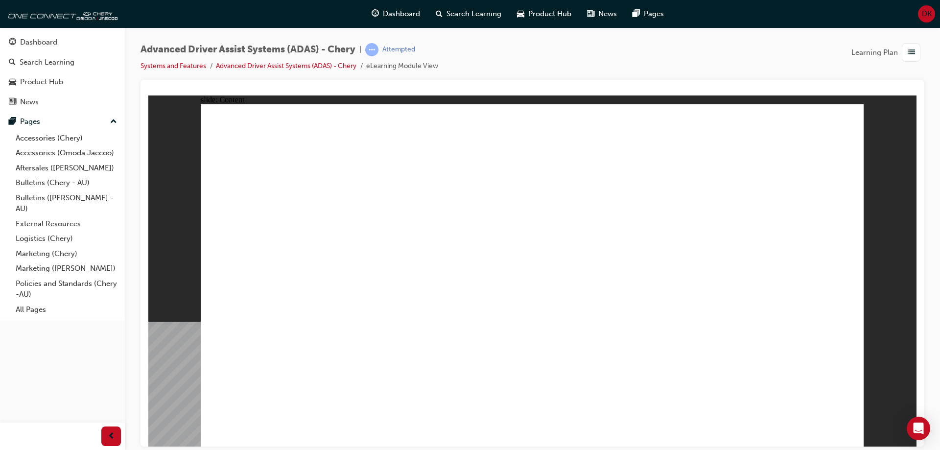
drag, startPoint x: 361, startPoint y: 366, endPoint x: 355, endPoint y: 371, distance: 8.0
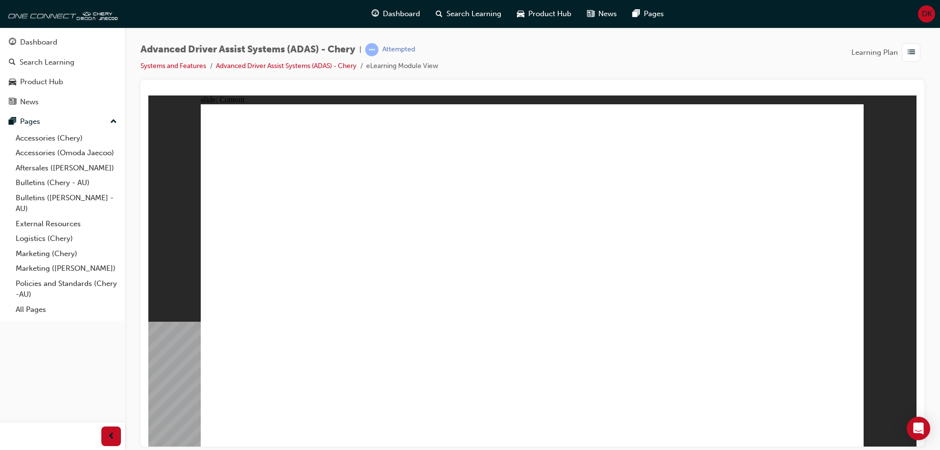
drag, startPoint x: 425, startPoint y: 238, endPoint x: 425, endPoint y: 274, distance: 35.7
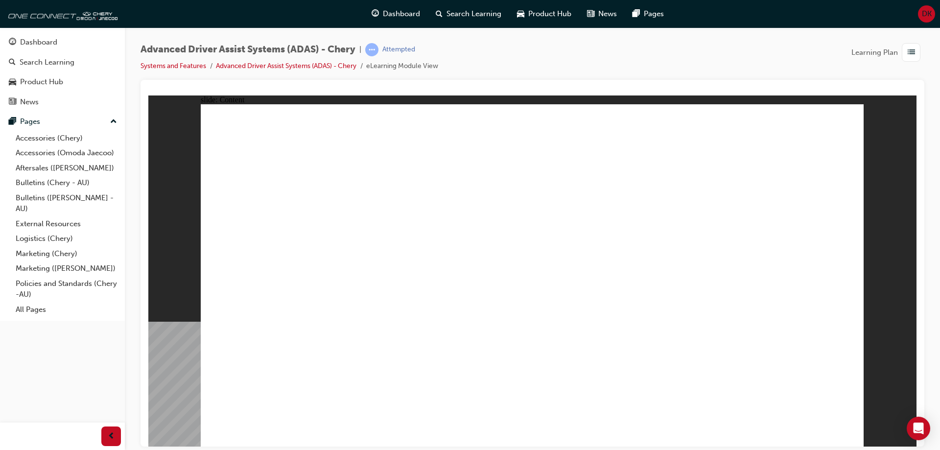
drag, startPoint x: 231, startPoint y: 168, endPoint x: 398, endPoint y: 219, distance: 175.0
drag, startPoint x: 432, startPoint y: 314, endPoint x: 233, endPoint y: 197, distance: 231.8
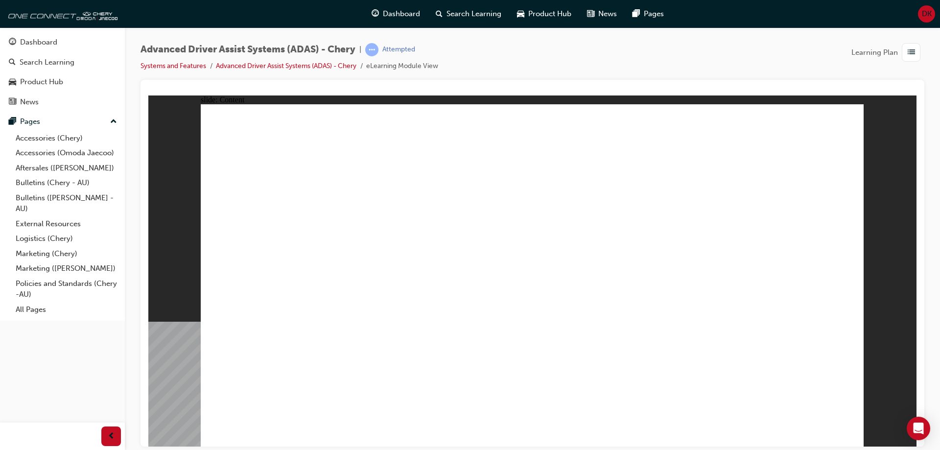
drag, startPoint x: 535, startPoint y: 333, endPoint x: 565, endPoint y: 336, distance: 29.5
drag, startPoint x: 528, startPoint y: 149, endPoint x: 523, endPoint y: 158, distance: 9.4
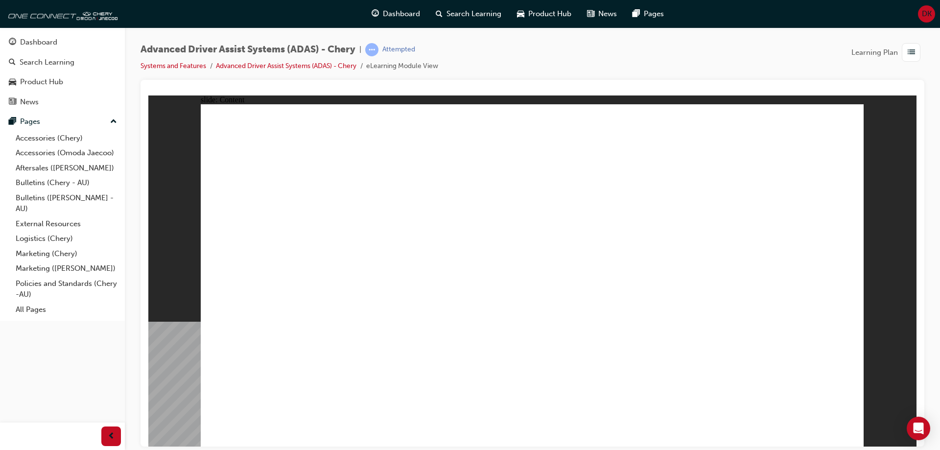
drag, startPoint x: 497, startPoint y: 136, endPoint x: 759, endPoint y: 339, distance: 331.2
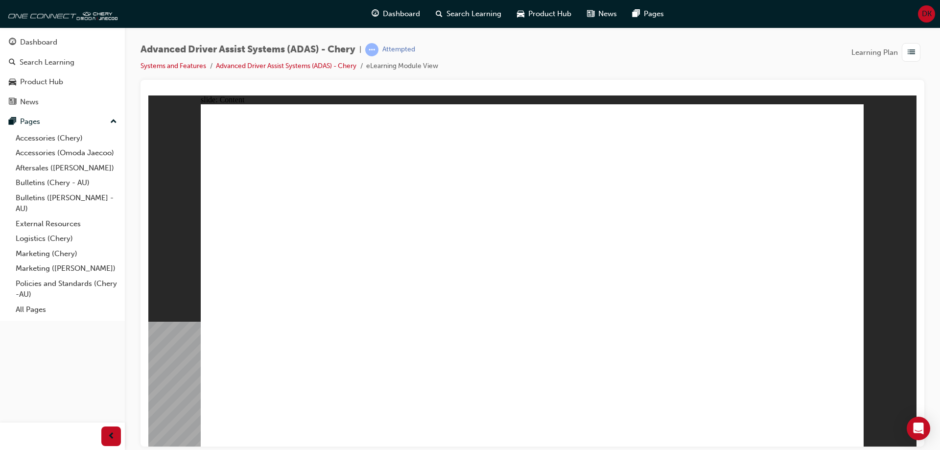
drag, startPoint x: 301, startPoint y: 392, endPoint x: 308, endPoint y: 392, distance: 6.9
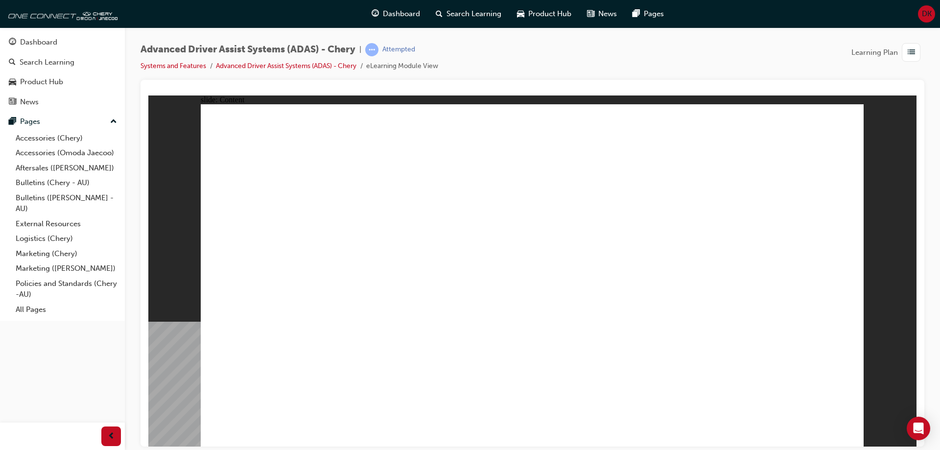
drag, startPoint x: 595, startPoint y: 325, endPoint x: 559, endPoint y: 318, distance: 37.4
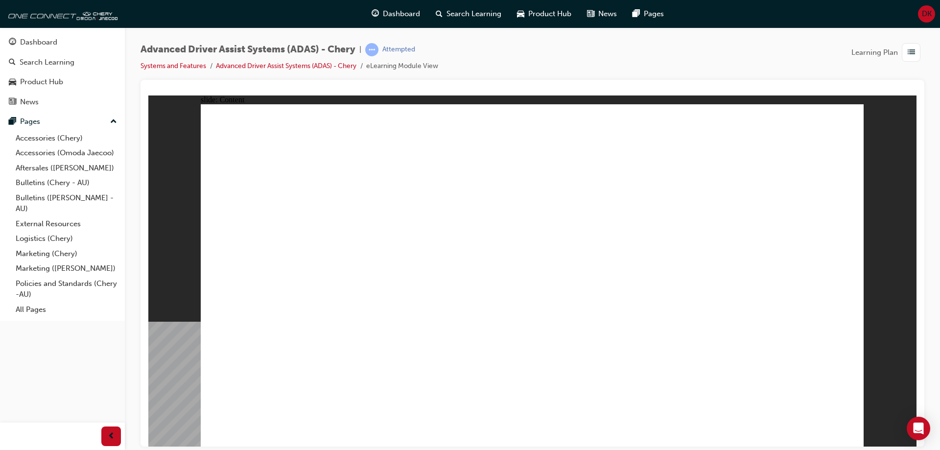
drag, startPoint x: 557, startPoint y: 318, endPoint x: 628, endPoint y: 326, distance: 71.4
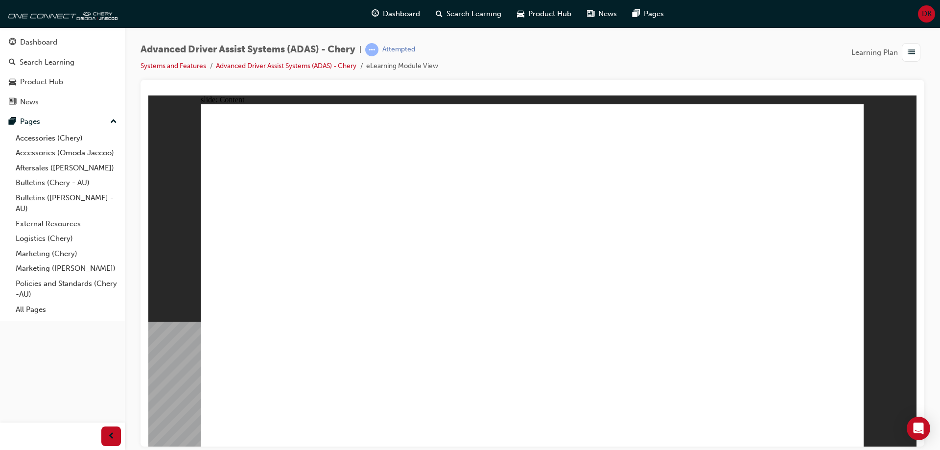
drag, startPoint x: 832, startPoint y: 236, endPoint x: 819, endPoint y: 305, distance: 70.9
drag, startPoint x: 644, startPoint y: 320, endPoint x: 638, endPoint y: 332, distance: 14.0
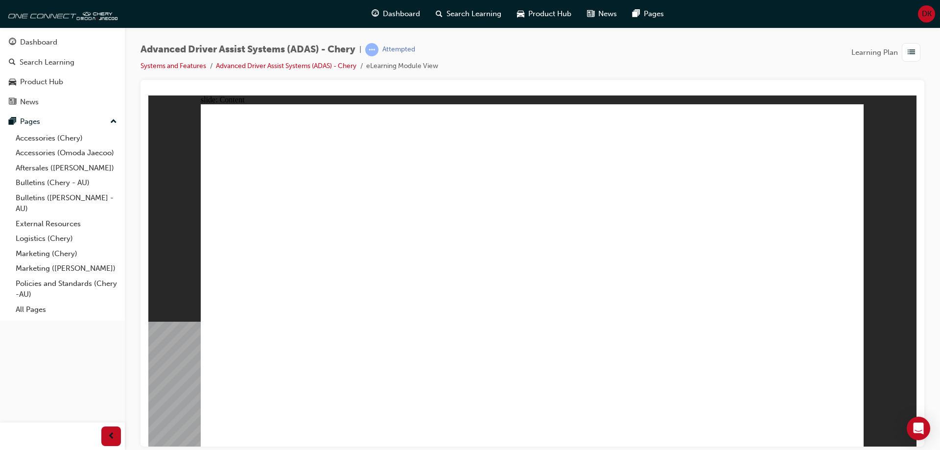
drag, startPoint x: 528, startPoint y: 198, endPoint x: 527, endPoint y: 185, distance: 13.8
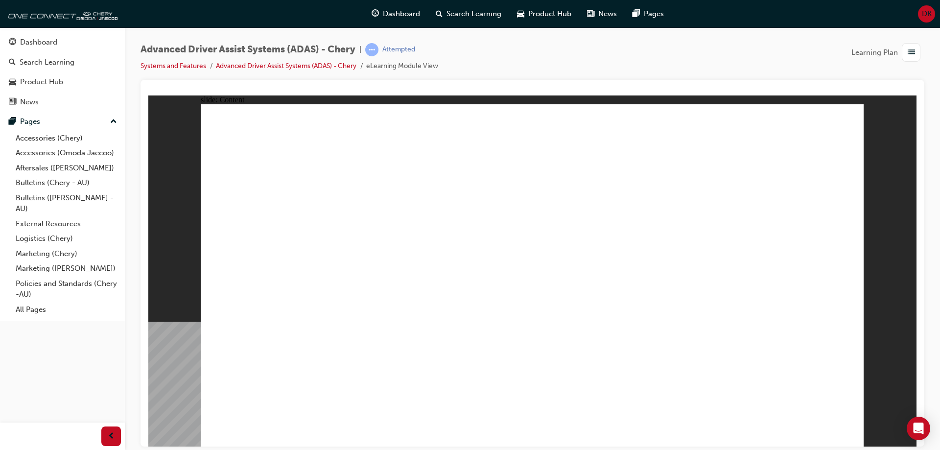
click at [118, 435] on div "button" at bounding box center [111, 436] width 20 height 20
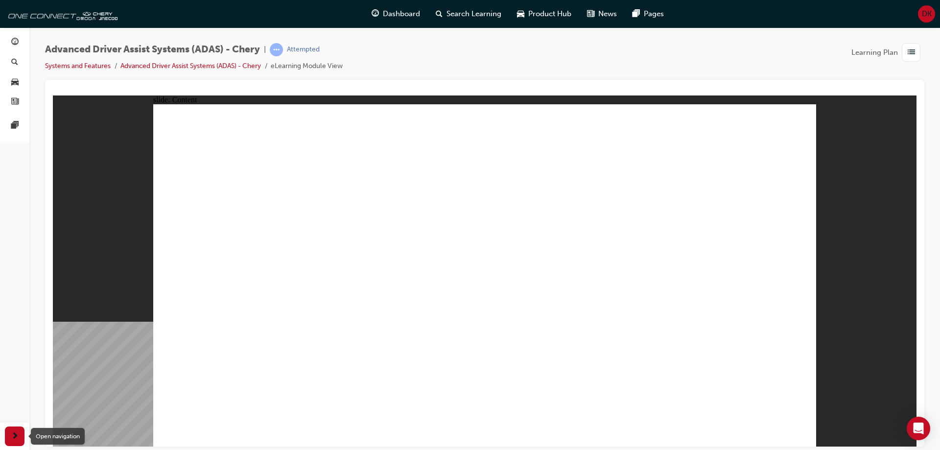
click at [20, 435] on div "button" at bounding box center [15, 436] width 20 height 20
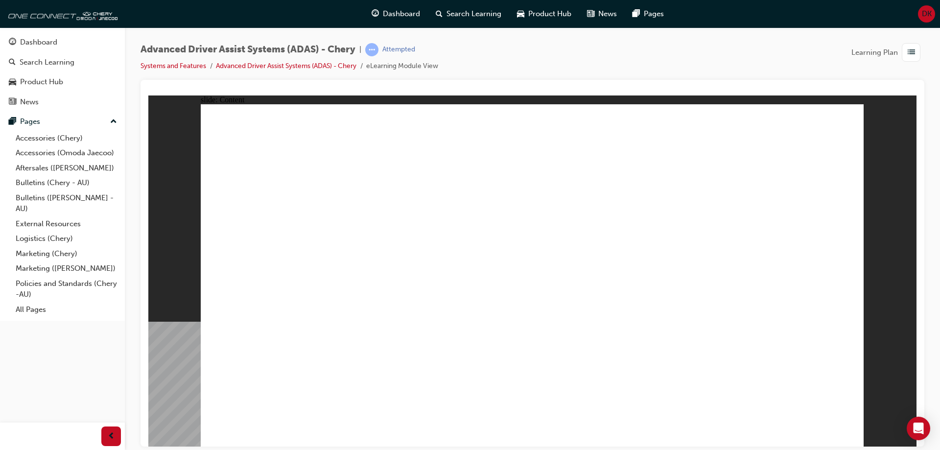
drag, startPoint x: 707, startPoint y: 264, endPoint x: 621, endPoint y: 364, distance: 131.6
drag, startPoint x: 668, startPoint y: 353, endPoint x: 669, endPoint y: 359, distance: 6.5
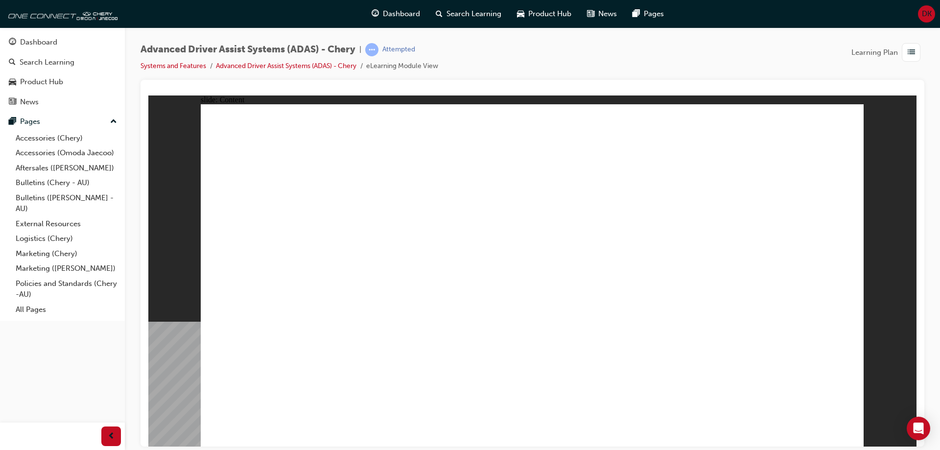
drag, startPoint x: 549, startPoint y: 176, endPoint x: 553, endPoint y: 192, distance: 17.2
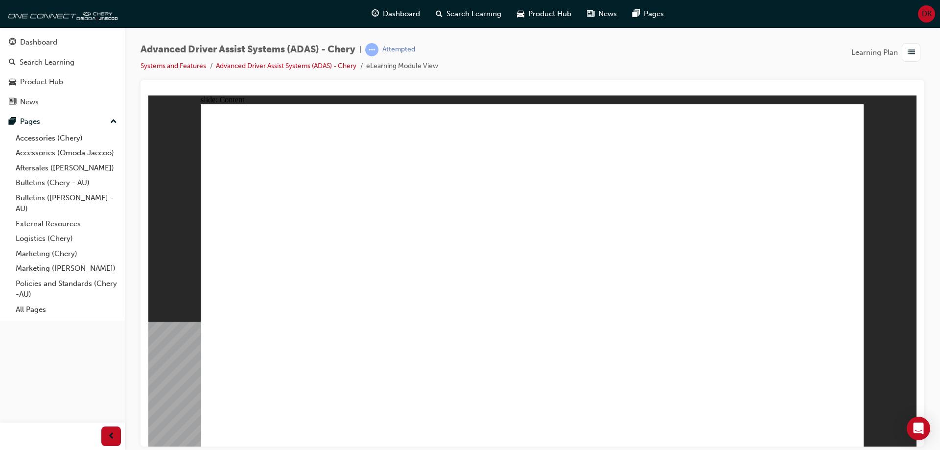
drag, startPoint x: 509, startPoint y: 365, endPoint x: 500, endPoint y: 261, distance: 104.7
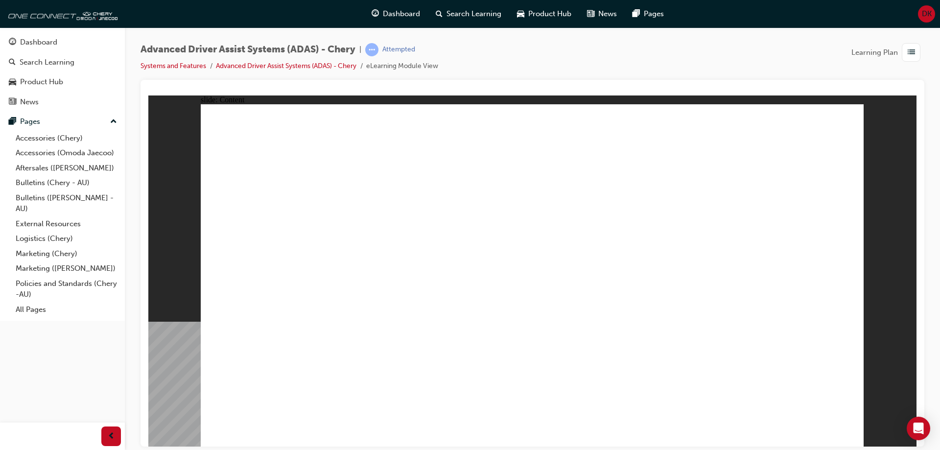
drag, startPoint x: 492, startPoint y: 137, endPoint x: 546, endPoint y: 277, distance: 150.7
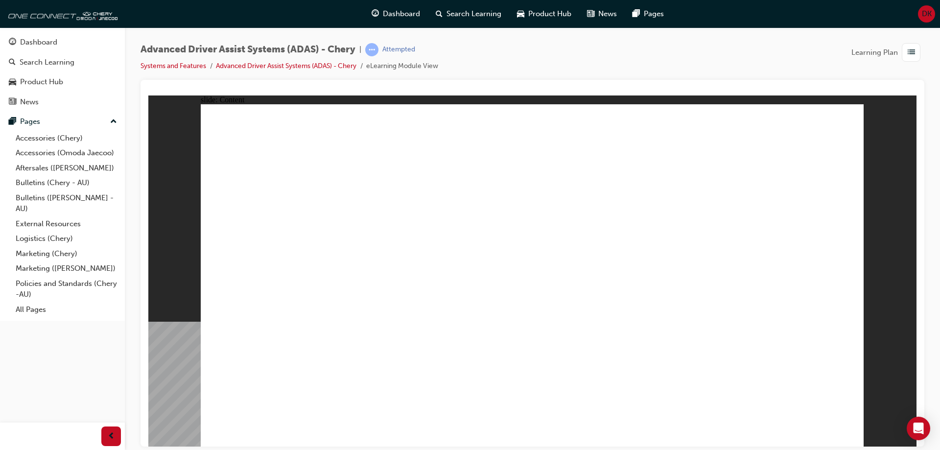
drag, startPoint x: 545, startPoint y: 166, endPoint x: 602, endPoint y: 167, distance: 56.8
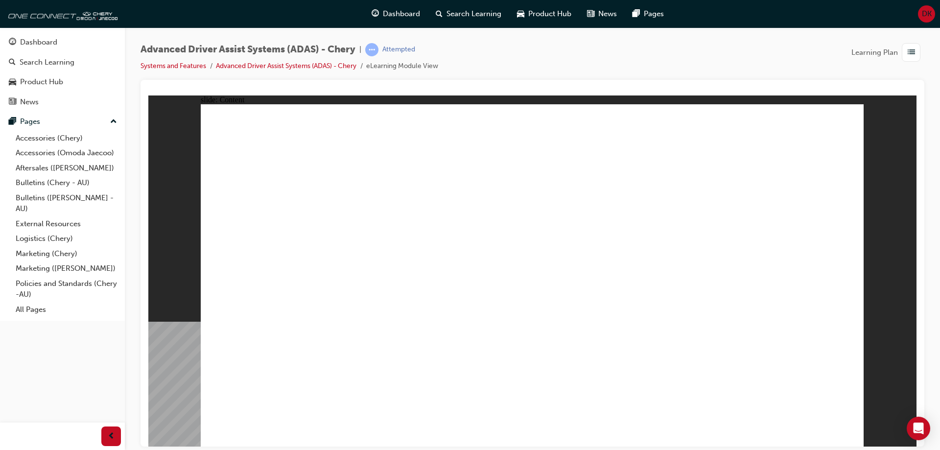
drag, startPoint x: 399, startPoint y: 376, endPoint x: 726, endPoint y: 124, distance: 412.7
drag, startPoint x: 713, startPoint y: 381, endPoint x: 730, endPoint y: 216, distance: 165.4
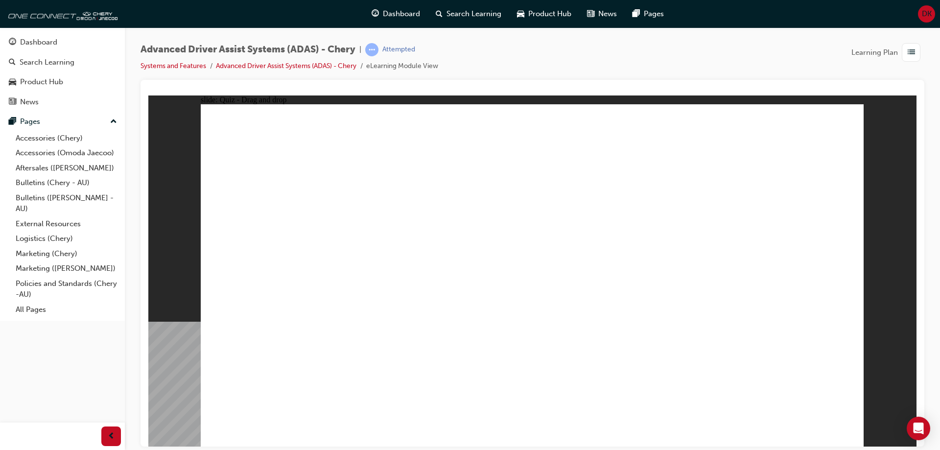
drag, startPoint x: 604, startPoint y: 382, endPoint x: 761, endPoint y: 215, distance: 230.0
drag, startPoint x: 314, startPoint y: 383, endPoint x: 554, endPoint y: 181, distance: 314.1
drag, startPoint x: 504, startPoint y: 382, endPoint x: 540, endPoint y: 177, distance: 208.2
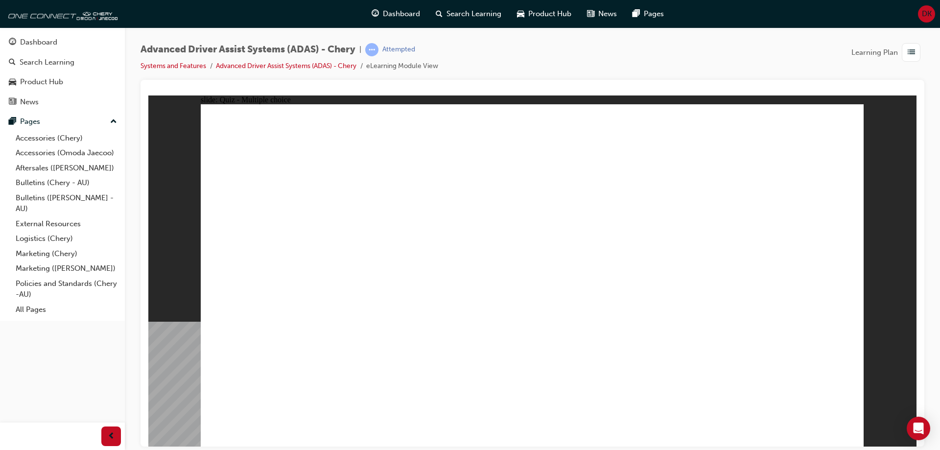
checkbox input "true"
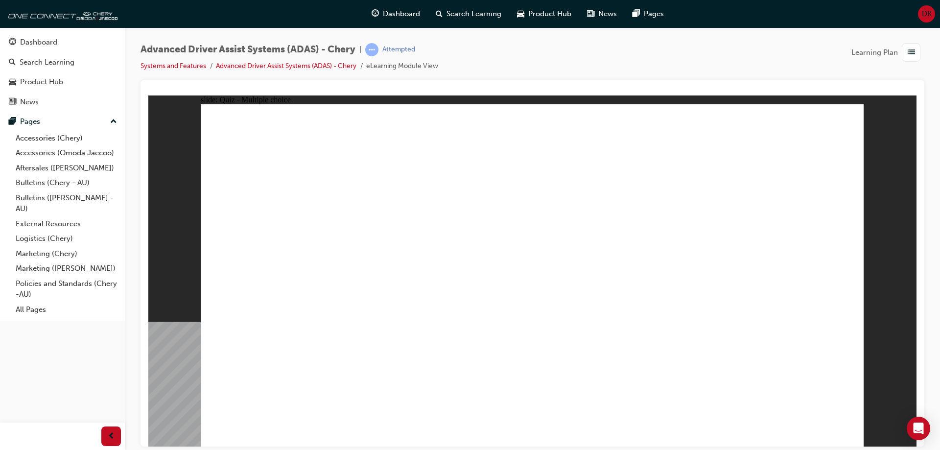
checkbox input "true"
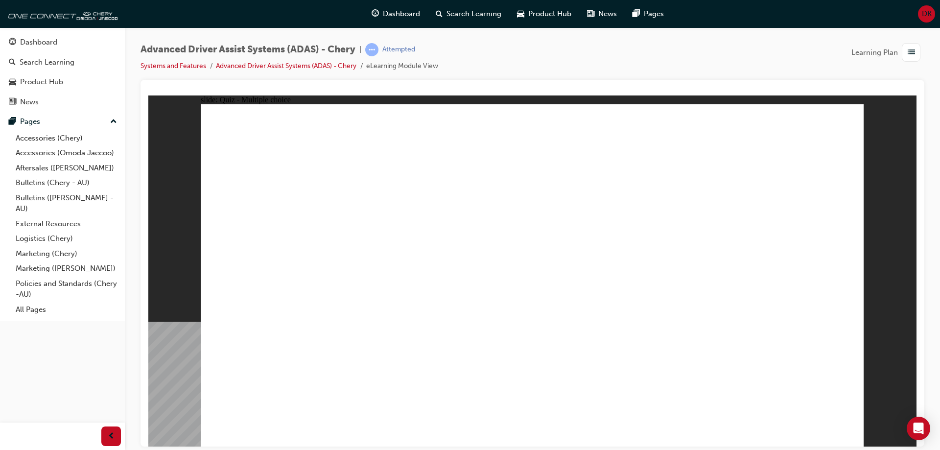
drag, startPoint x: 608, startPoint y: 171, endPoint x: 332, endPoint y: 356, distance: 332.2
drag, startPoint x: 674, startPoint y: 143, endPoint x: 370, endPoint y: 332, distance: 358.7
drag, startPoint x: 744, startPoint y: 141, endPoint x: 380, endPoint y: 318, distance: 404.7
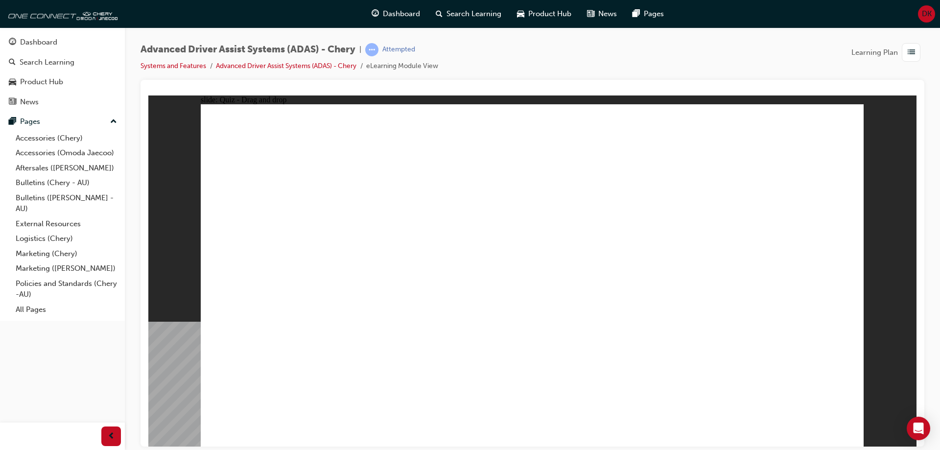
drag, startPoint x: 680, startPoint y: 165, endPoint x: 426, endPoint y: 320, distance: 297.4
drag, startPoint x: 537, startPoint y: 173, endPoint x: 551, endPoint y: 334, distance: 162.2
drag, startPoint x: 547, startPoint y: 141, endPoint x: 622, endPoint y: 335, distance: 208.8
drag, startPoint x: 615, startPoint y: 140, endPoint x: 673, endPoint y: 328, distance: 196.7
drag, startPoint x: 767, startPoint y: 171, endPoint x: 730, endPoint y: 324, distance: 157.8
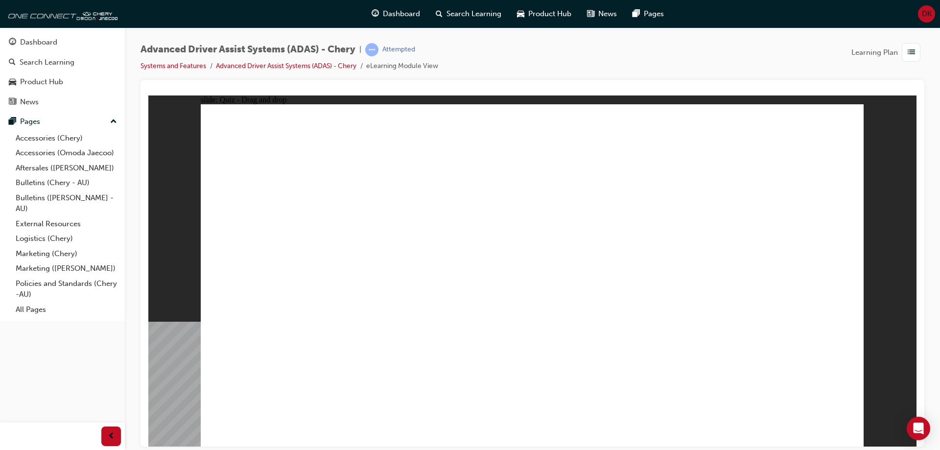
drag, startPoint x: 299, startPoint y: 382, endPoint x: 526, endPoint y: 154, distance: 322.0
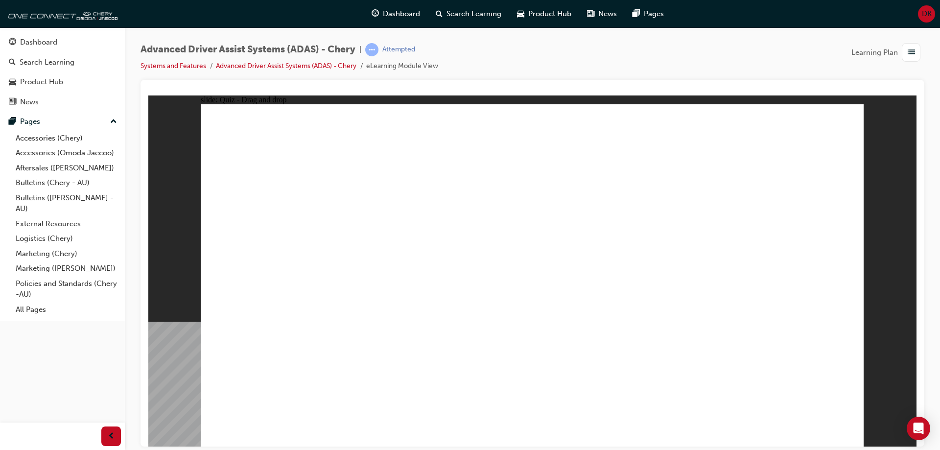
drag, startPoint x: 614, startPoint y: 375, endPoint x: 724, endPoint y: 176, distance: 227.3
drag, startPoint x: 713, startPoint y: 379, endPoint x: 796, endPoint y: 158, distance: 235.7
drag, startPoint x: 502, startPoint y: 136, endPoint x: 711, endPoint y: 169, distance: 211.2
drag, startPoint x: 406, startPoint y: 360, endPoint x: 510, endPoint y: 175, distance: 212.0
drag, startPoint x: 492, startPoint y: 379, endPoint x: 553, endPoint y: 195, distance: 193.6
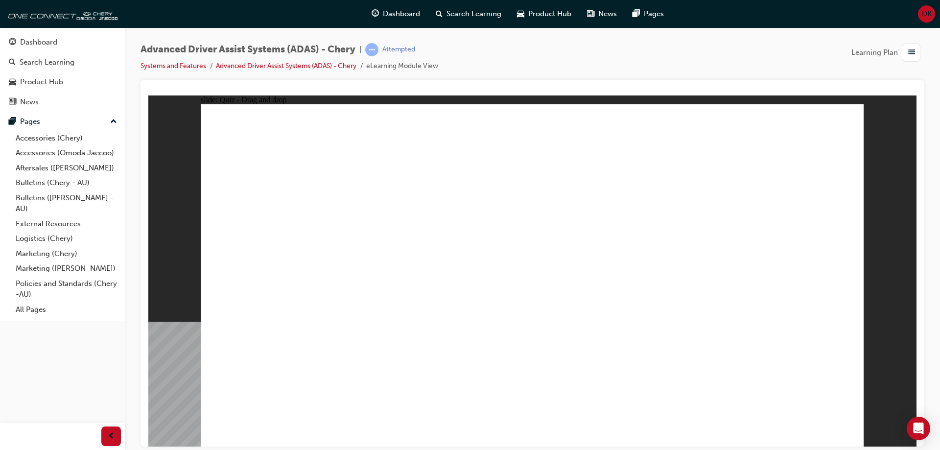
checkbox input "true"
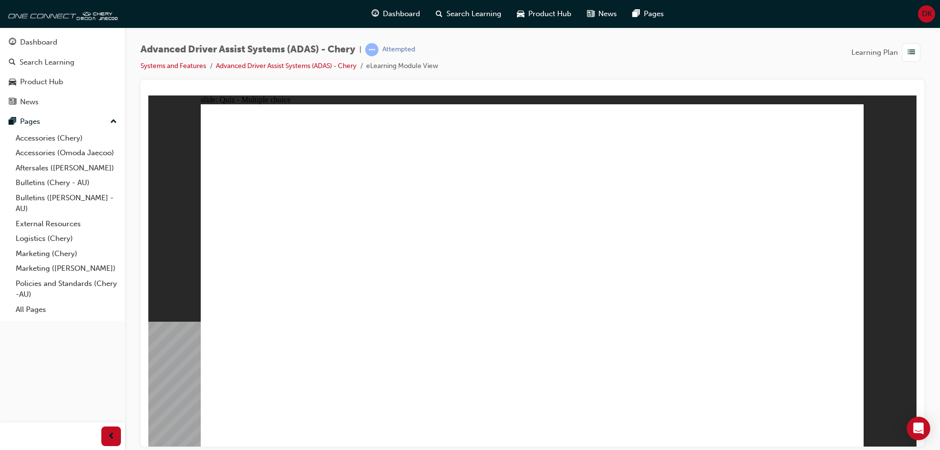
checkbox input "true"
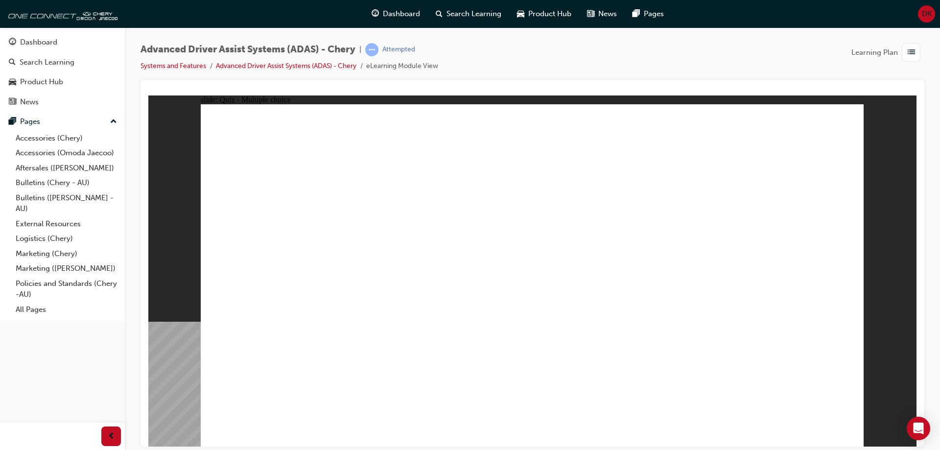
checkbox input "true"
drag, startPoint x: 603, startPoint y: 186, endPoint x: 339, endPoint y: 323, distance: 297.2
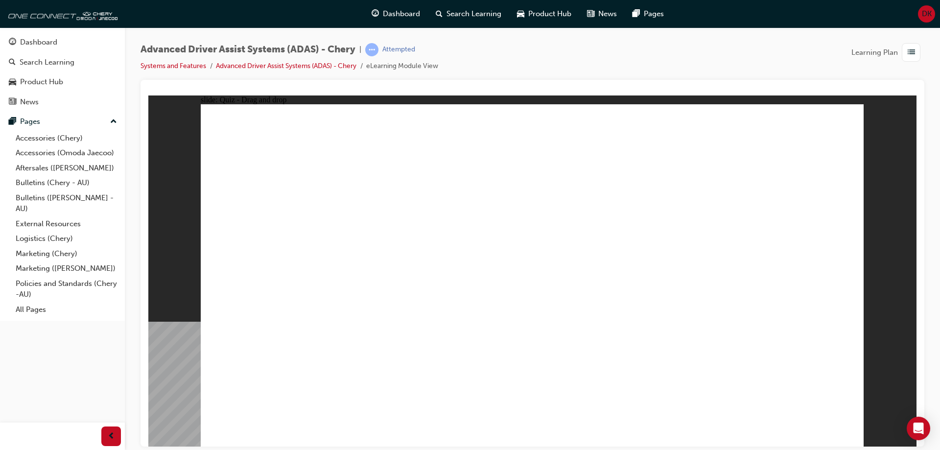
drag, startPoint x: 684, startPoint y: 141, endPoint x: 388, endPoint y: 311, distance: 341.2
drag, startPoint x: 765, startPoint y: 138, endPoint x: 397, endPoint y: 321, distance: 411.3
drag, startPoint x: 624, startPoint y: 222, endPoint x: 456, endPoint y: 310, distance: 189.7
drag, startPoint x: 539, startPoint y: 169, endPoint x: 540, endPoint y: 320, distance: 150.8
drag, startPoint x: 547, startPoint y: 144, endPoint x: 615, endPoint y: 315, distance: 184.4
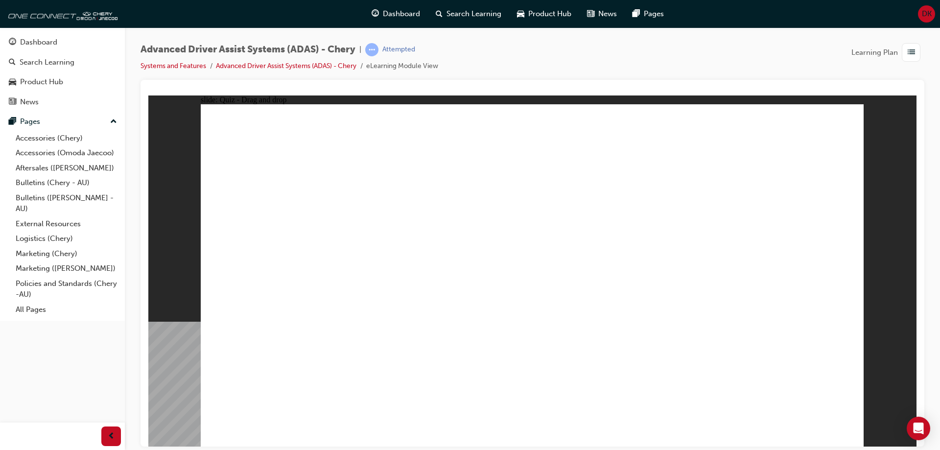
drag, startPoint x: 612, startPoint y: 137, endPoint x: 657, endPoint y: 314, distance: 182.9
drag, startPoint x: 738, startPoint y: 174, endPoint x: 701, endPoint y: 324, distance: 153.9
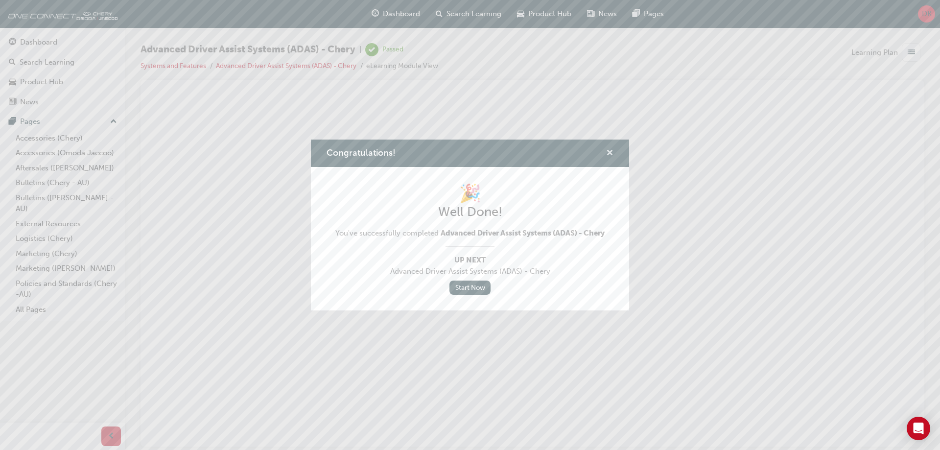
click at [610, 153] on span "cross-icon" at bounding box center [609, 153] width 7 height 9
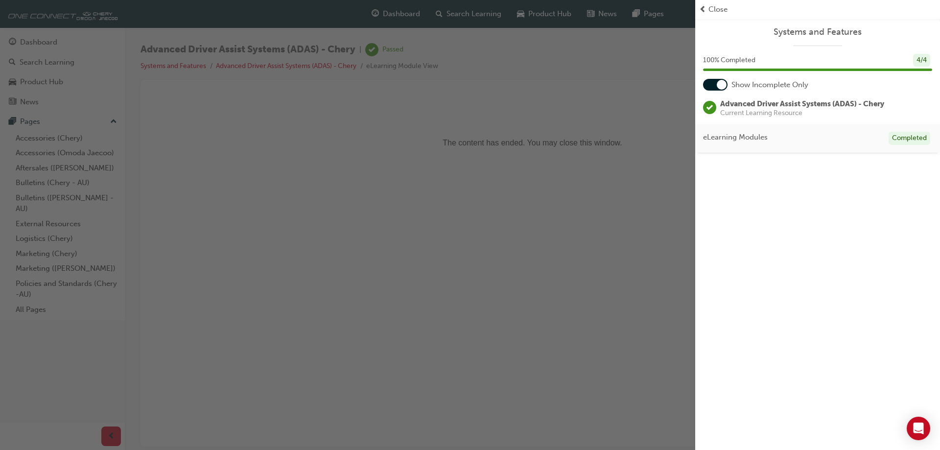
click at [577, 197] on div "button" at bounding box center [347, 225] width 695 height 450
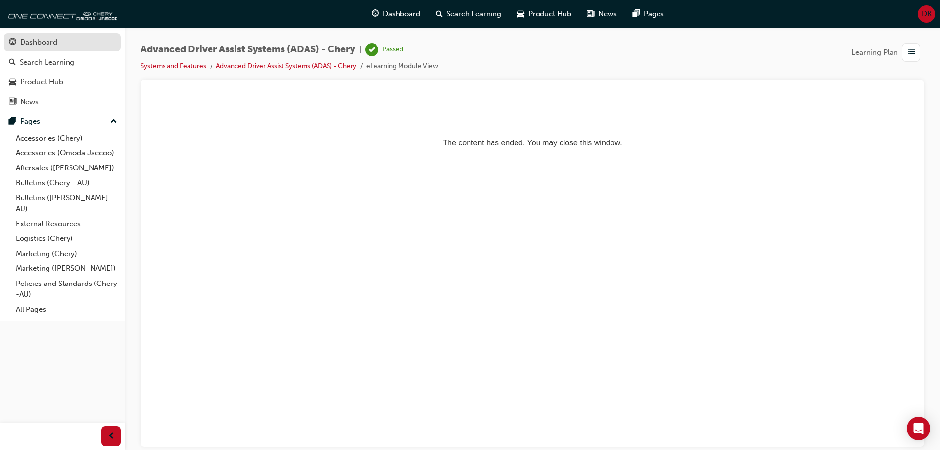
click at [52, 45] on div "Dashboard" at bounding box center [38, 42] width 37 height 11
